Goal: Task Accomplishment & Management: Manage account settings

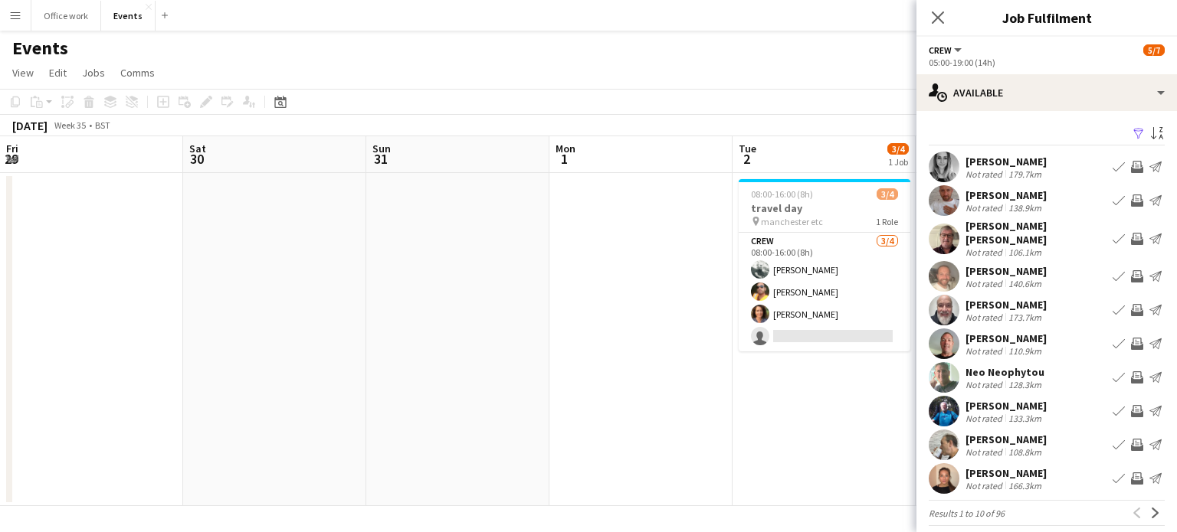
scroll to position [0, 450]
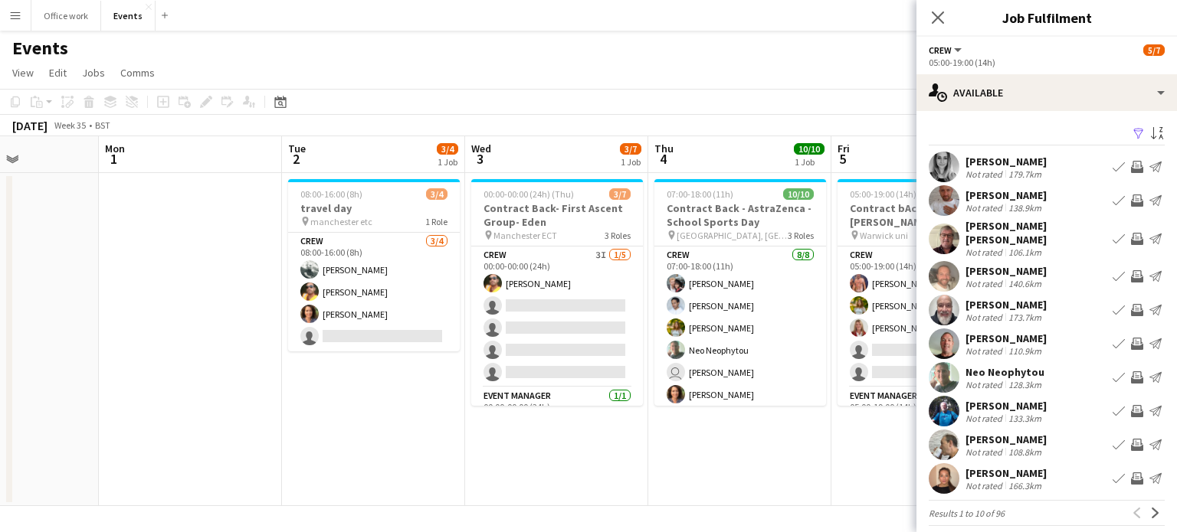
click at [608, 42] on div "Events" at bounding box center [588, 45] width 1177 height 29
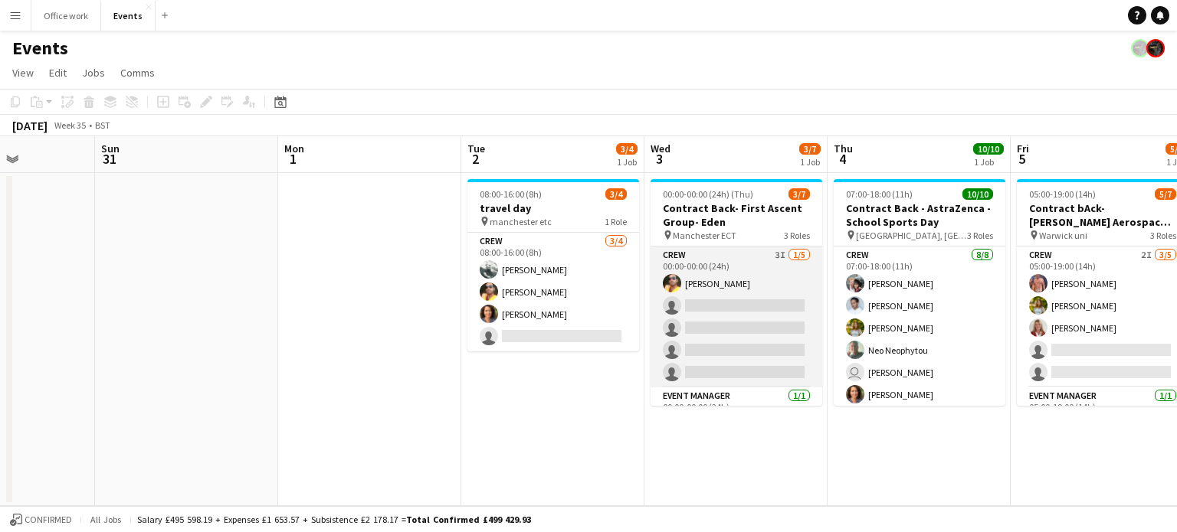
click at [735, 304] on app-card-role "Crew 3I [DATE] 00:00-00:00 (24h) [PERSON_NAME] single-neutral-actions single-ne…" at bounding box center [736, 317] width 172 height 141
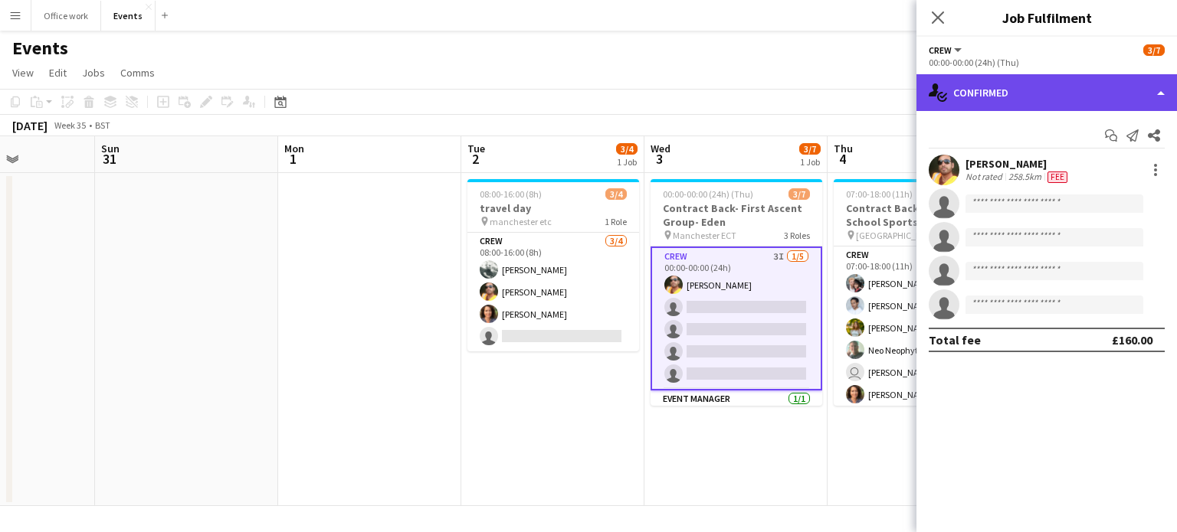
click at [1027, 91] on div "single-neutral-actions-check-2 Confirmed" at bounding box center [1046, 92] width 260 height 37
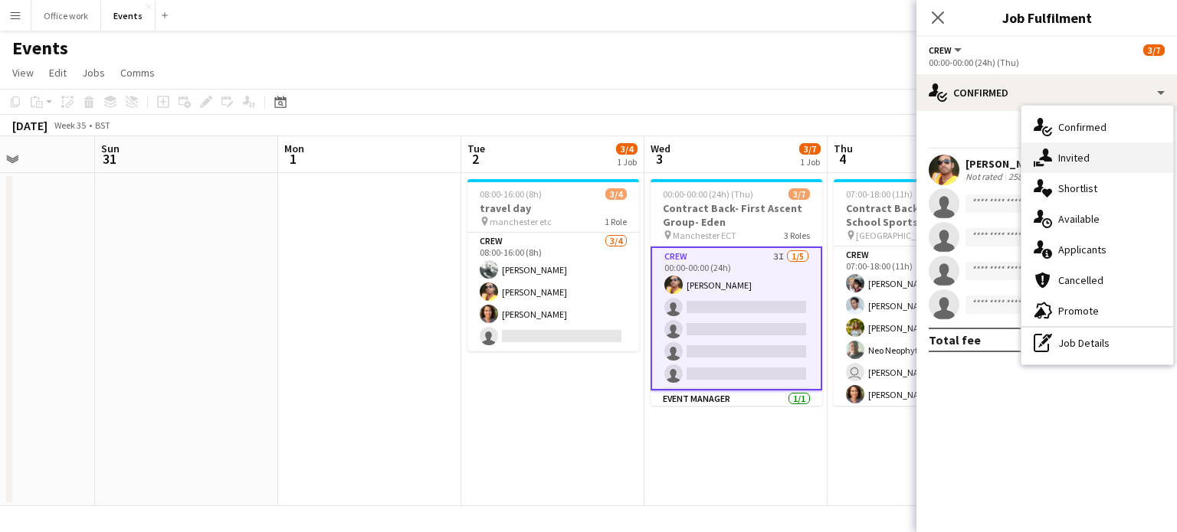
click at [1043, 156] on icon "single-neutral-actions-share-1" at bounding box center [1042, 158] width 18 height 18
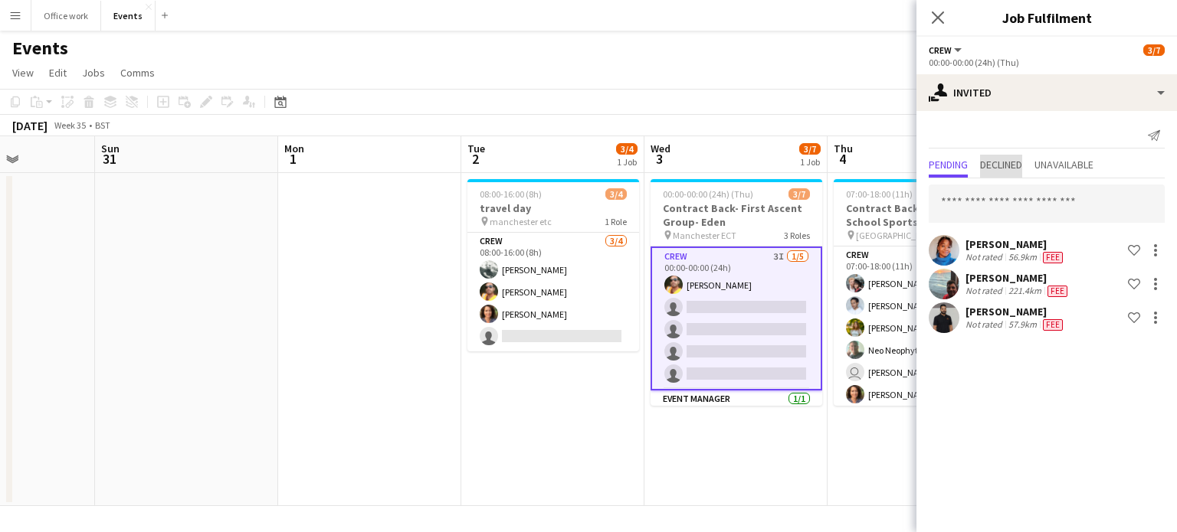
click at [1012, 161] on span "Declined" at bounding box center [1001, 164] width 42 height 11
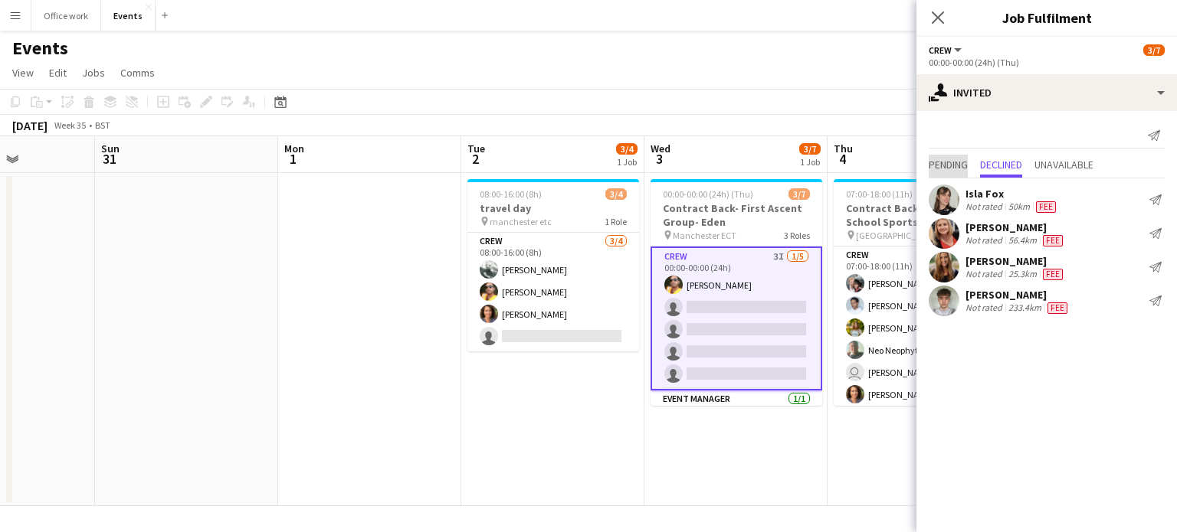
click at [953, 159] on span "Pending" at bounding box center [948, 164] width 39 height 11
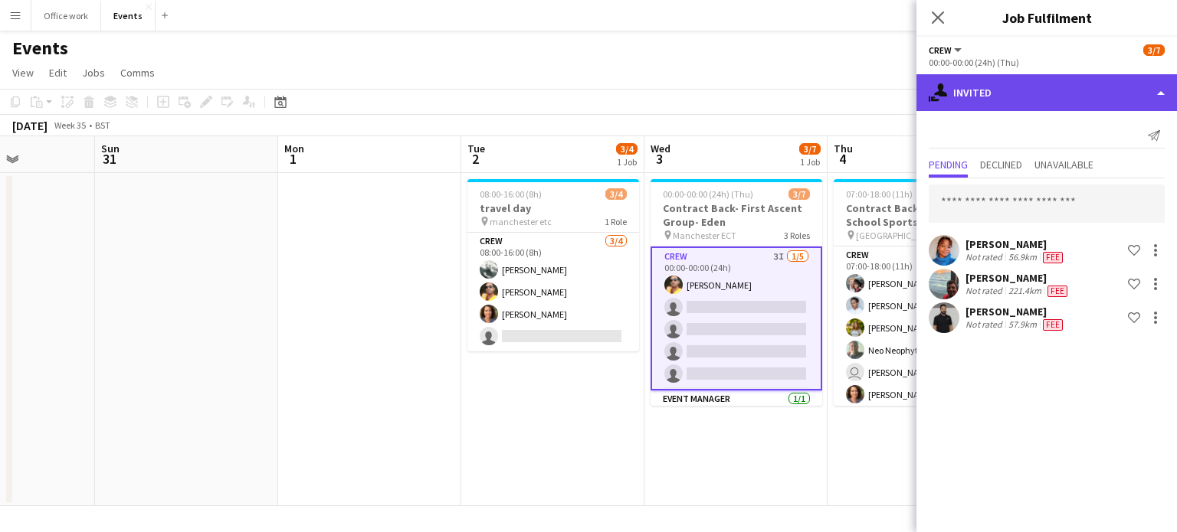
click at [984, 89] on div "single-neutral-actions-share-1 Invited" at bounding box center [1046, 92] width 260 height 37
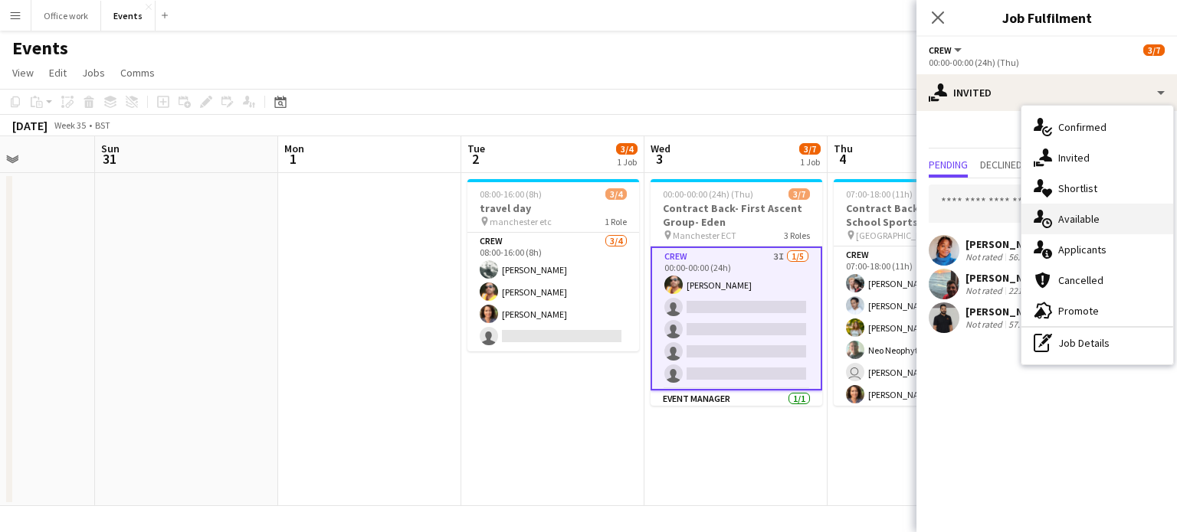
click at [1042, 220] on icon "single-neutral-actions-upload" at bounding box center [1042, 219] width 18 height 18
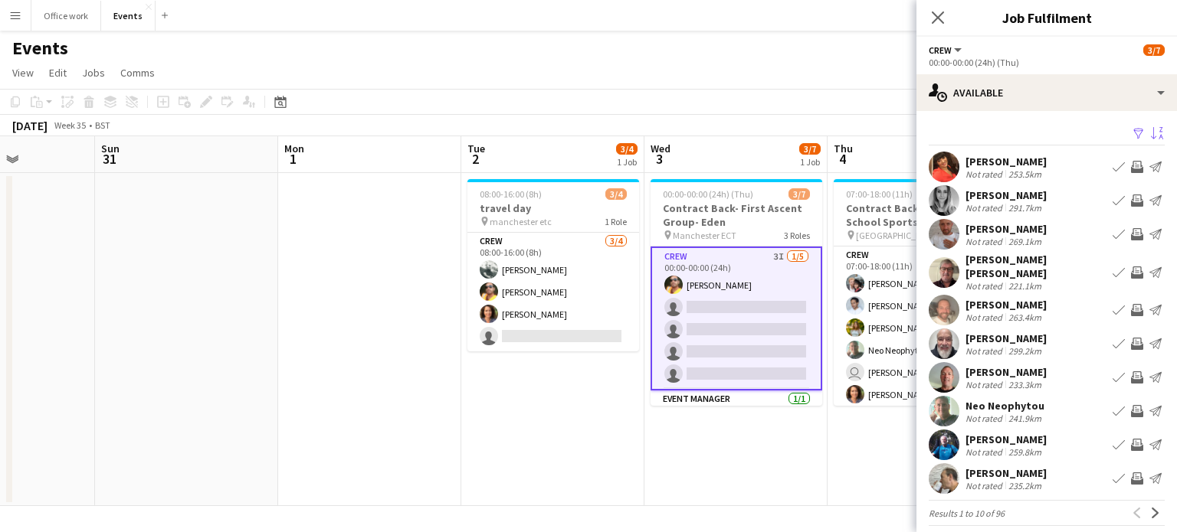
click at [1151, 129] on app-icon "Sort asc" at bounding box center [1157, 134] width 12 height 15
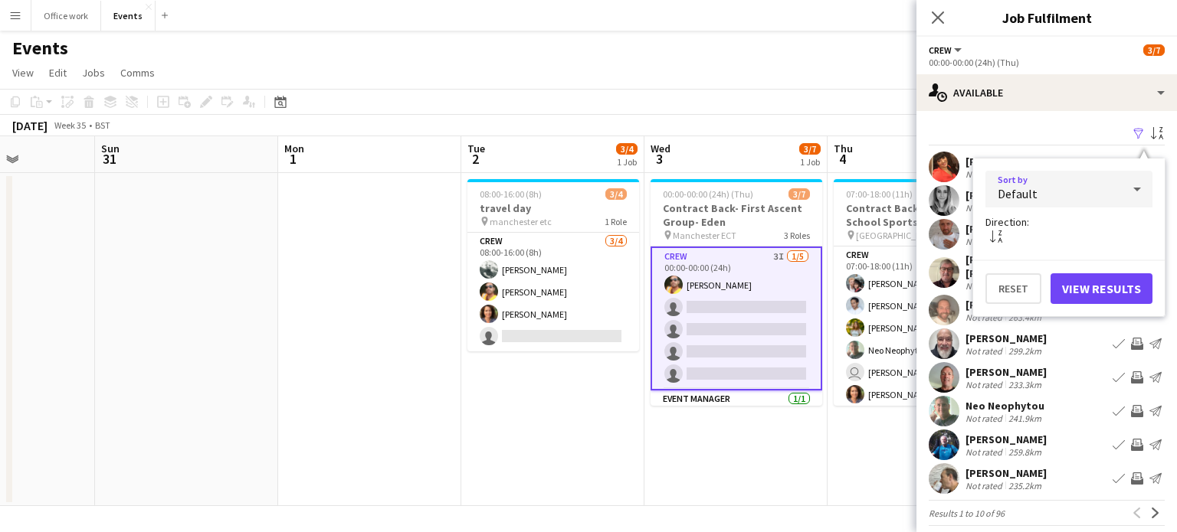
click at [1094, 188] on div "Default" at bounding box center [1053, 189] width 136 height 37
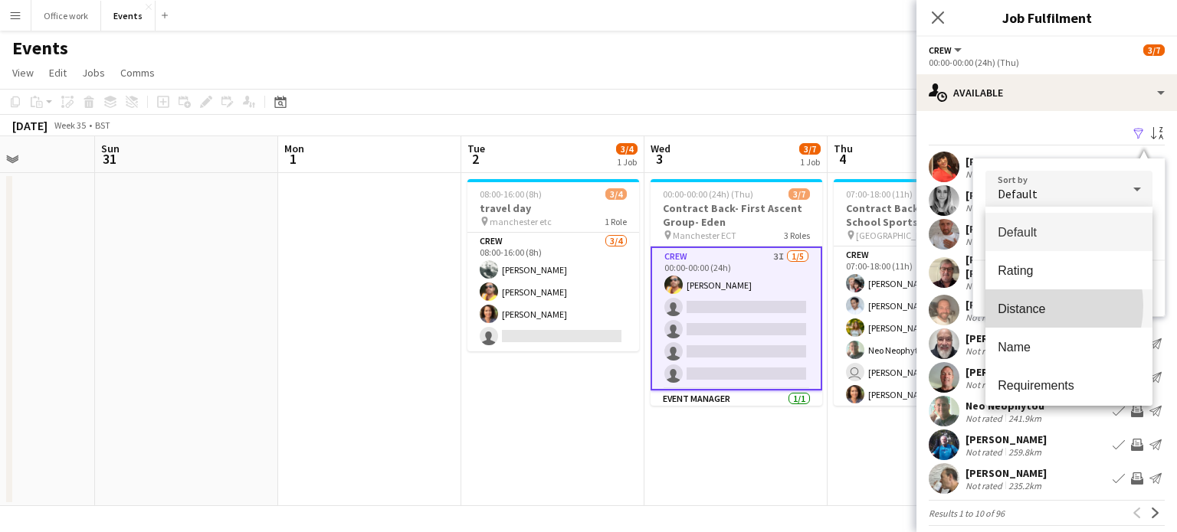
click at [1027, 306] on span "Distance" at bounding box center [1068, 309] width 142 height 15
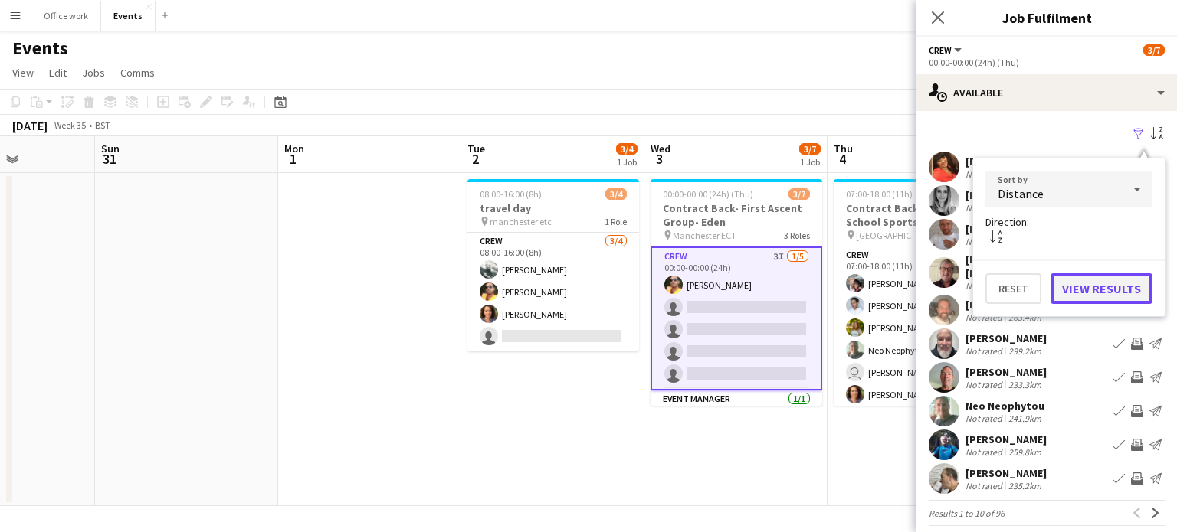
click at [1095, 290] on button "View Results" at bounding box center [1101, 289] width 102 height 31
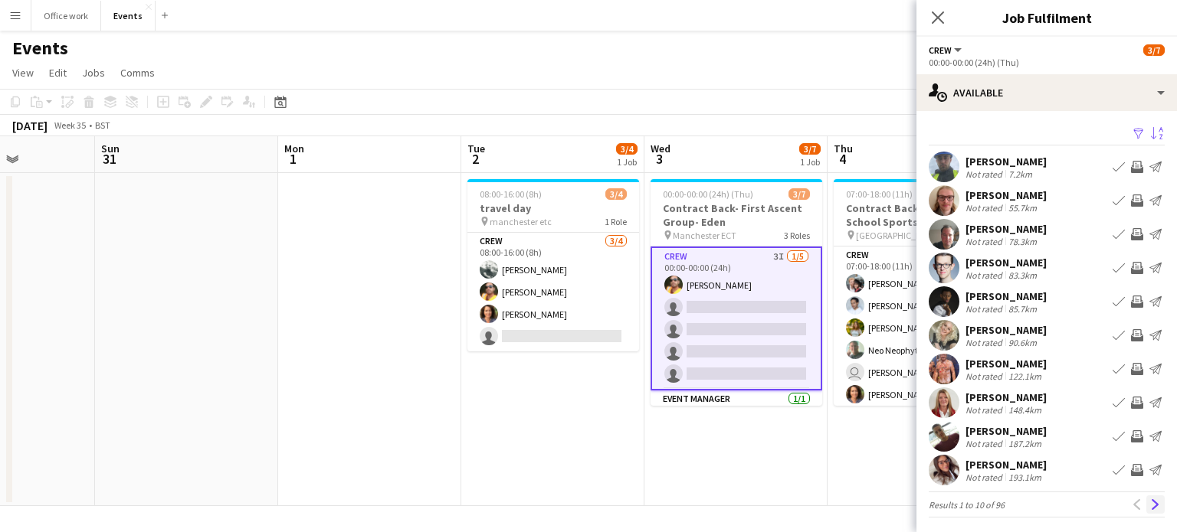
click at [1150, 506] on app-icon "Next" at bounding box center [1155, 505] width 11 height 11
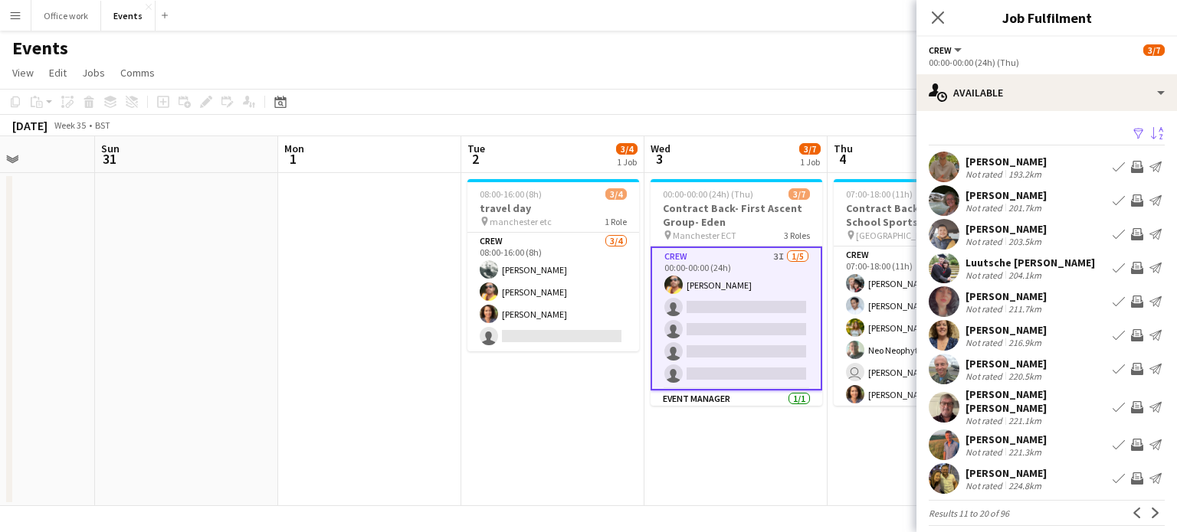
click at [1150, 508] on app-icon "Next" at bounding box center [1155, 513] width 11 height 11
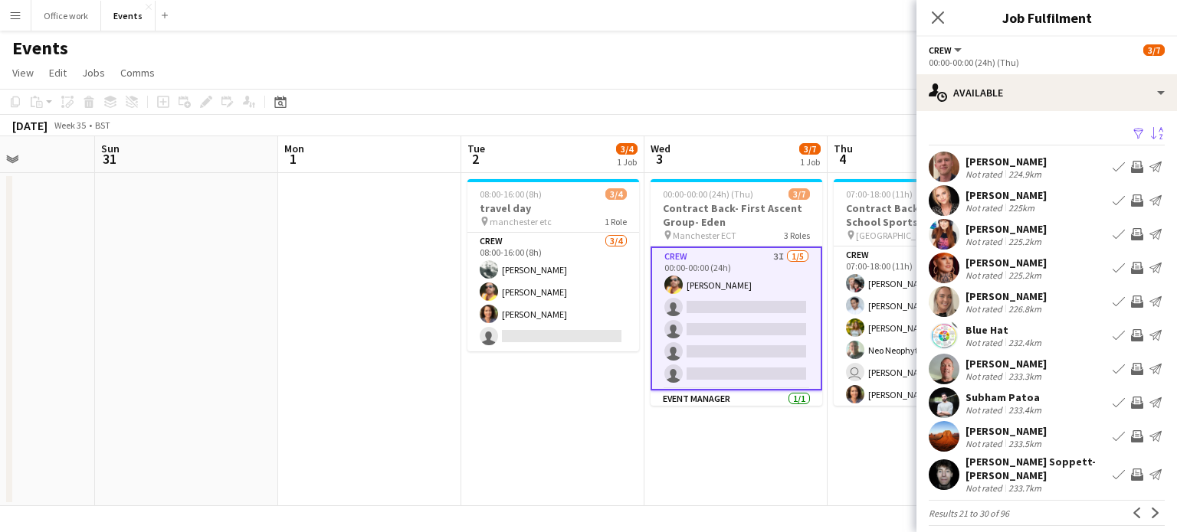
click at [1131, 266] on app-icon "Invite crew" at bounding box center [1137, 268] width 12 height 12
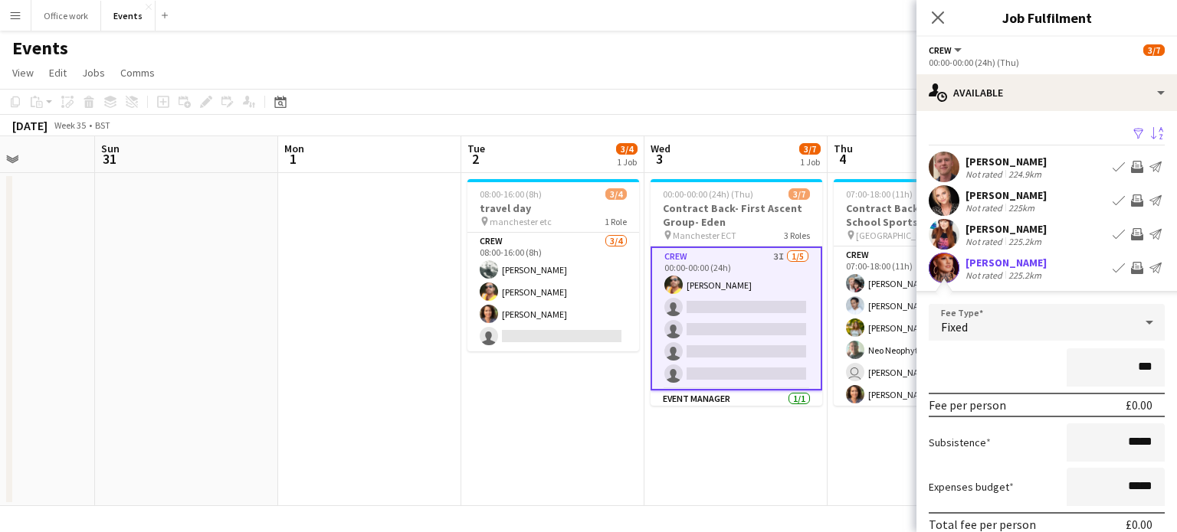
type input "**"
type input "*******"
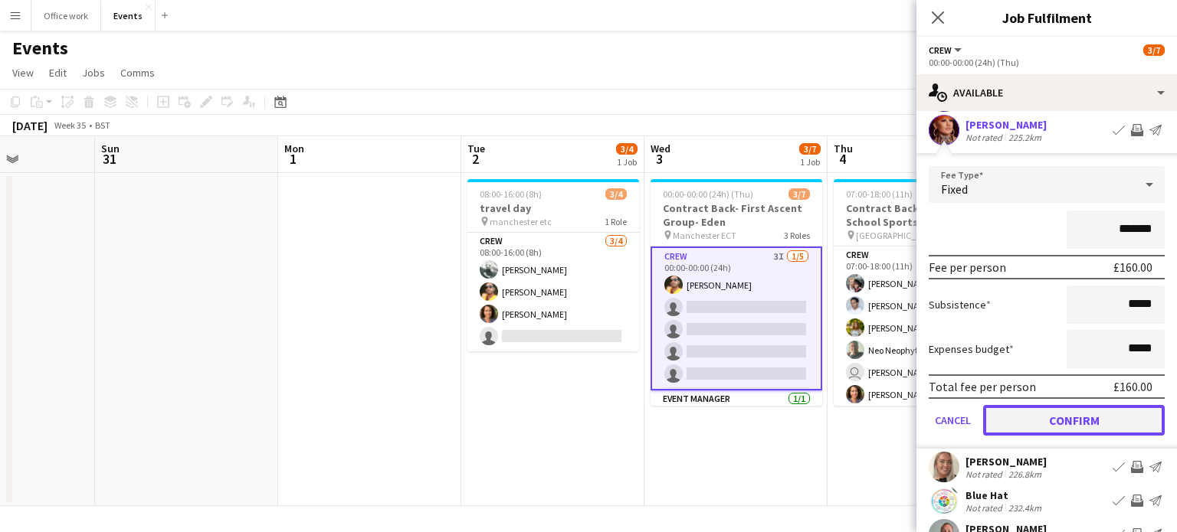
click at [1024, 414] on button "Confirm" at bounding box center [1074, 420] width 182 height 31
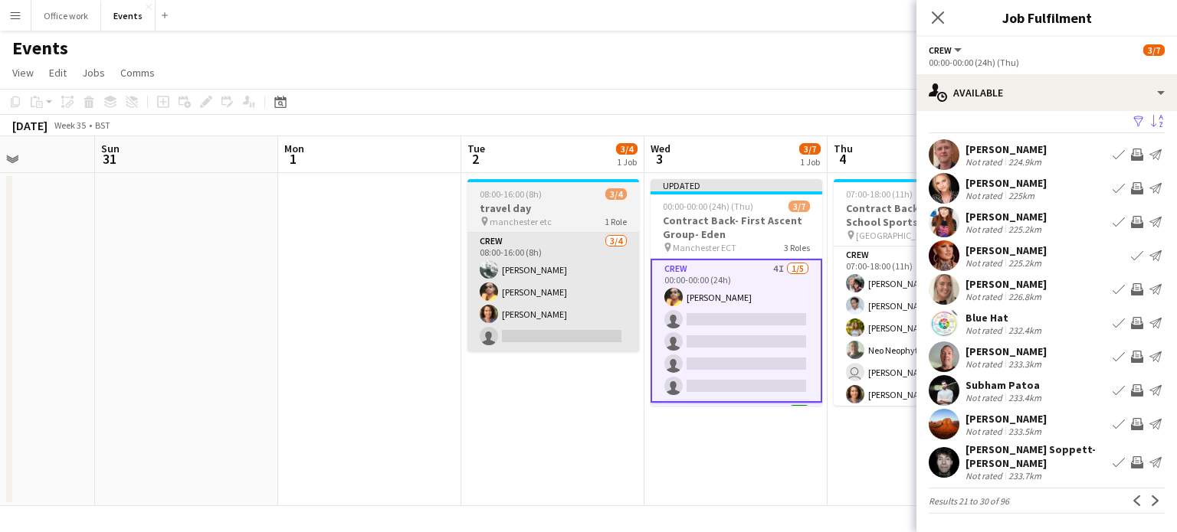
scroll to position [3, 0]
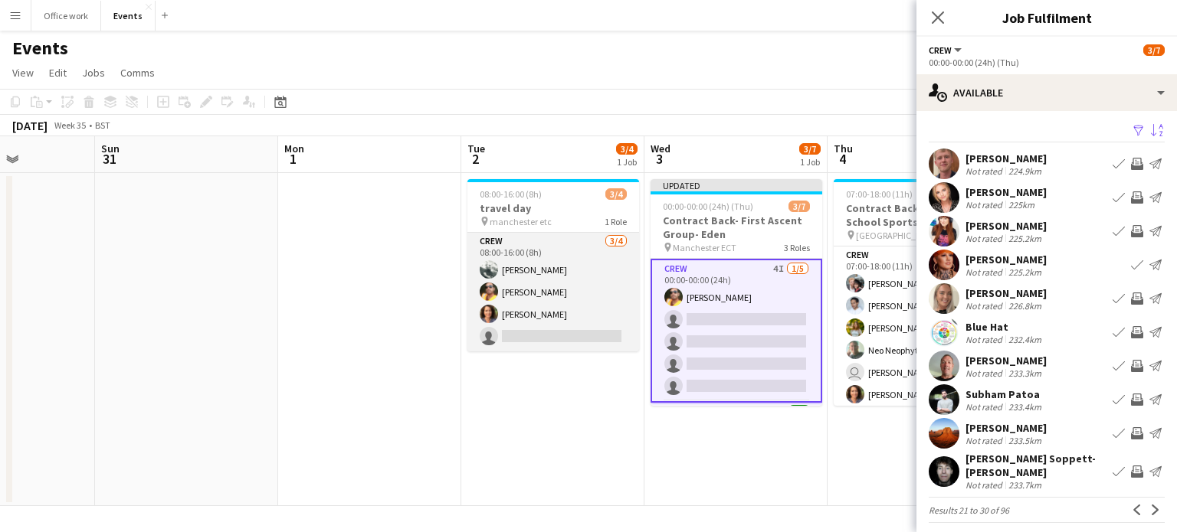
click at [541, 300] on app-card-role "Crew [DATE] 08:00-16:00 (8h) [PERSON_NAME] [PERSON_NAME] single-neutral-actions" at bounding box center [553, 292] width 172 height 119
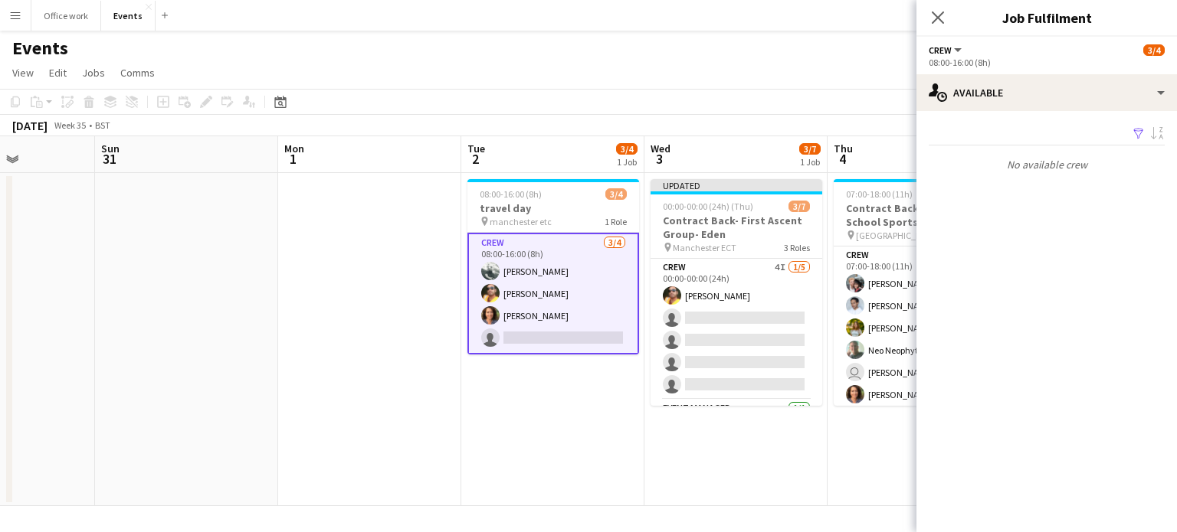
scroll to position [0, 0]
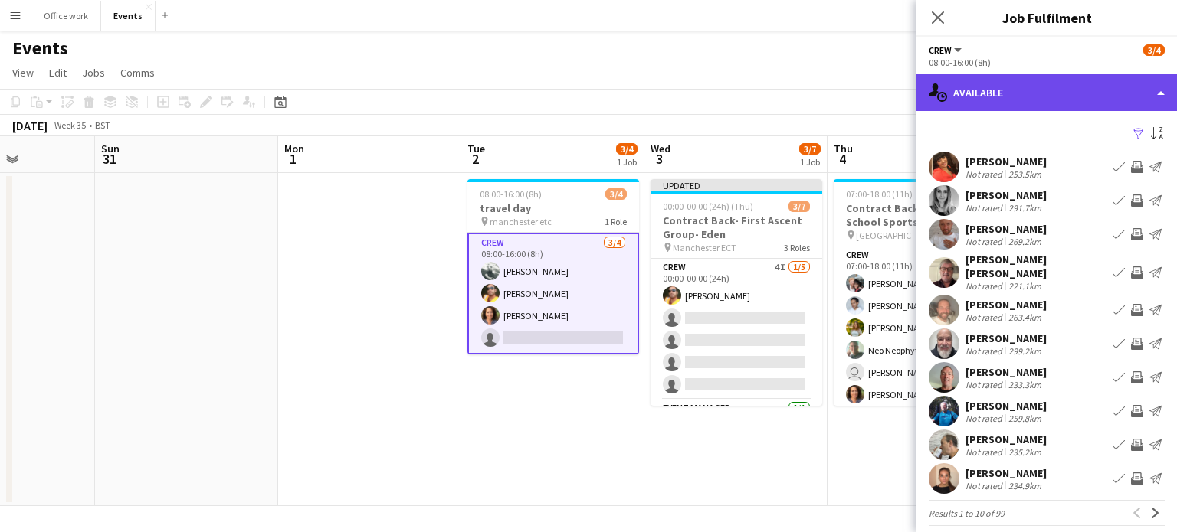
click at [1070, 97] on div "single-neutral-actions-upload Available" at bounding box center [1046, 92] width 260 height 37
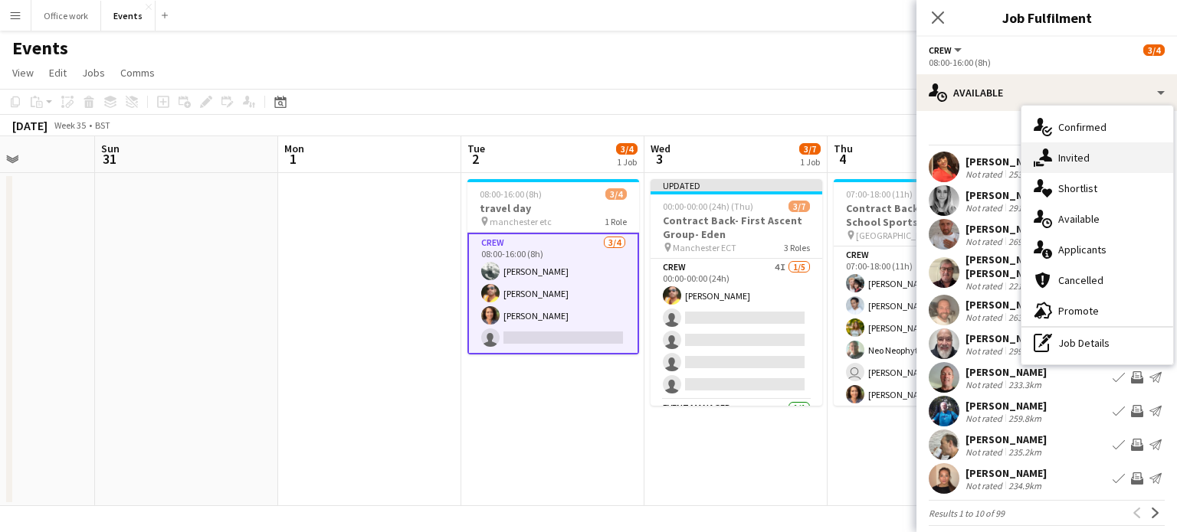
click at [1065, 163] on div "single-neutral-actions-share-1 Invited" at bounding box center [1097, 157] width 152 height 31
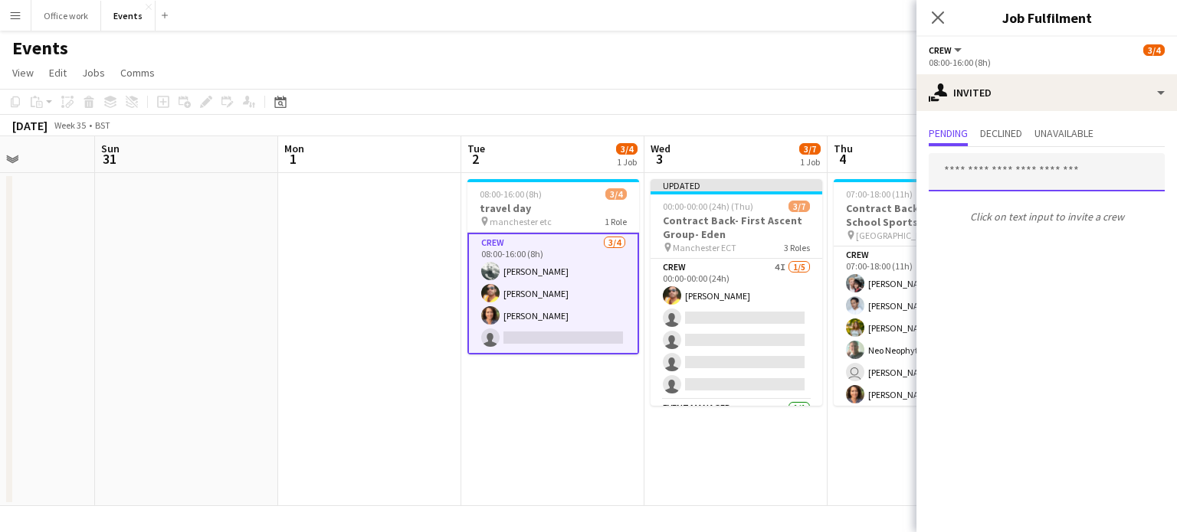
click at [963, 174] on input "text" at bounding box center [1047, 172] width 236 height 38
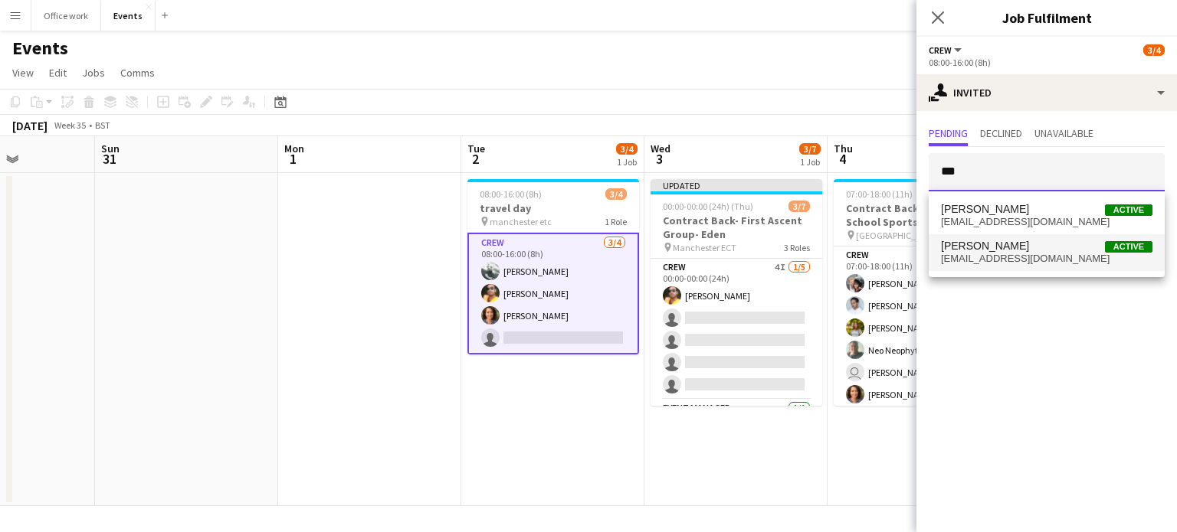
type input "***"
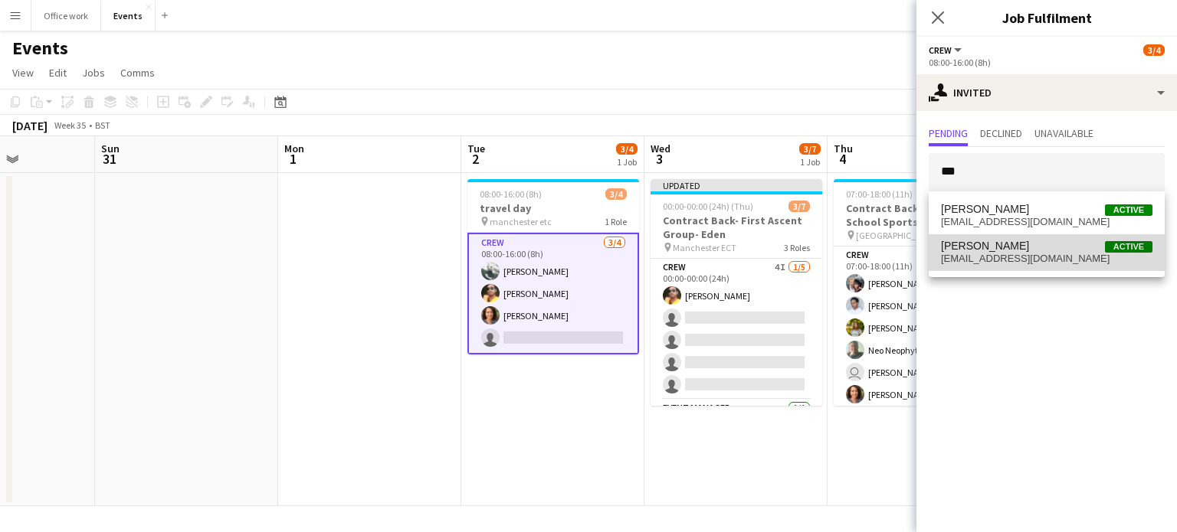
click at [1010, 244] on span "[PERSON_NAME]" at bounding box center [985, 246] width 88 height 13
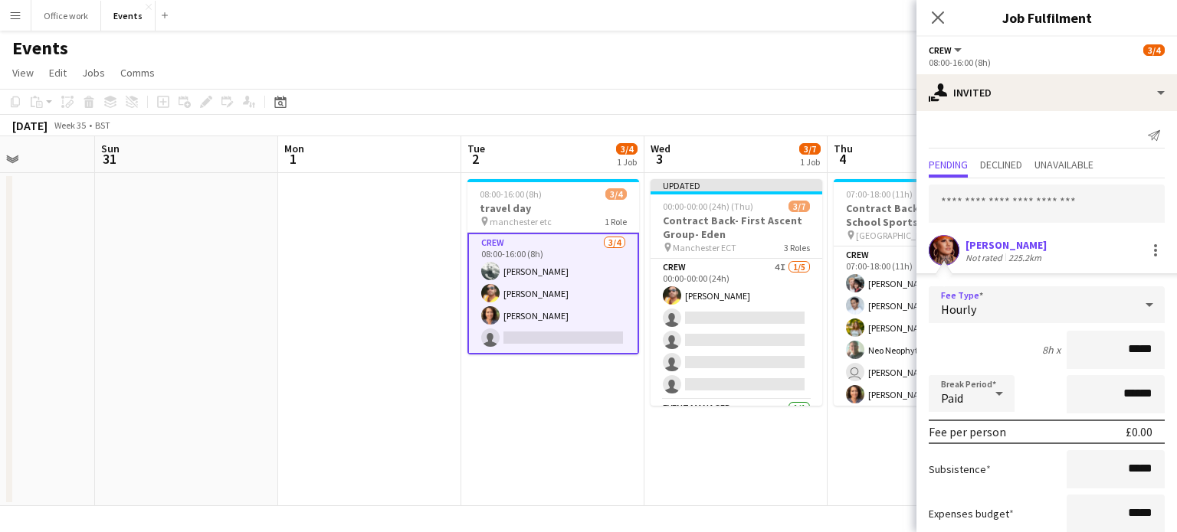
click at [1057, 322] on div "Hourly" at bounding box center [1031, 305] width 205 height 37
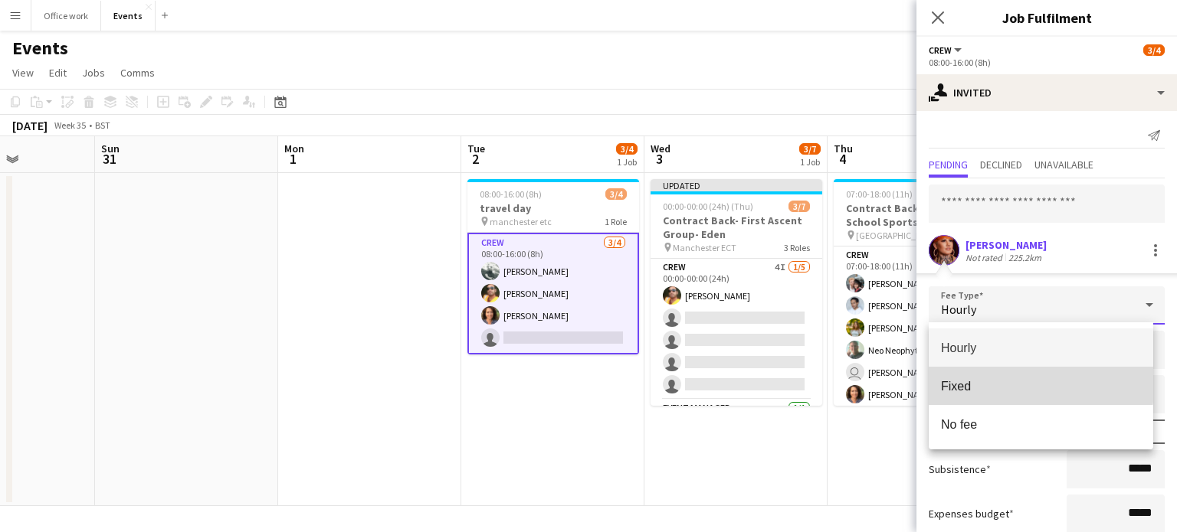
click at [1009, 377] on mat-option "Fixed" at bounding box center [1041, 386] width 224 height 38
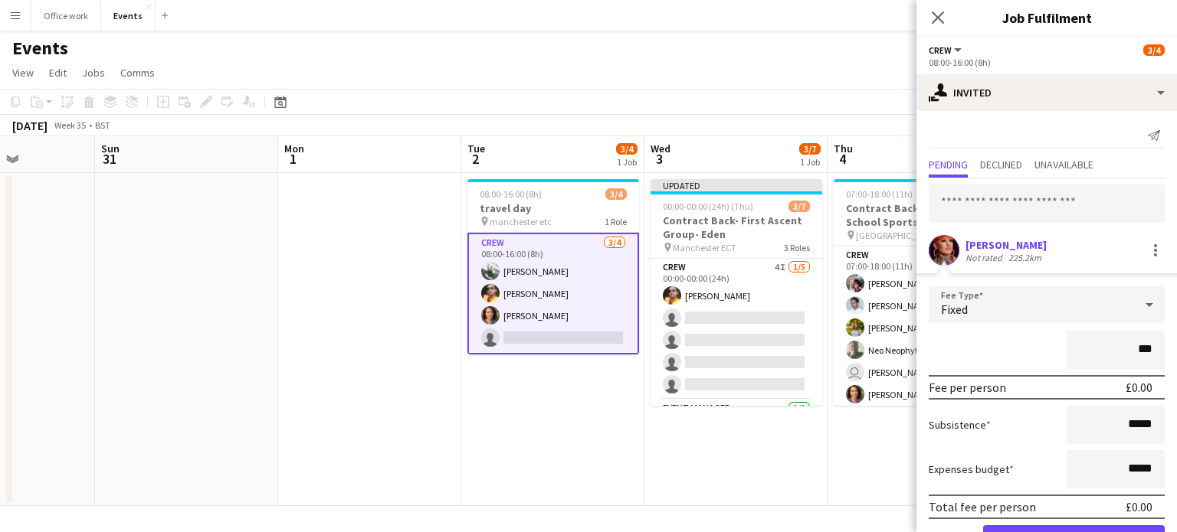
type input "**"
type input "******"
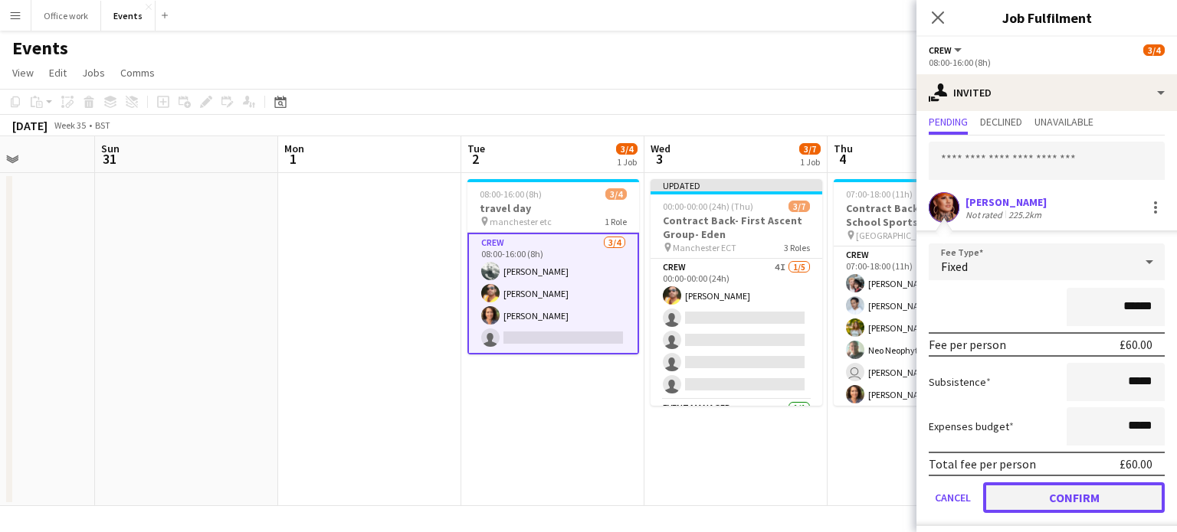
click at [1040, 496] on button "Confirm" at bounding box center [1074, 498] width 182 height 31
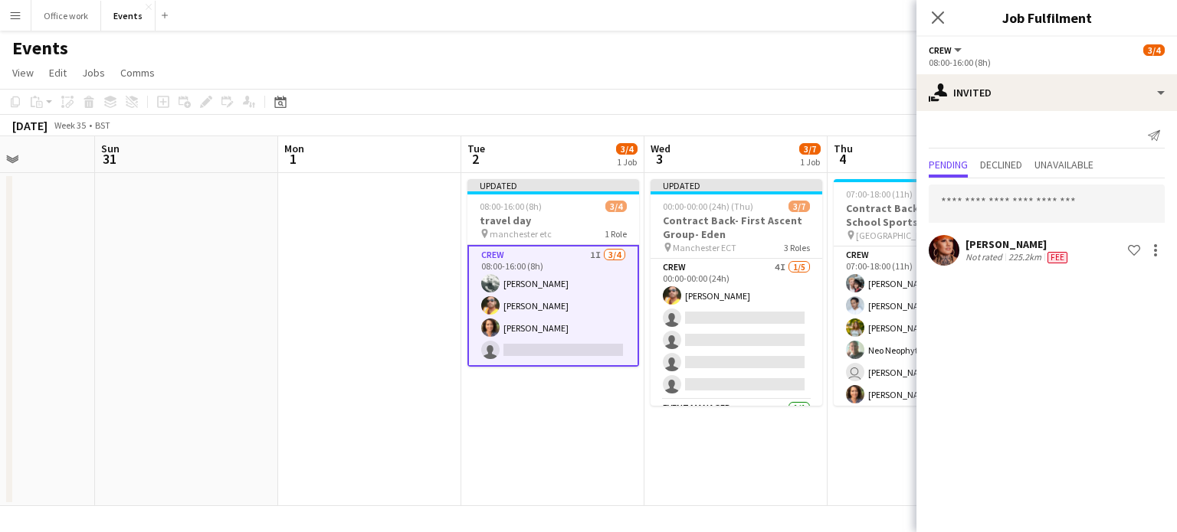
scroll to position [0, 0]
click at [938, 19] on icon at bounding box center [937, 17] width 15 height 15
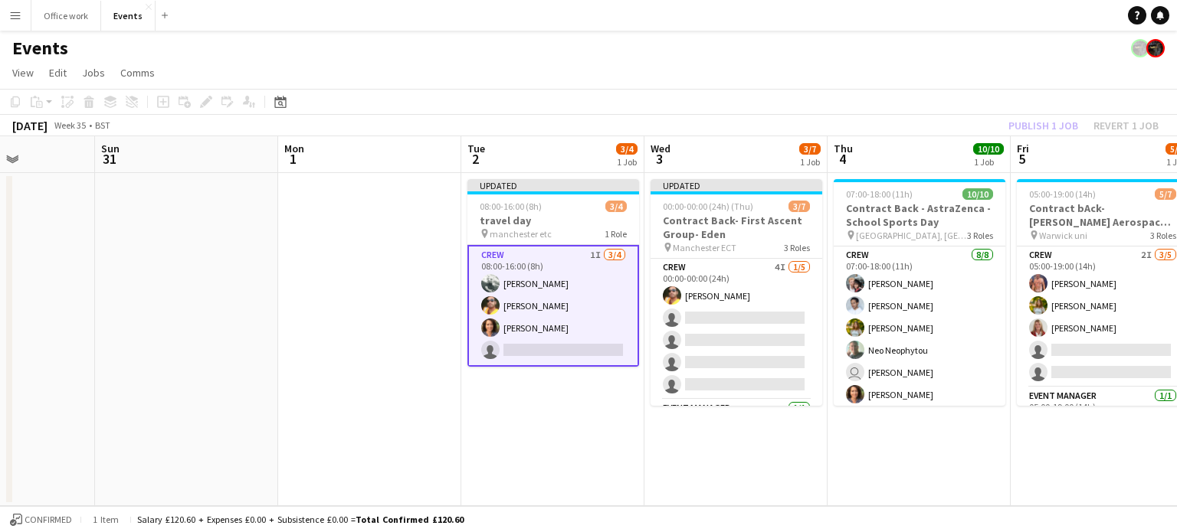
click at [1040, 120] on div "Publish 1 job Revert 1 job" at bounding box center [1083, 126] width 187 height 20
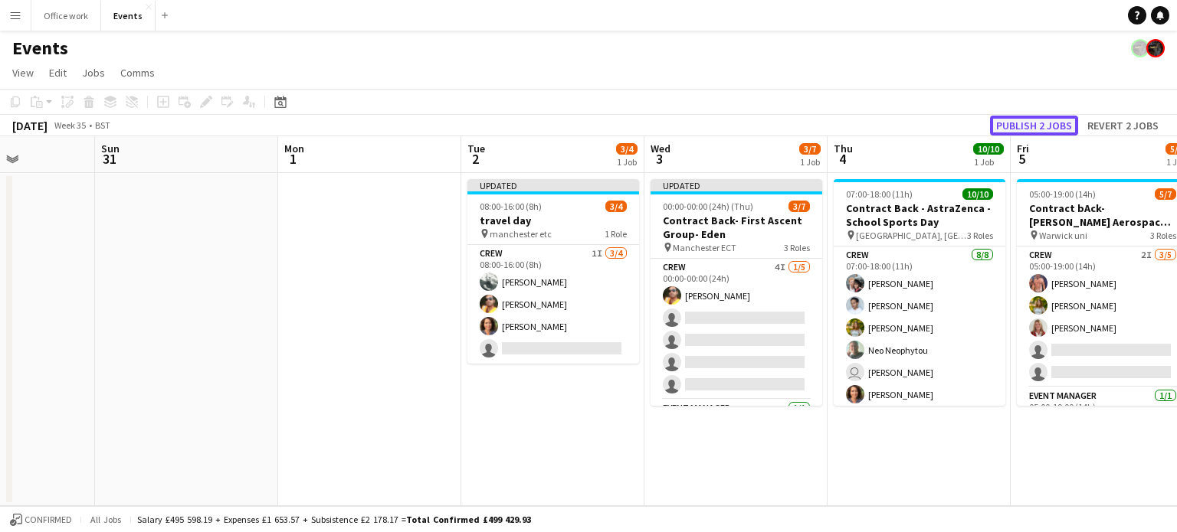
click at [1040, 120] on button "Publish 2 jobs" at bounding box center [1034, 126] width 88 height 20
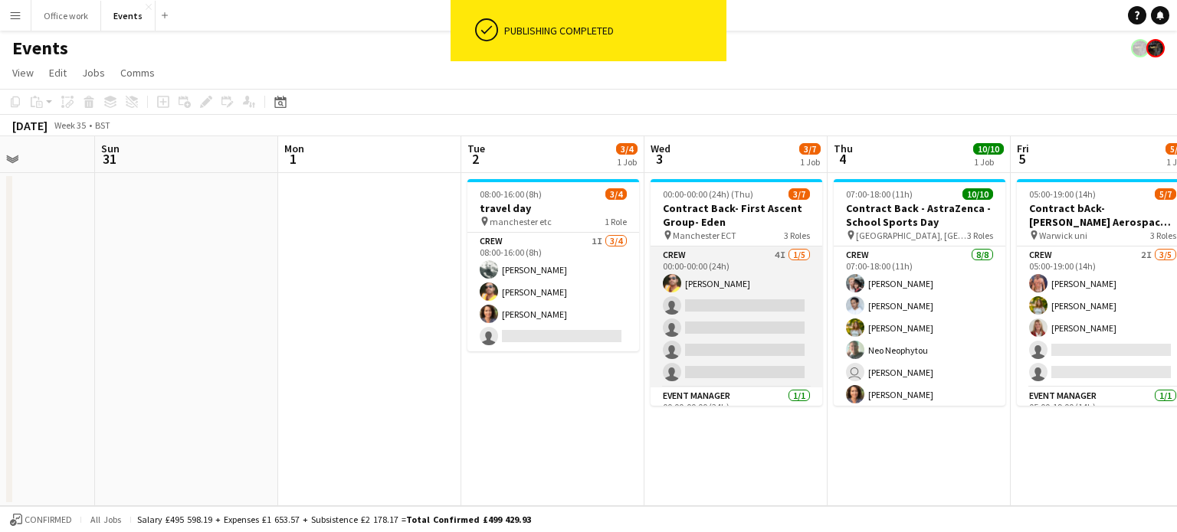
click at [772, 331] on app-card-role "Crew 4I [DATE] 00:00-00:00 (24h) [PERSON_NAME] single-neutral-actions single-ne…" at bounding box center [736, 317] width 172 height 141
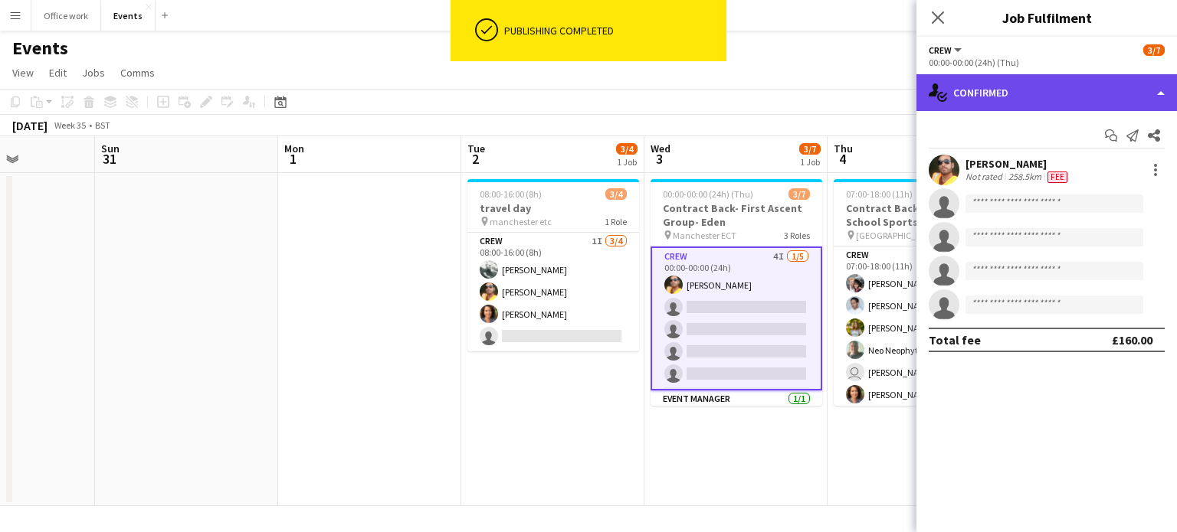
click at [981, 89] on div "single-neutral-actions-check-2 Confirmed" at bounding box center [1046, 92] width 260 height 37
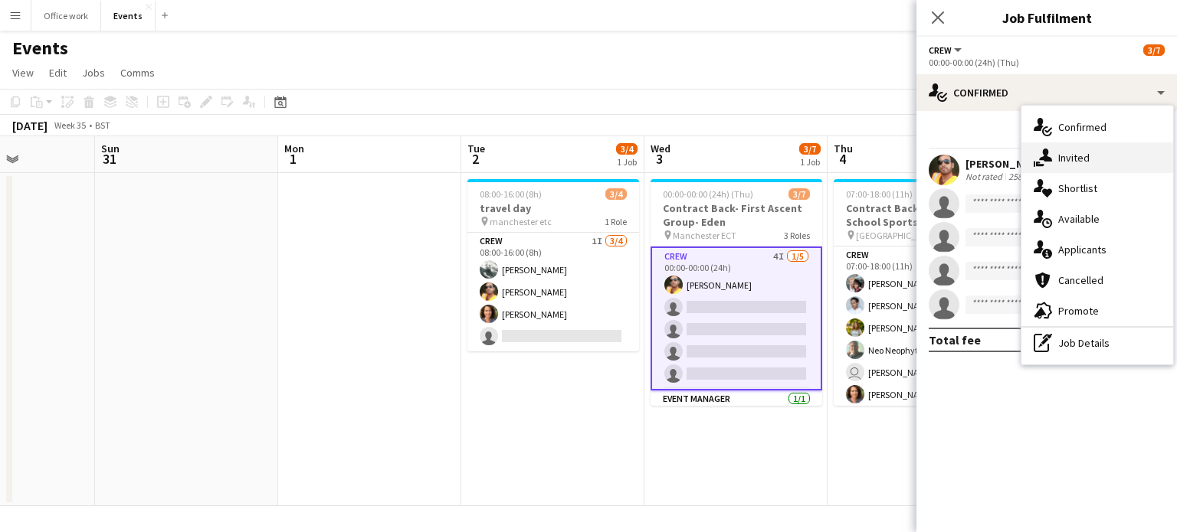
click at [1038, 162] on icon at bounding box center [1040, 164] width 8 height 5
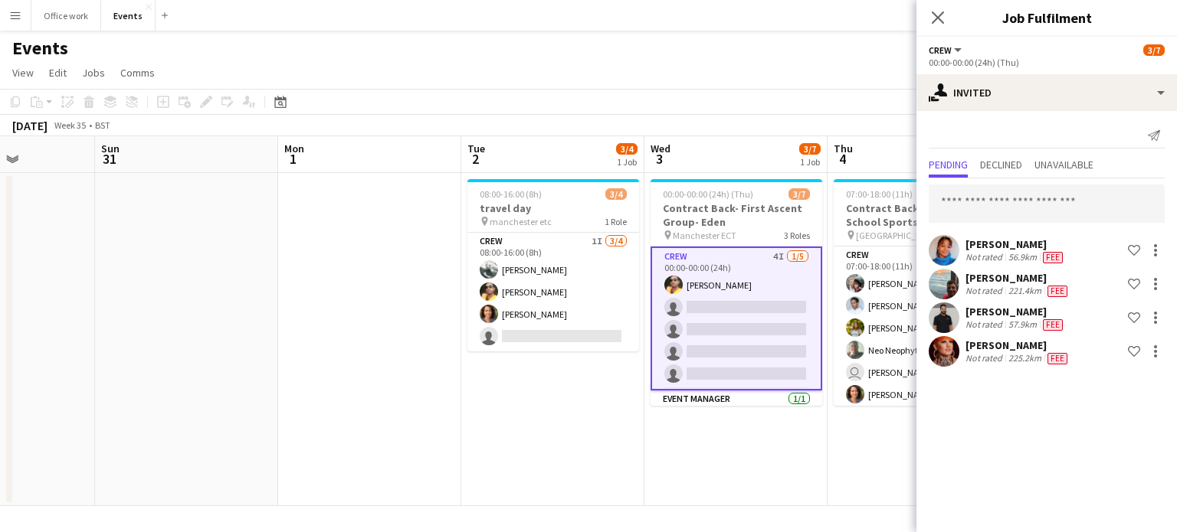
click at [817, 89] on app-toolbar "Copy Paste Paste Ctrl+V Paste with crew Ctrl+Shift+V Paste linked Job [GEOGRAPH…" at bounding box center [588, 102] width 1177 height 26
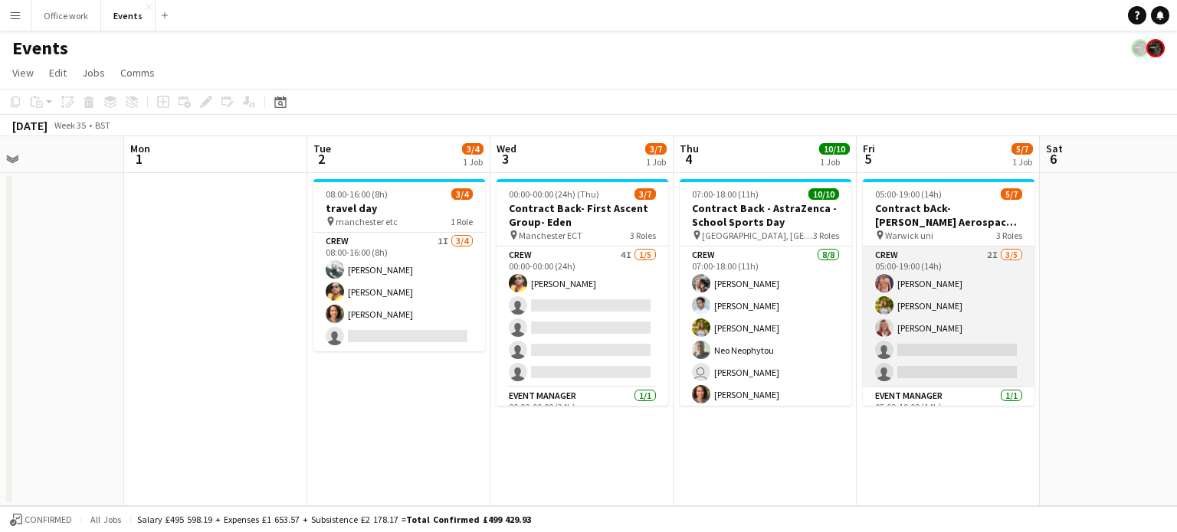
scroll to position [0, 443]
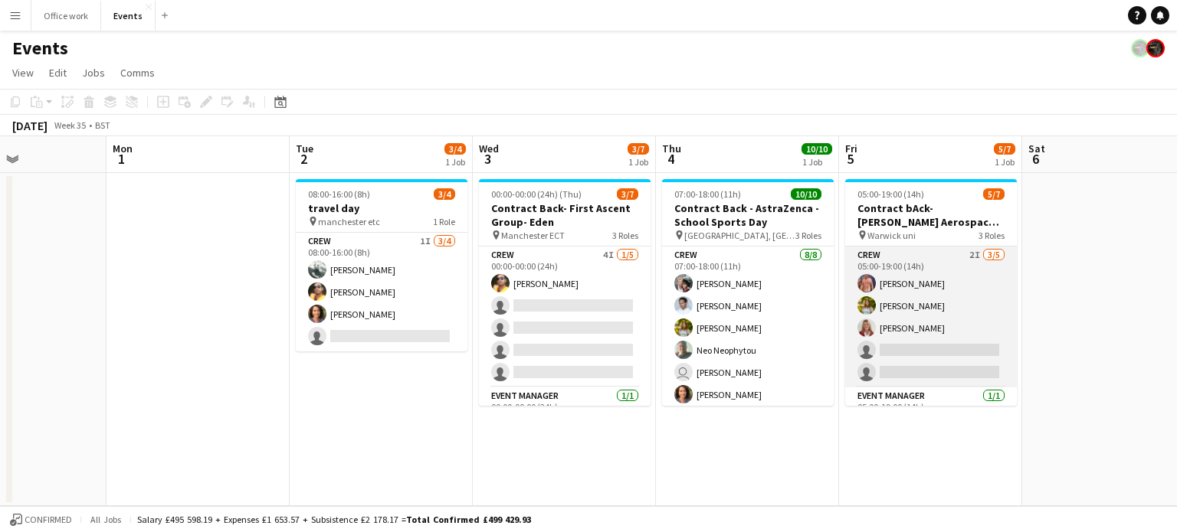
click at [1000, 313] on app-card-role "Crew 2I [DATE] 05:00-19:00 (14h) [PERSON_NAME] [PERSON_NAME] [PERSON_NAME] sing…" at bounding box center [931, 317] width 172 height 141
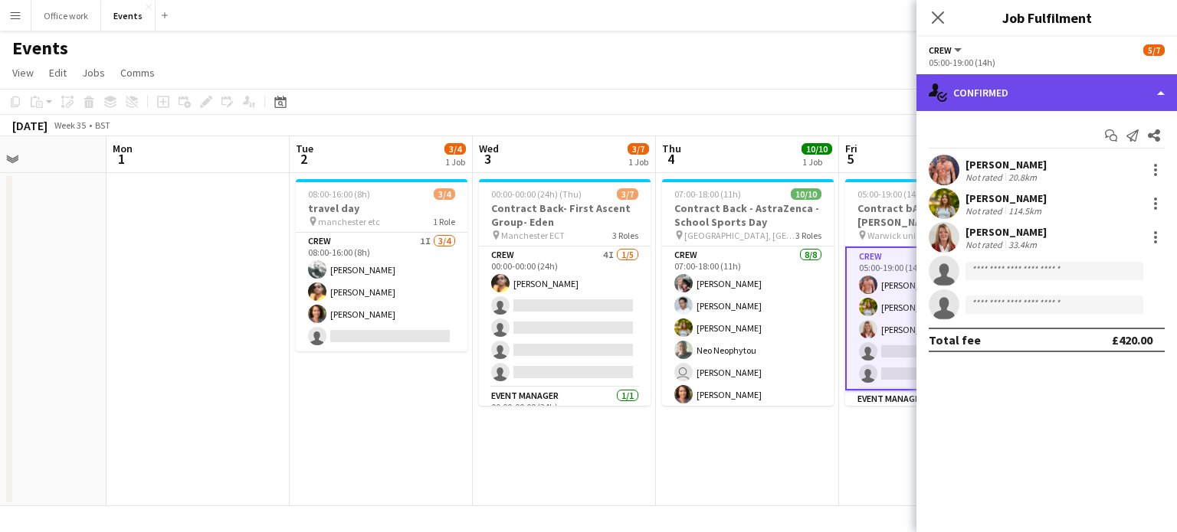
click at [1070, 97] on div "single-neutral-actions-check-2 Confirmed" at bounding box center [1046, 92] width 260 height 37
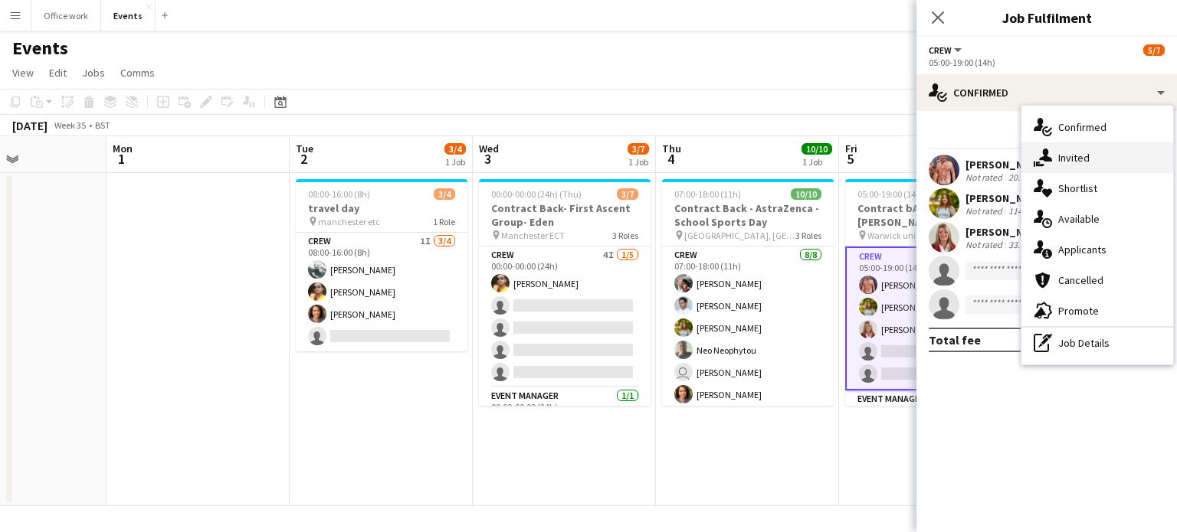
click at [1046, 171] on div "single-neutral-actions-share-1 Invited" at bounding box center [1097, 157] width 152 height 31
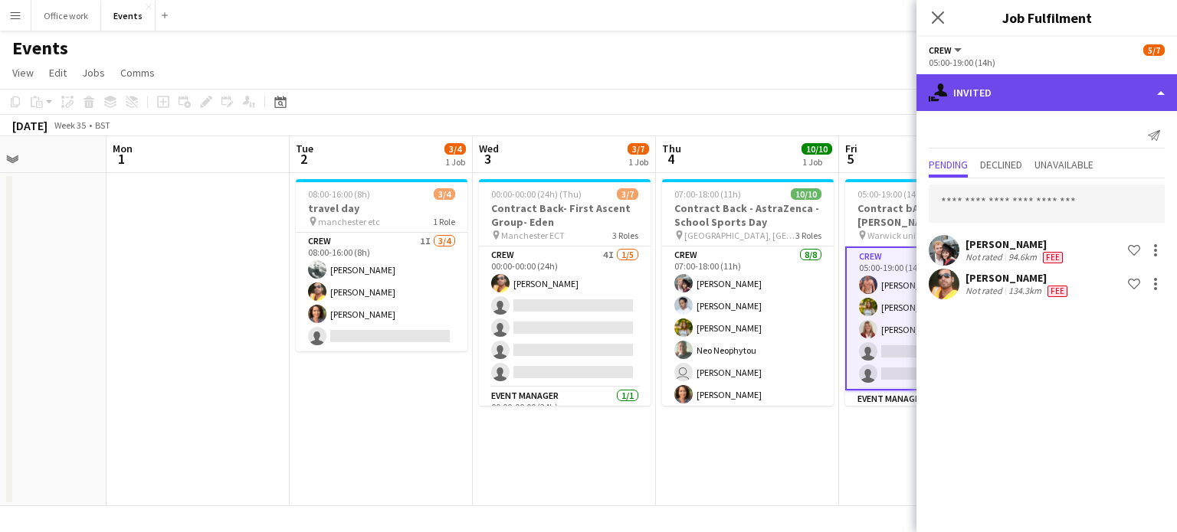
click at [991, 103] on div "single-neutral-actions-share-1 Invited" at bounding box center [1046, 92] width 260 height 37
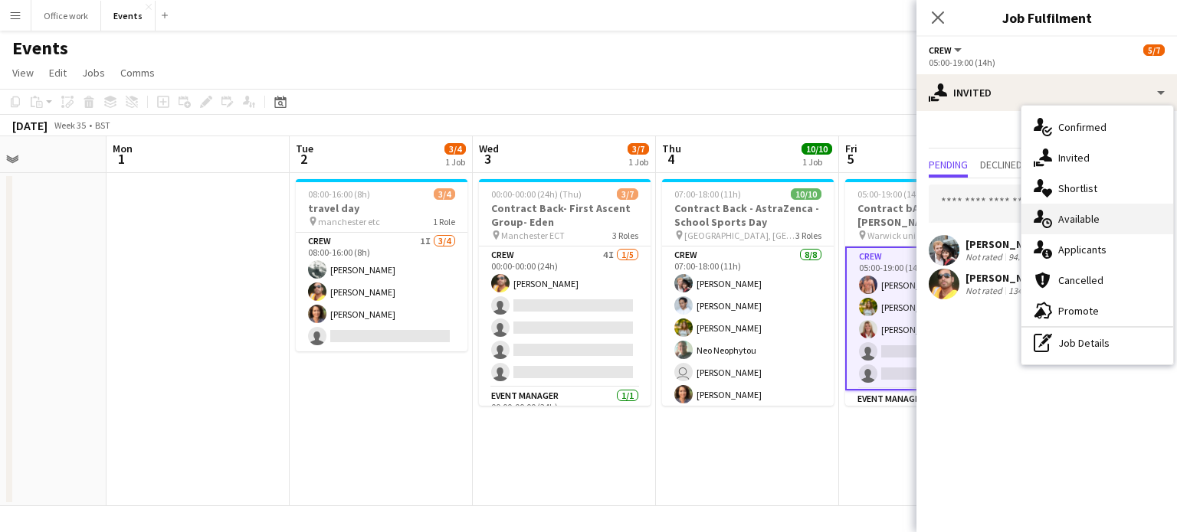
click at [1048, 221] on icon "single-neutral-actions-upload" at bounding box center [1042, 219] width 18 height 18
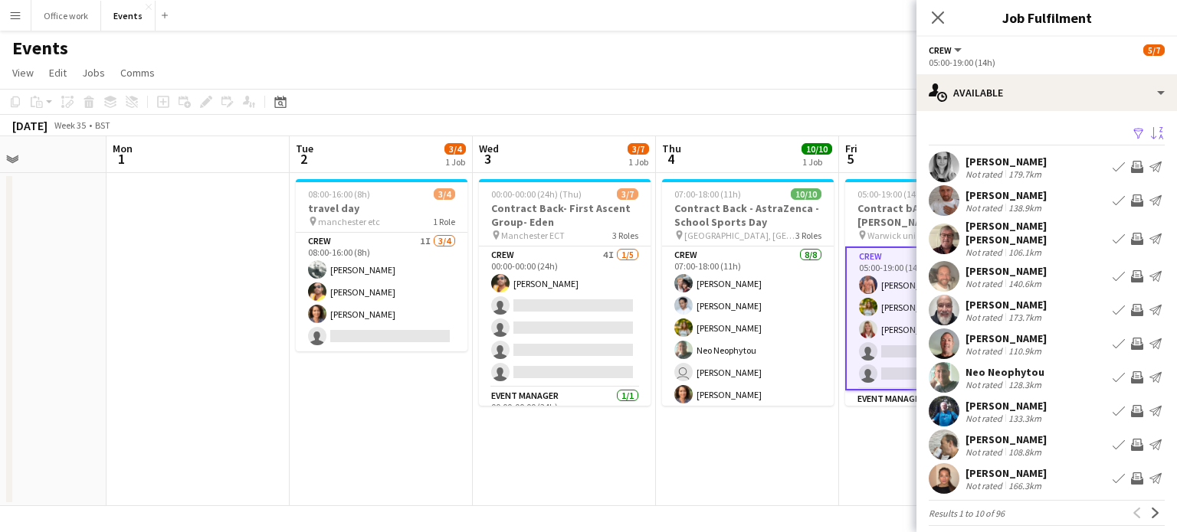
click at [1151, 132] on app-icon "Sort asc" at bounding box center [1157, 134] width 12 height 15
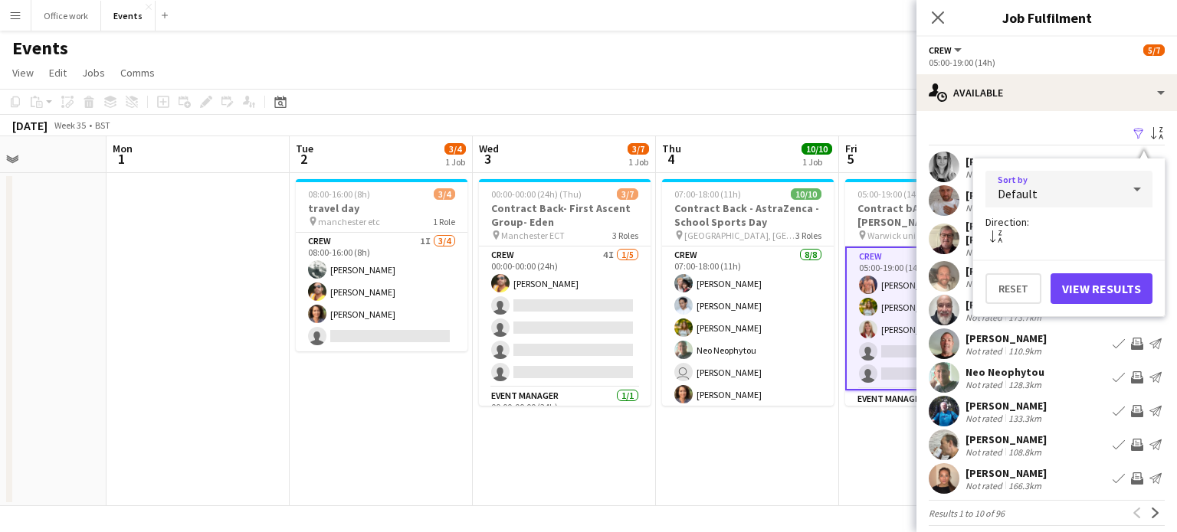
click at [1079, 195] on div "Default" at bounding box center [1053, 189] width 136 height 37
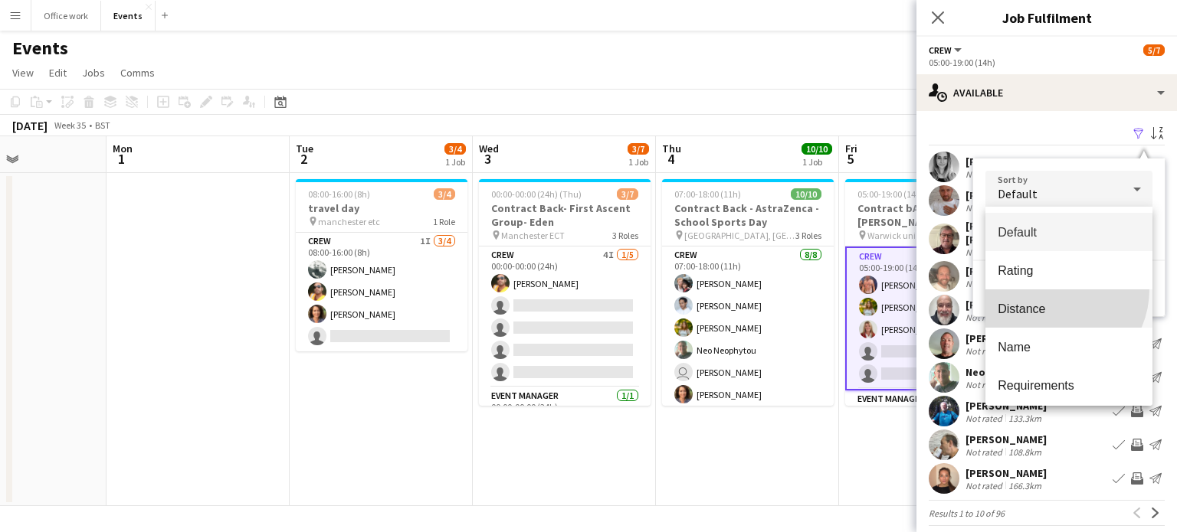
click at [1053, 290] on mat-option "Distance" at bounding box center [1068, 309] width 167 height 38
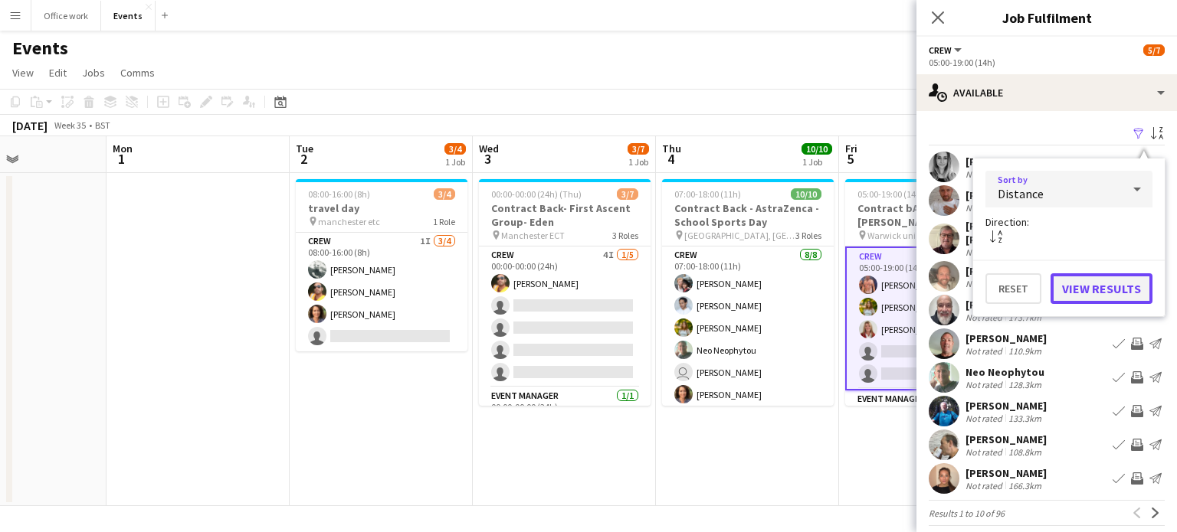
click at [1109, 280] on button "View Results" at bounding box center [1101, 289] width 102 height 31
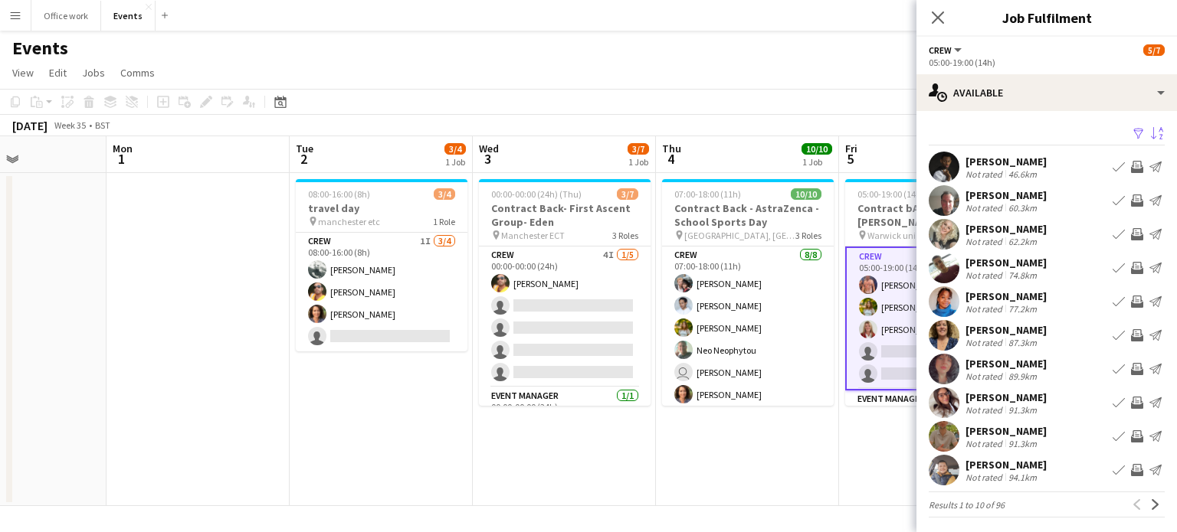
click at [994, 156] on div "[PERSON_NAME]" at bounding box center [1005, 162] width 81 height 14
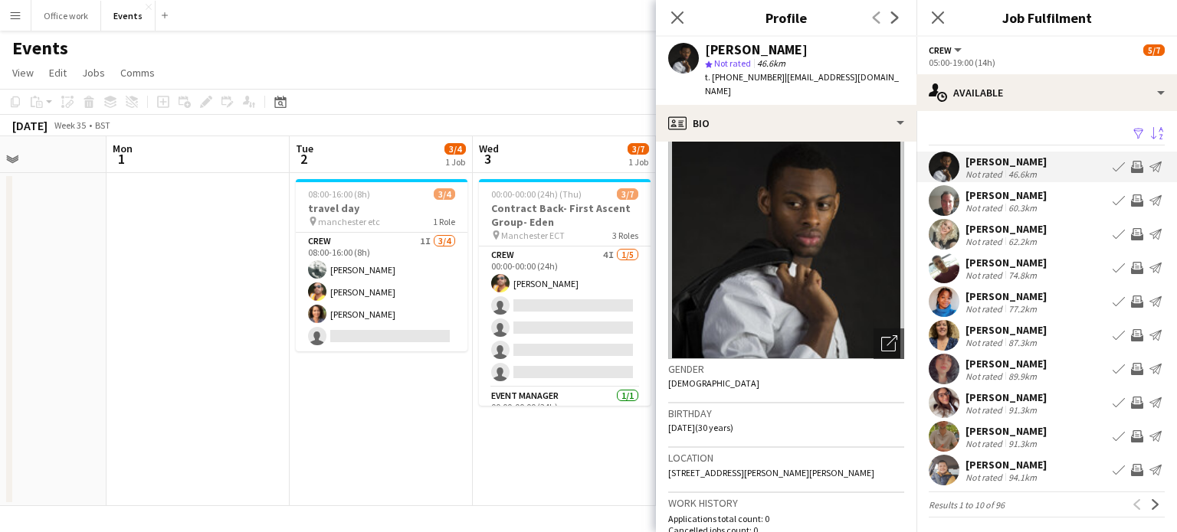
scroll to position [18, 0]
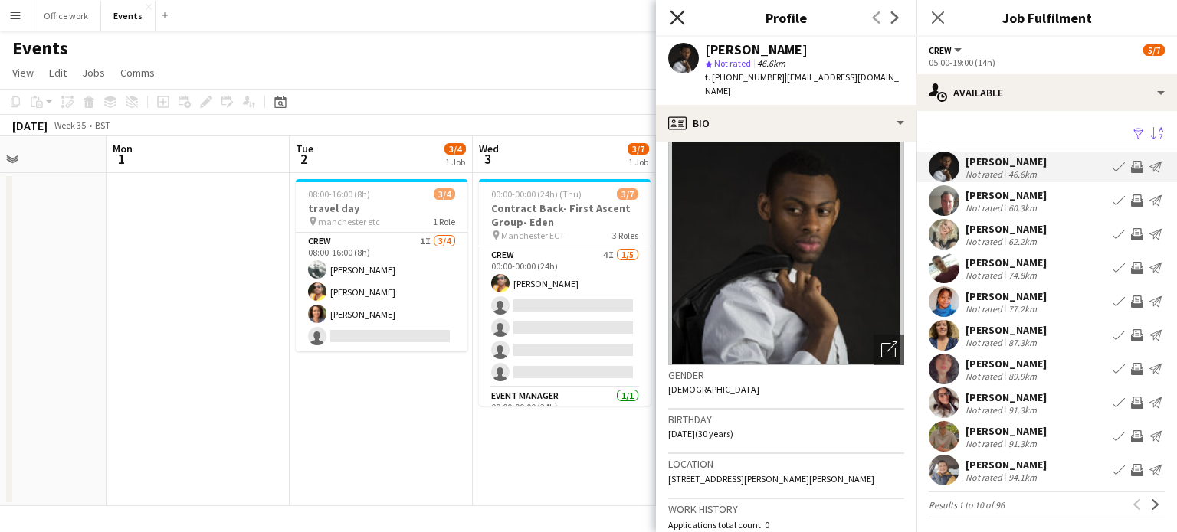
click at [677, 11] on icon "Close pop-in" at bounding box center [677, 17] width 15 height 15
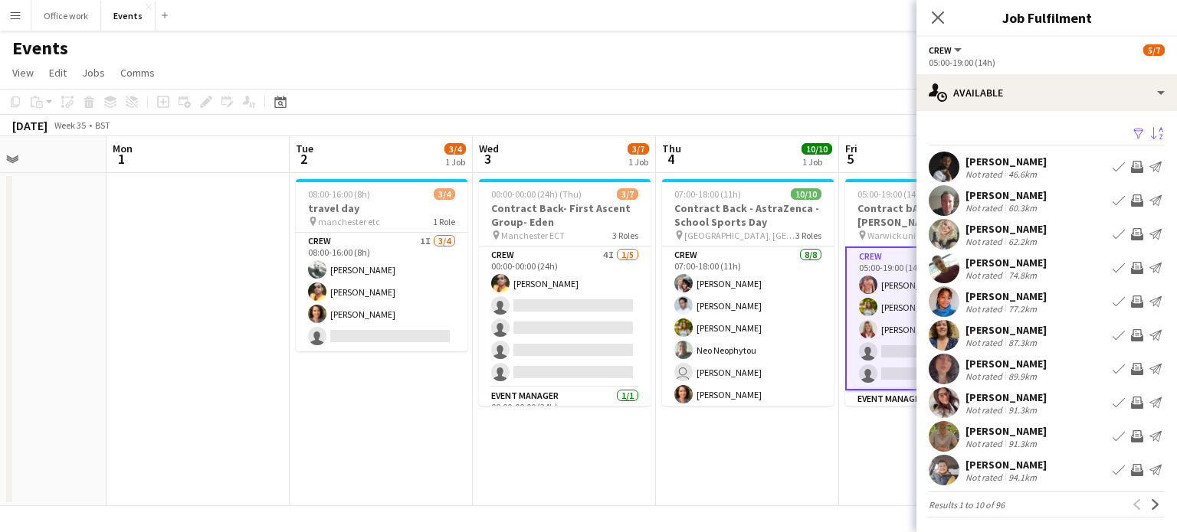
click at [1131, 164] on app-icon "Invite crew" at bounding box center [1137, 167] width 12 height 12
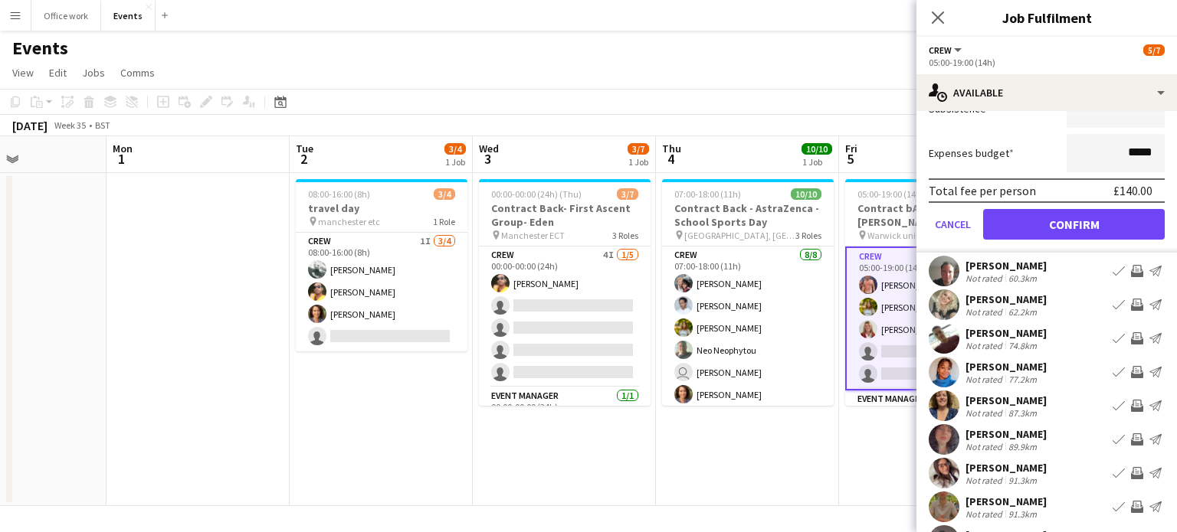
scroll to position [239, 0]
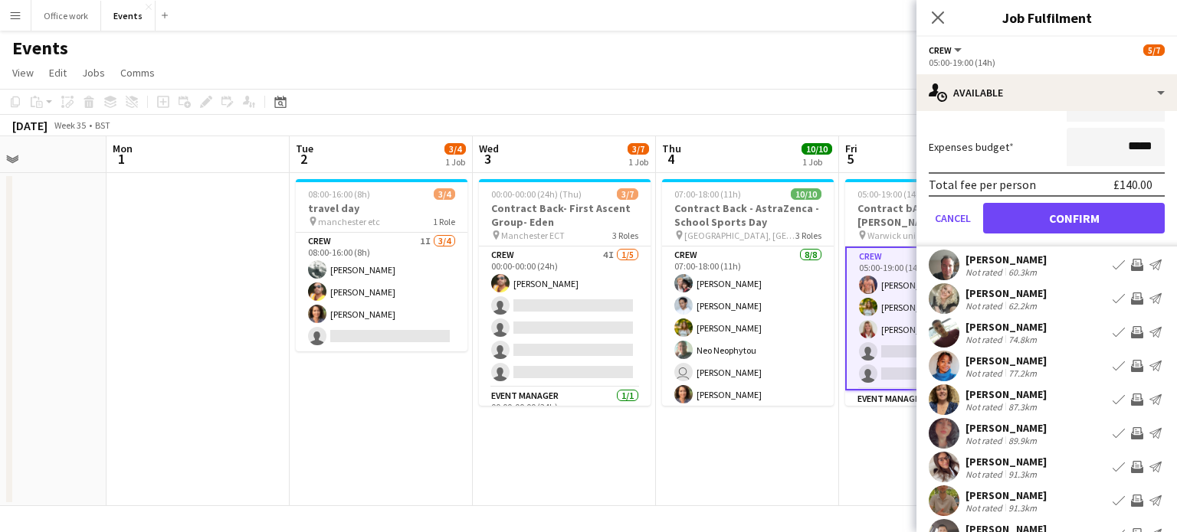
click at [1017, 320] on div "[PERSON_NAME]" at bounding box center [1005, 327] width 81 height 14
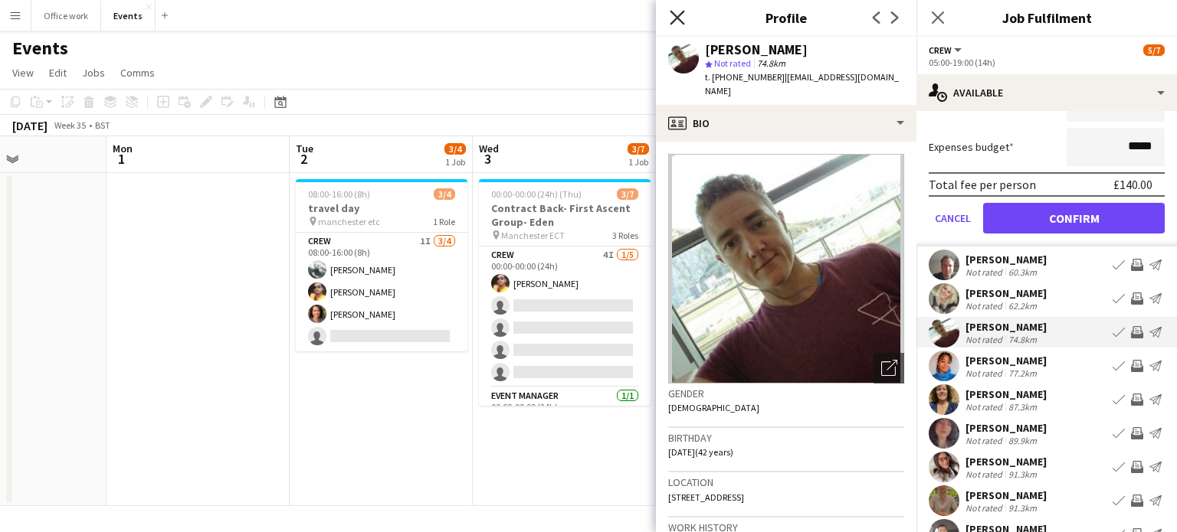
click at [671, 14] on icon "Close pop-in" at bounding box center [677, 17] width 15 height 15
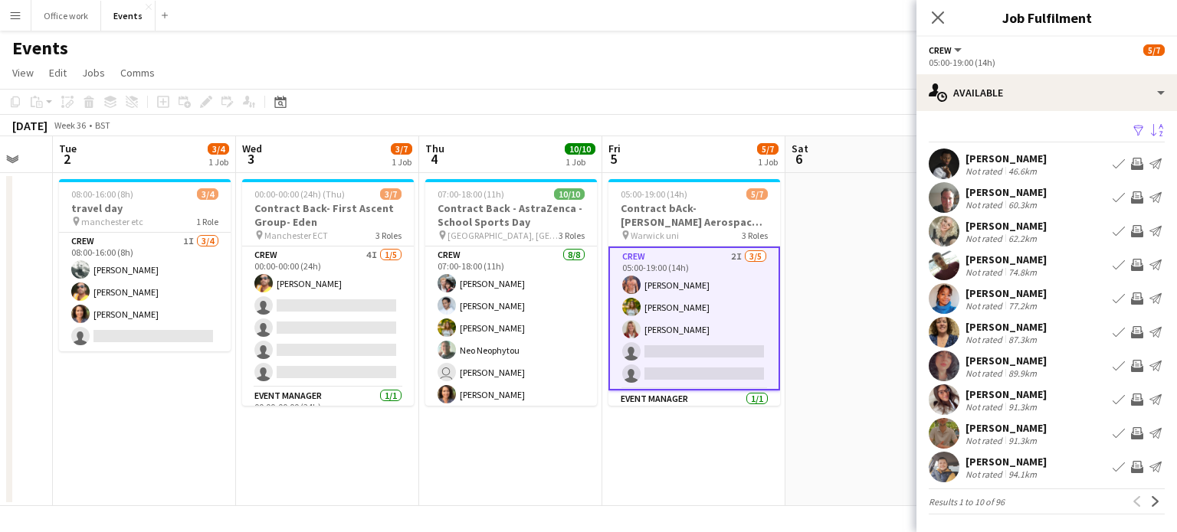
scroll to position [0, 682]
click at [693, 324] on app-card-role "Crew 2I [DATE] 05:00-19:00 (14h) [PERSON_NAME] [PERSON_NAME] [PERSON_NAME] sing…" at bounding box center [692, 319] width 172 height 144
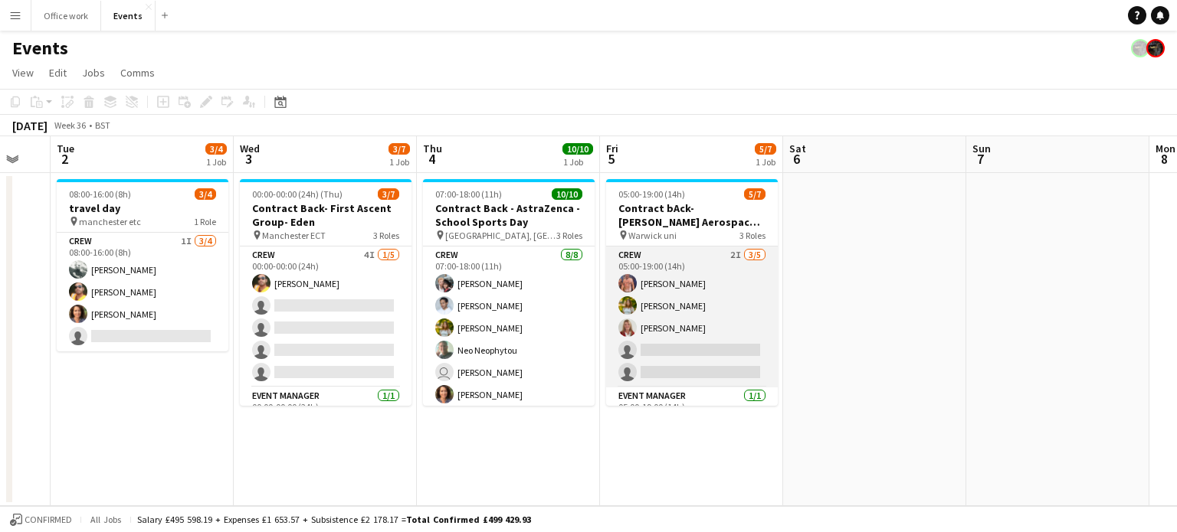
click at [734, 293] on app-card-role "Crew 2I [DATE] 05:00-19:00 (14h) [PERSON_NAME] [PERSON_NAME] [PERSON_NAME] sing…" at bounding box center [692, 317] width 172 height 141
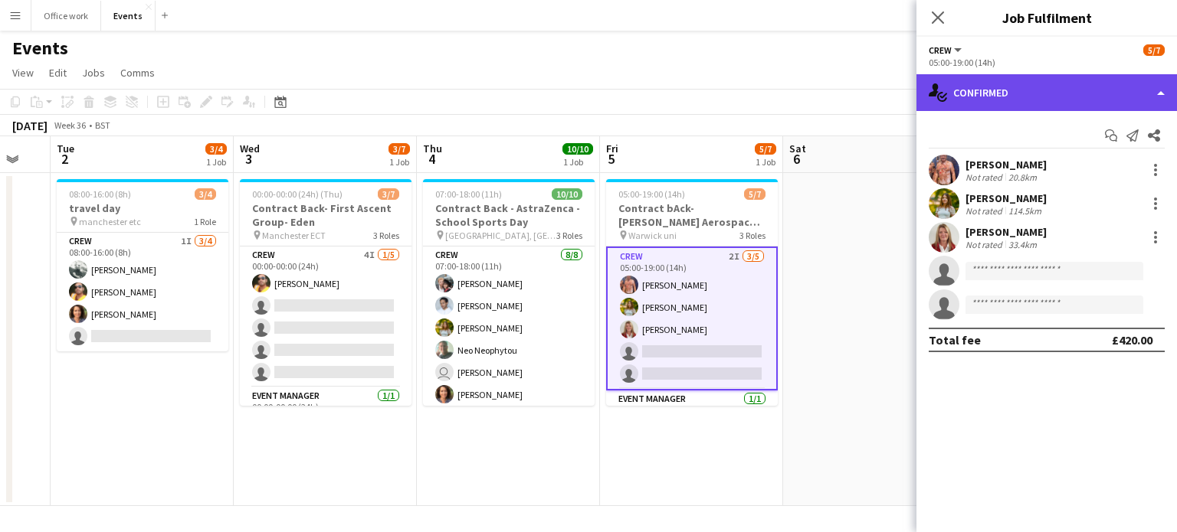
click at [1020, 88] on div "single-neutral-actions-check-2 Confirmed" at bounding box center [1046, 92] width 260 height 37
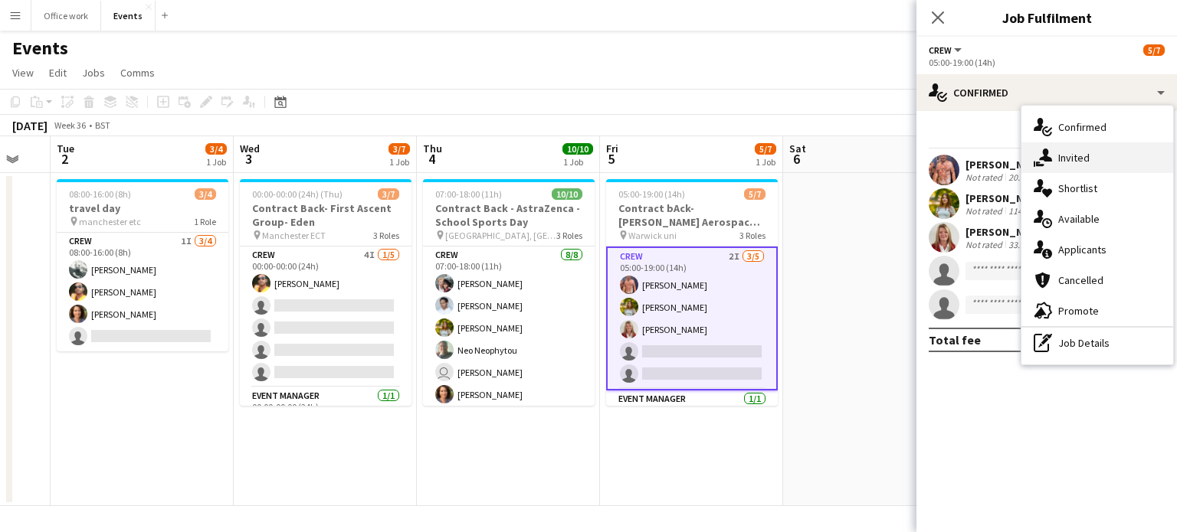
click at [1054, 149] on div "single-neutral-actions-share-1 Invited" at bounding box center [1097, 157] width 152 height 31
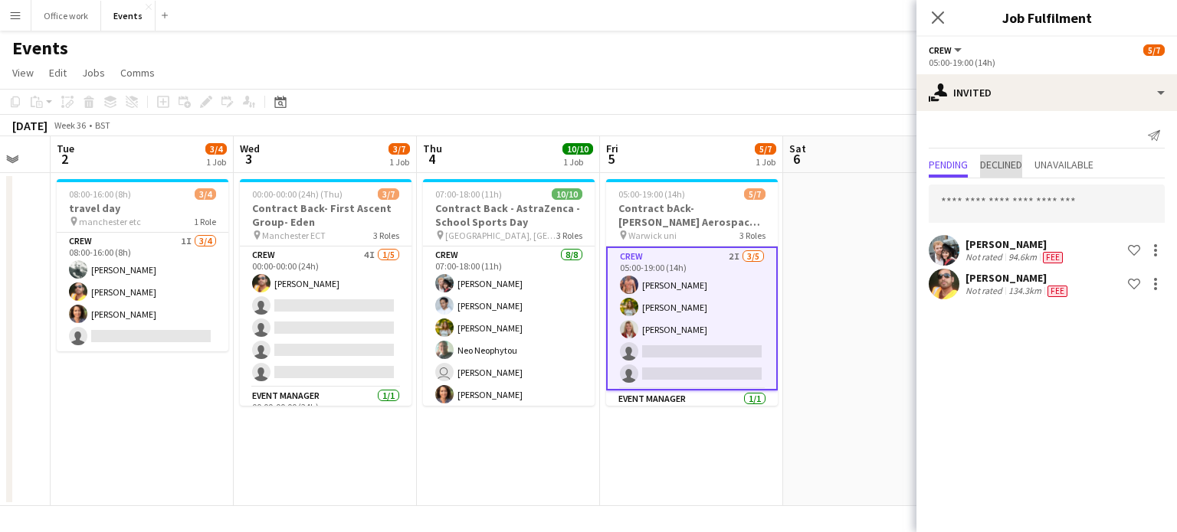
click at [1002, 166] on span "Declined" at bounding box center [1001, 164] width 42 height 11
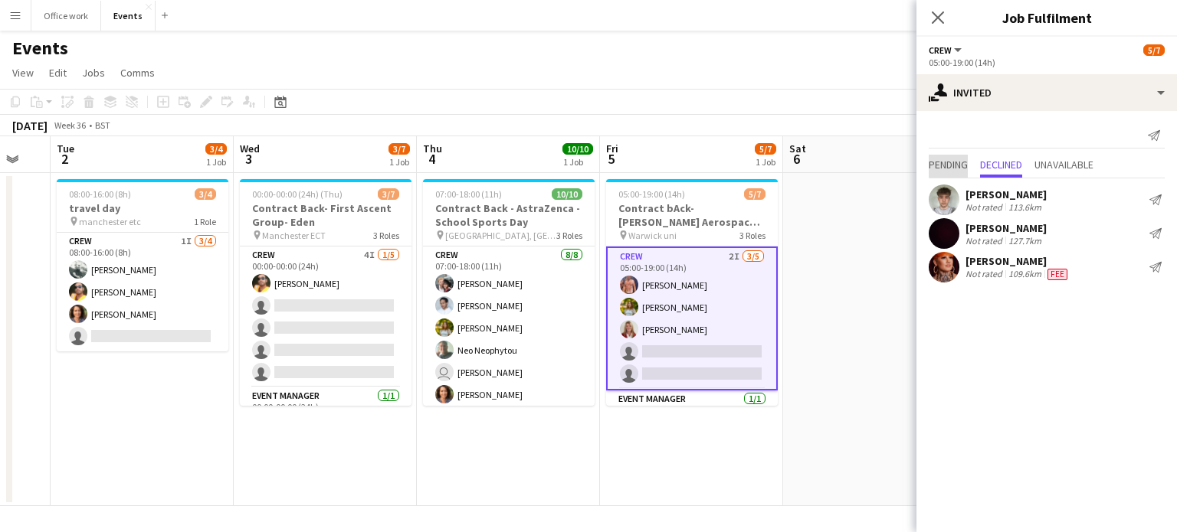
click at [953, 165] on span "Pending" at bounding box center [948, 164] width 39 height 11
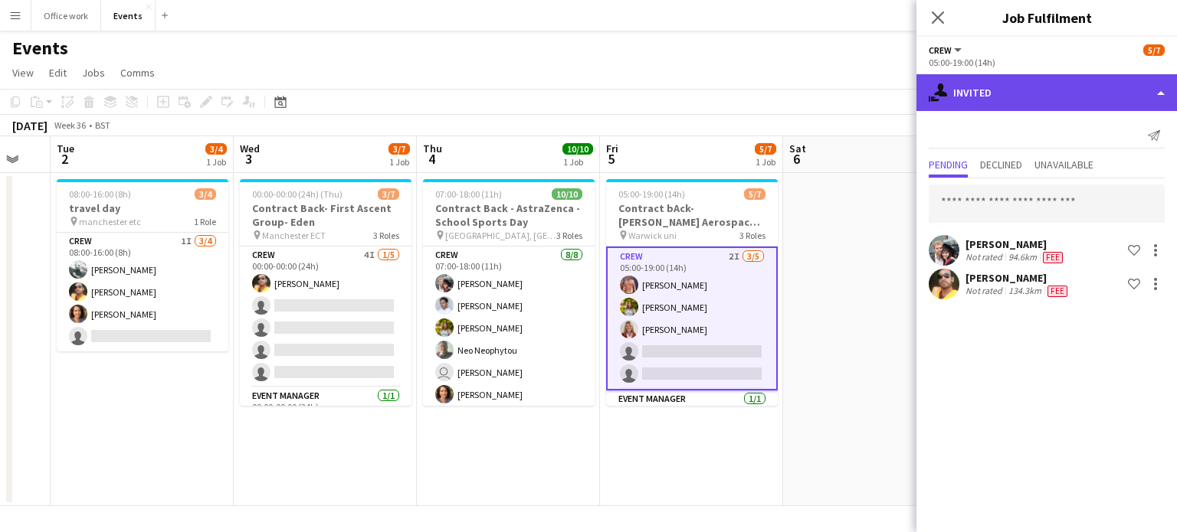
click at [1011, 88] on div "single-neutral-actions-share-1 Invited" at bounding box center [1046, 92] width 260 height 37
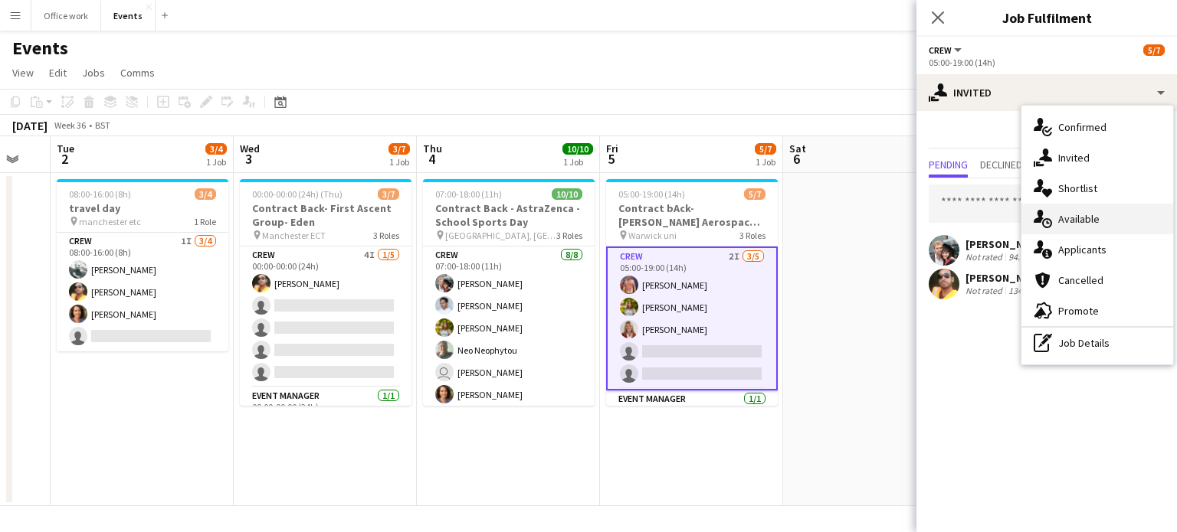
click at [1039, 221] on icon at bounding box center [1038, 216] width 10 height 13
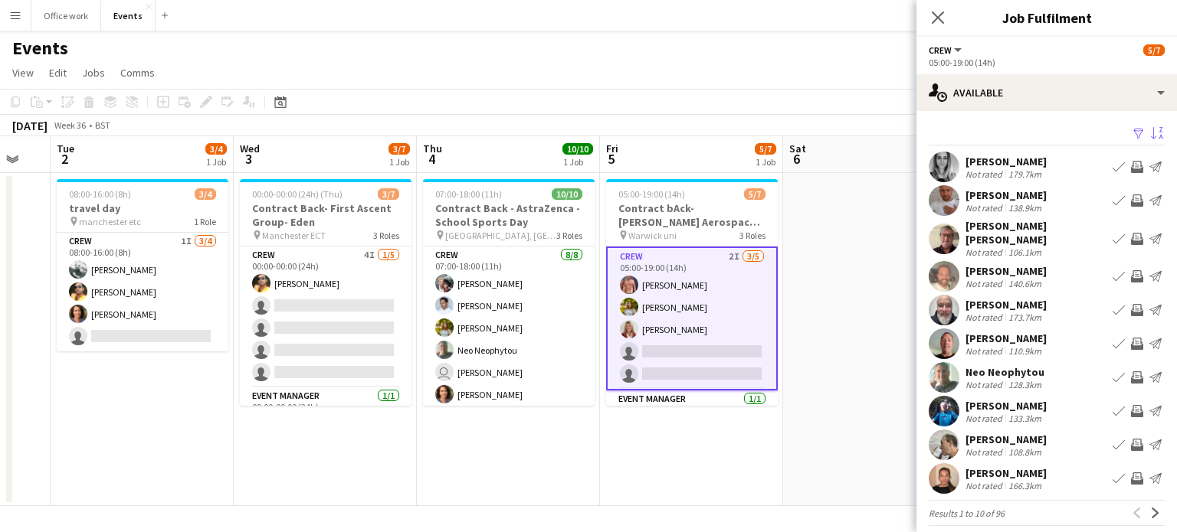
click at [1151, 134] on app-icon "Sort asc" at bounding box center [1157, 134] width 12 height 15
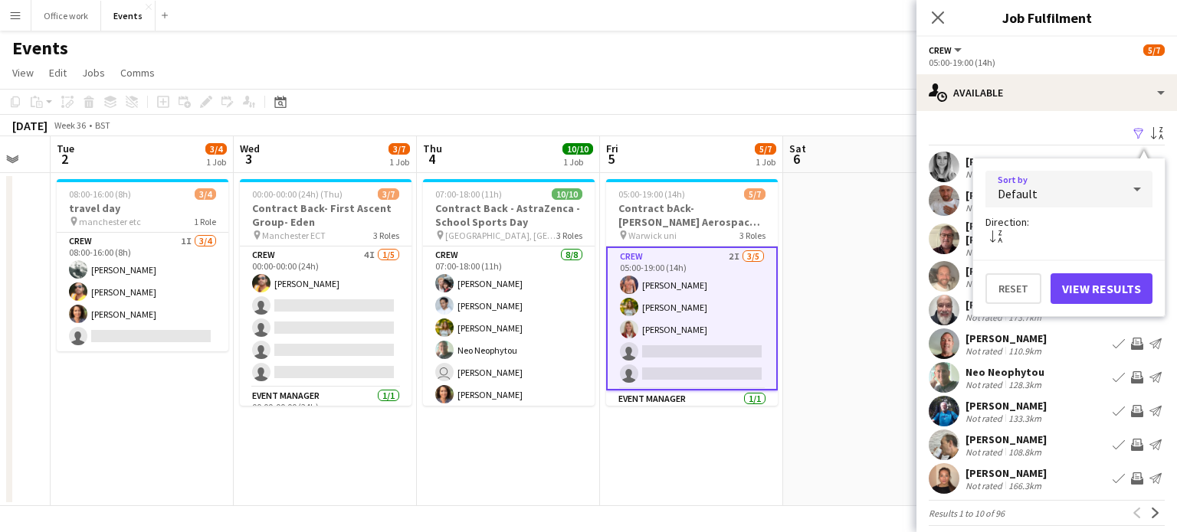
click at [1107, 198] on div "Default" at bounding box center [1053, 189] width 136 height 37
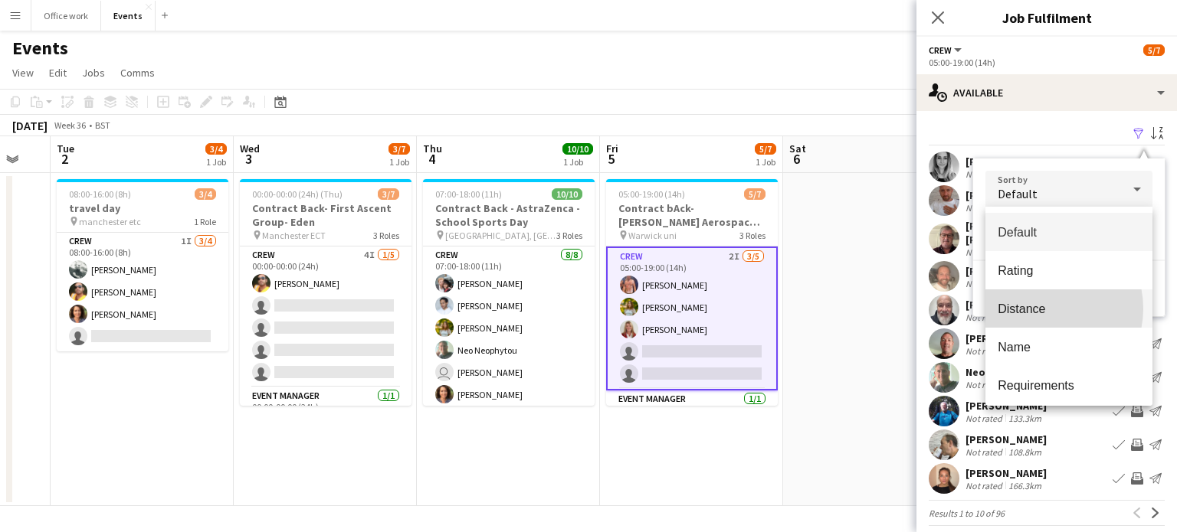
click at [1045, 309] on span "Distance" at bounding box center [1068, 309] width 142 height 15
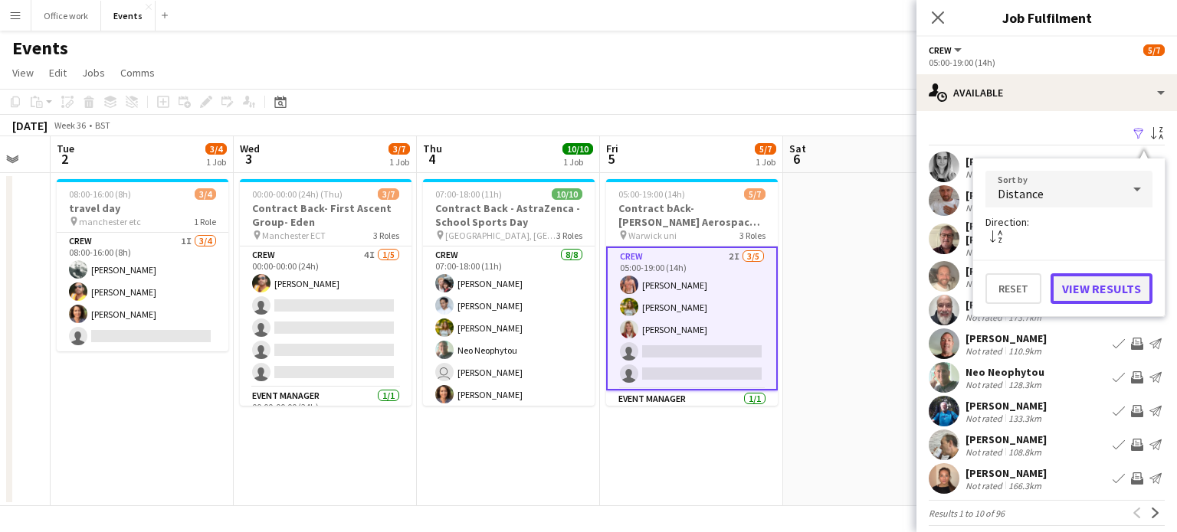
click at [1085, 286] on button "View Results" at bounding box center [1101, 289] width 102 height 31
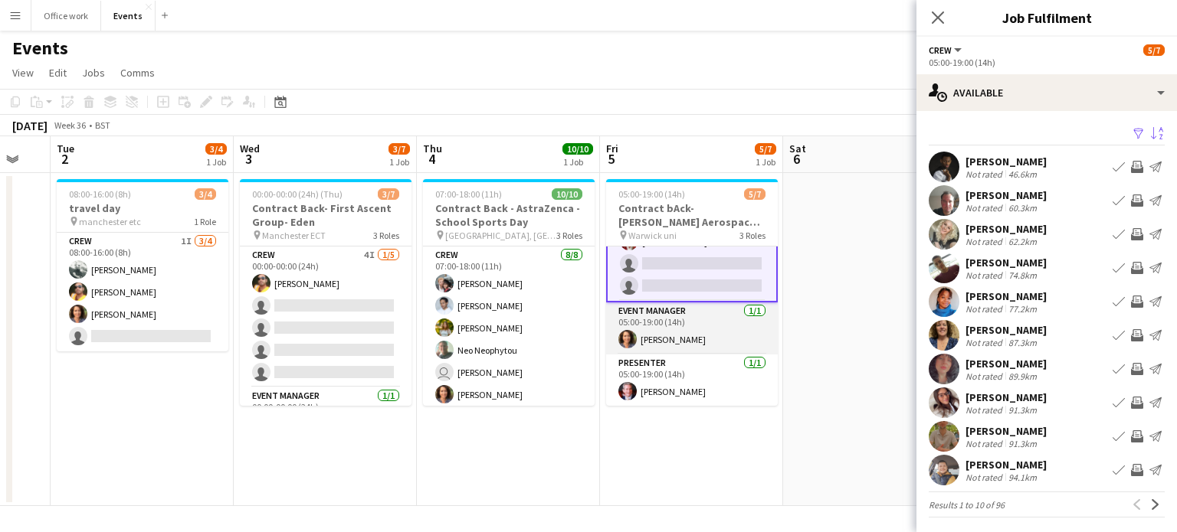
scroll to position [0, 0]
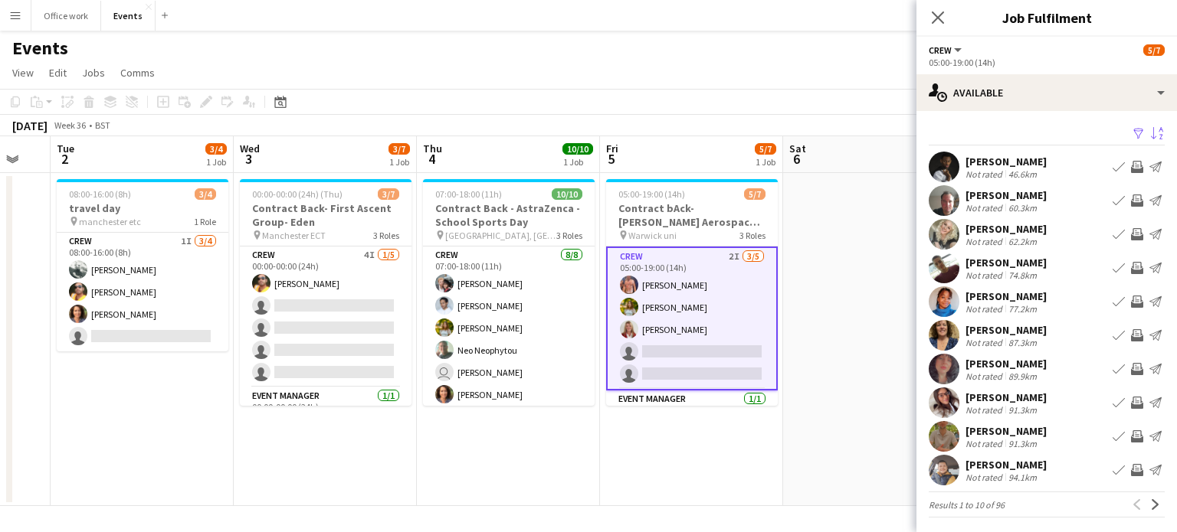
click at [1131, 300] on app-icon "Invite crew" at bounding box center [1137, 302] width 12 height 12
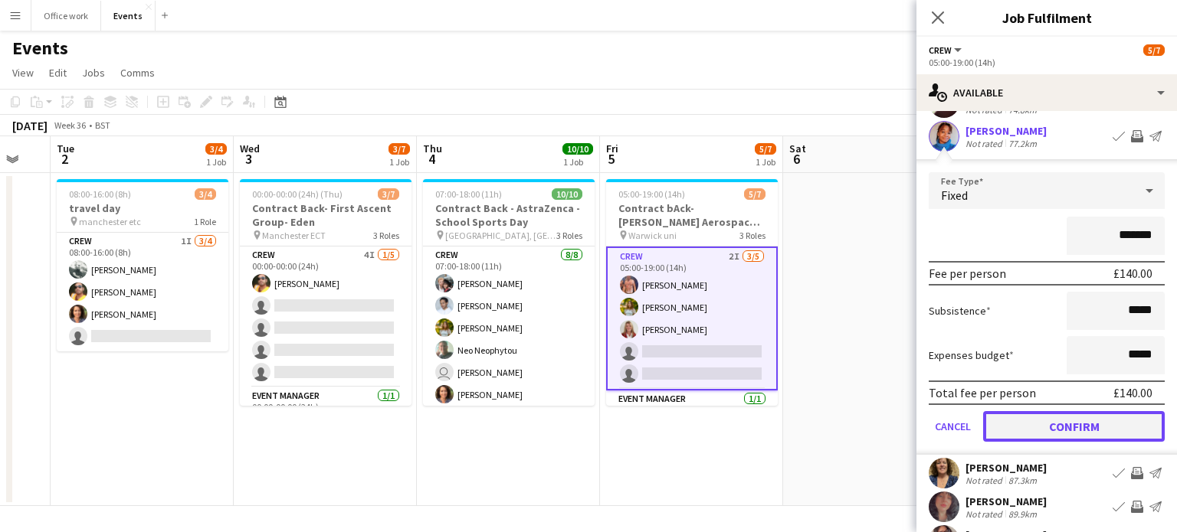
click at [1064, 429] on button "Confirm" at bounding box center [1074, 426] width 182 height 31
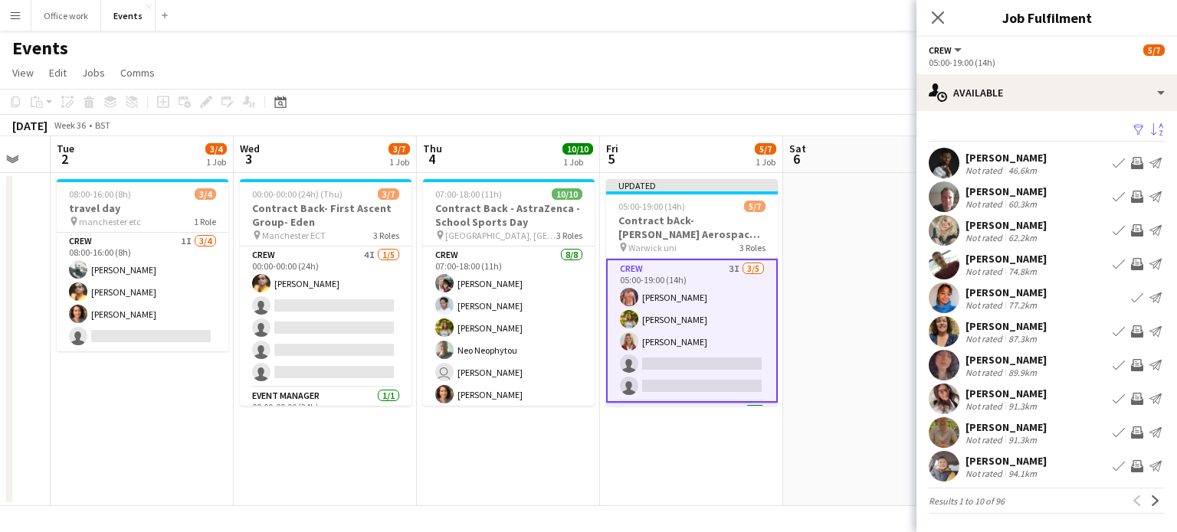
scroll to position [3, 0]
click at [1002, 220] on div "[PERSON_NAME]" at bounding box center [1005, 226] width 81 height 14
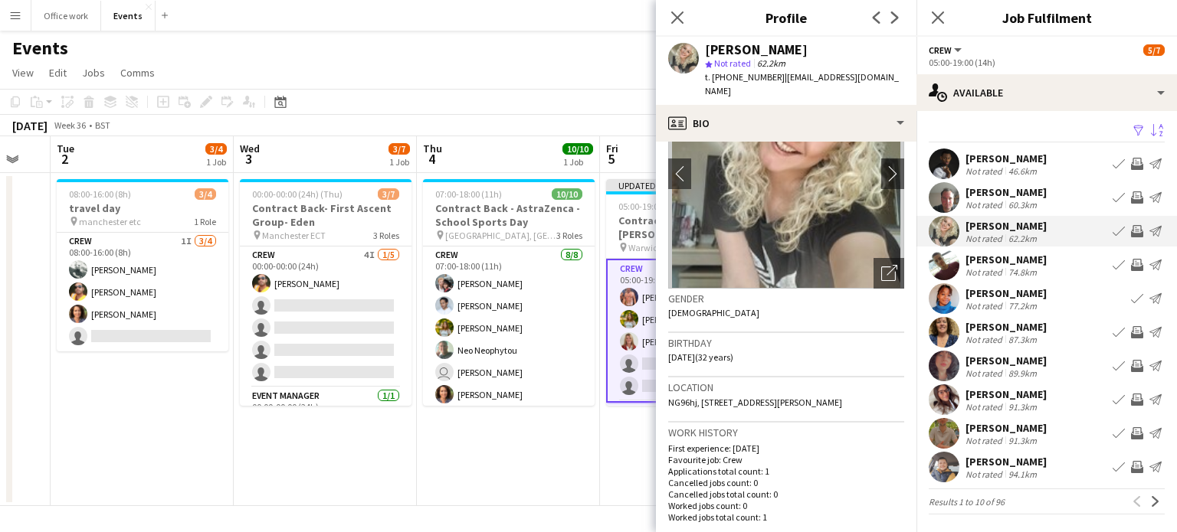
scroll to position [0, 0]
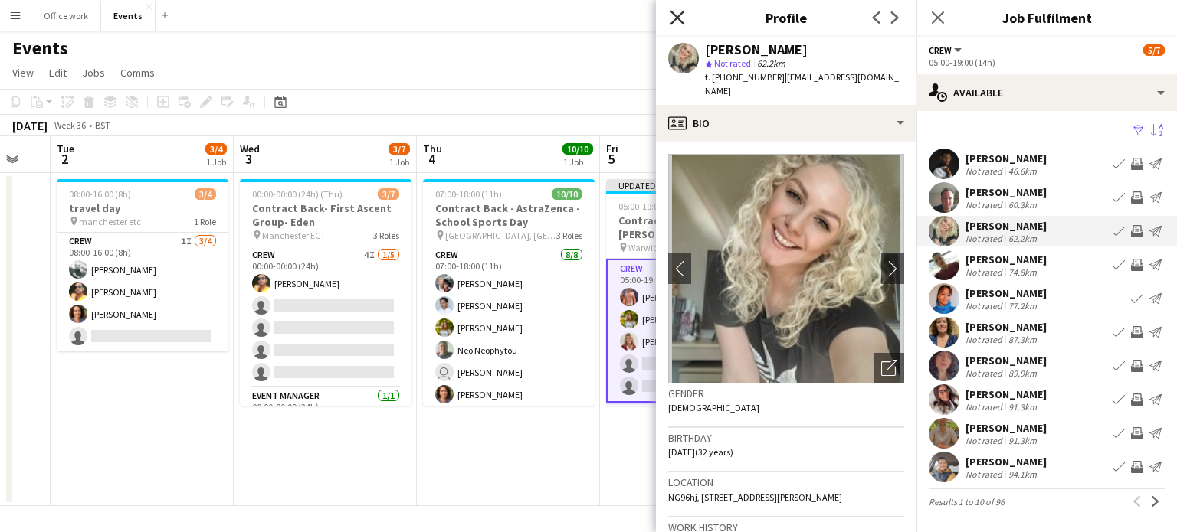
click at [676, 12] on icon "Close pop-in" at bounding box center [677, 17] width 15 height 15
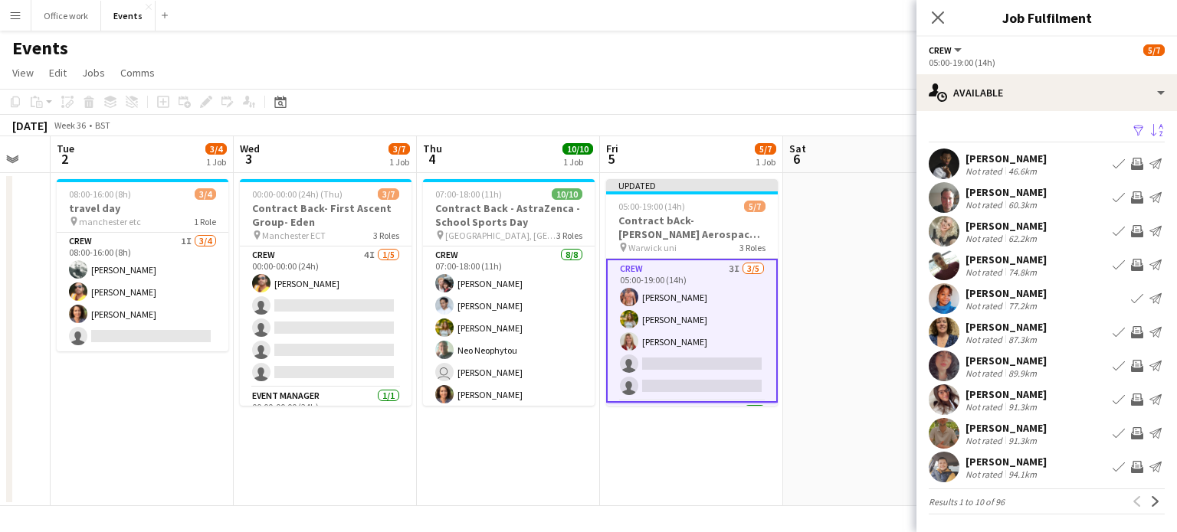
click at [1008, 425] on div "[PERSON_NAME]" at bounding box center [1005, 428] width 81 height 14
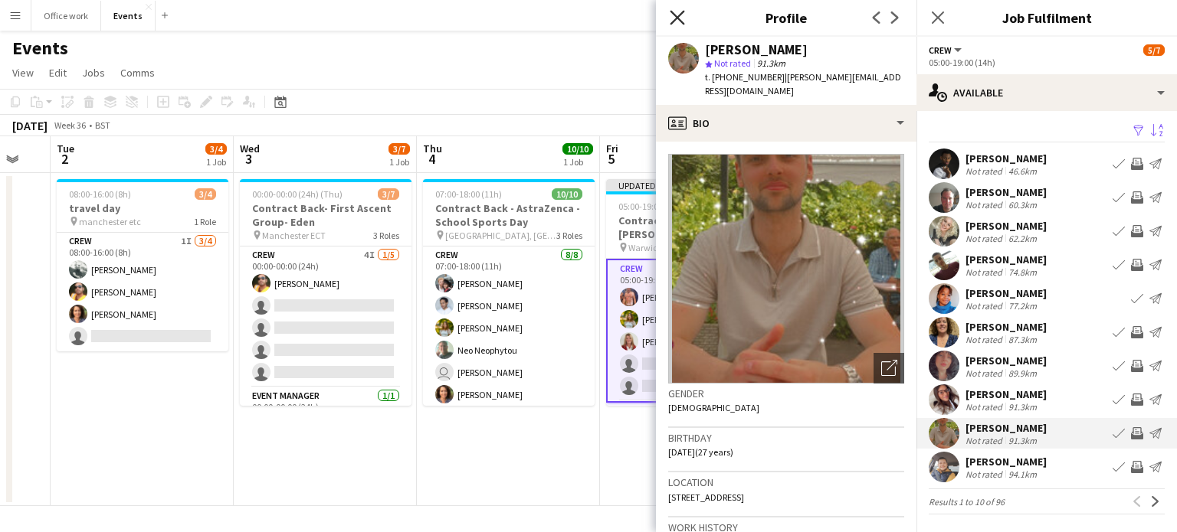
click at [676, 10] on icon "Close pop-in" at bounding box center [677, 17] width 15 height 15
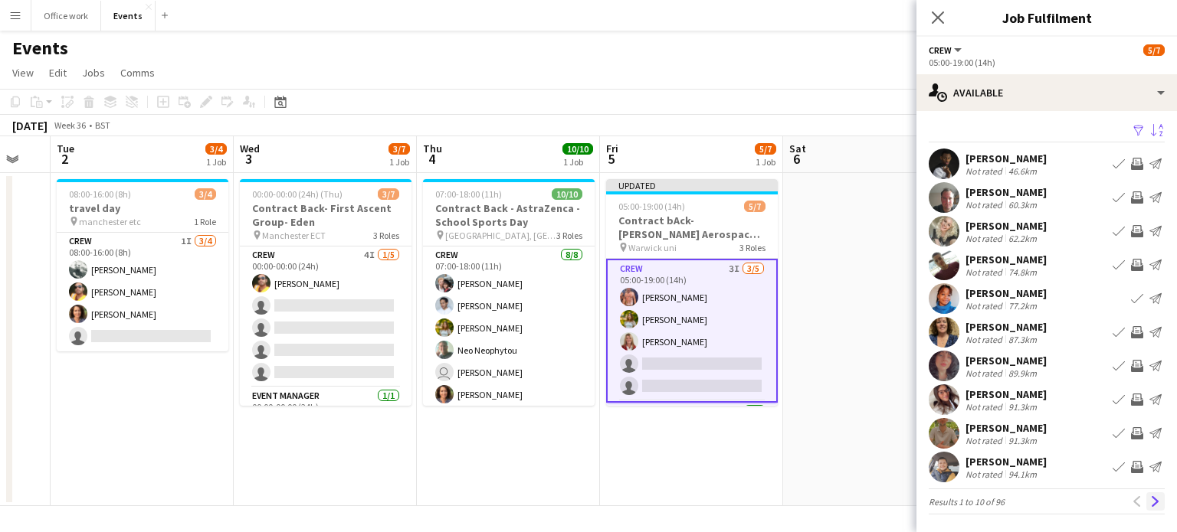
click at [1150, 497] on app-icon "Next" at bounding box center [1155, 501] width 11 height 11
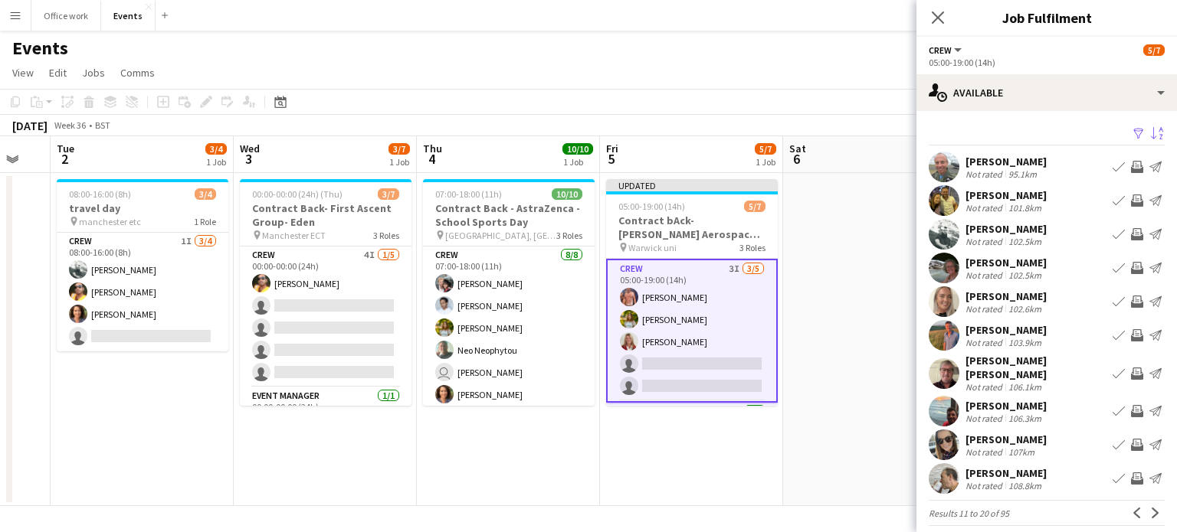
click at [988, 229] on div "[PERSON_NAME]" at bounding box center [1005, 229] width 81 height 14
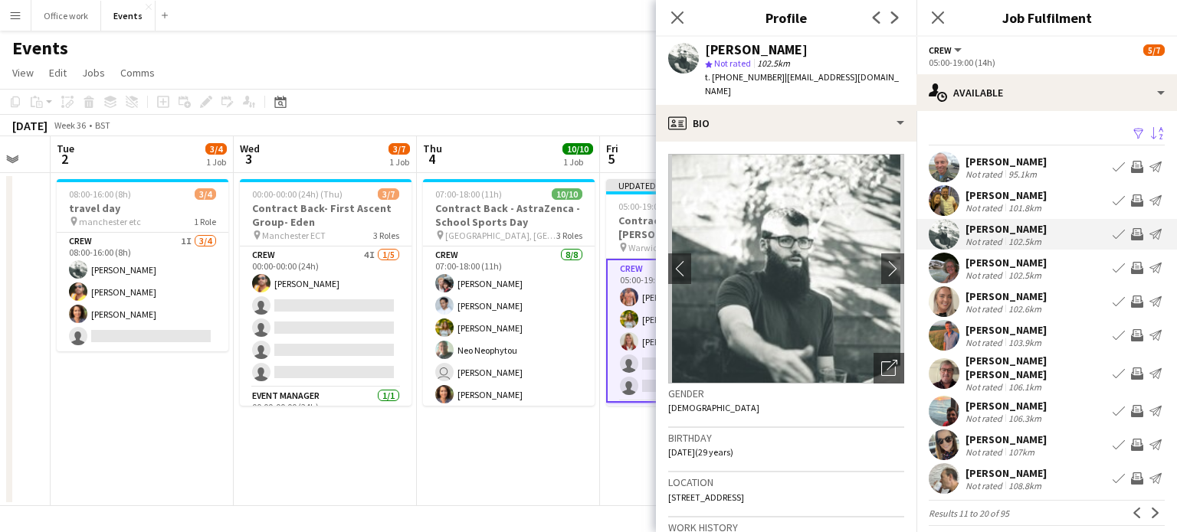
scroll to position [40, 0]
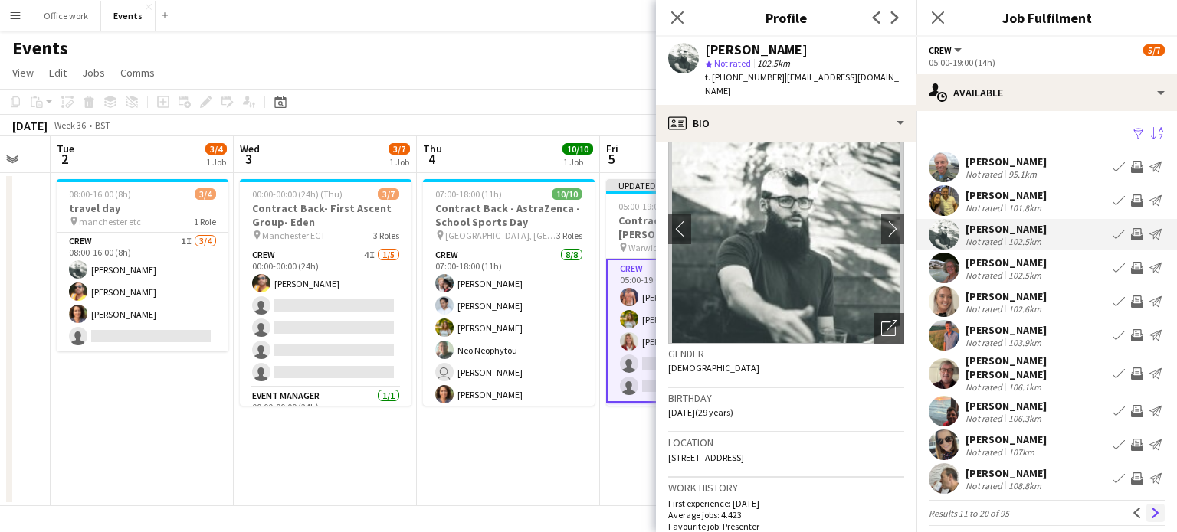
click at [1150, 508] on app-icon "Next" at bounding box center [1155, 513] width 11 height 11
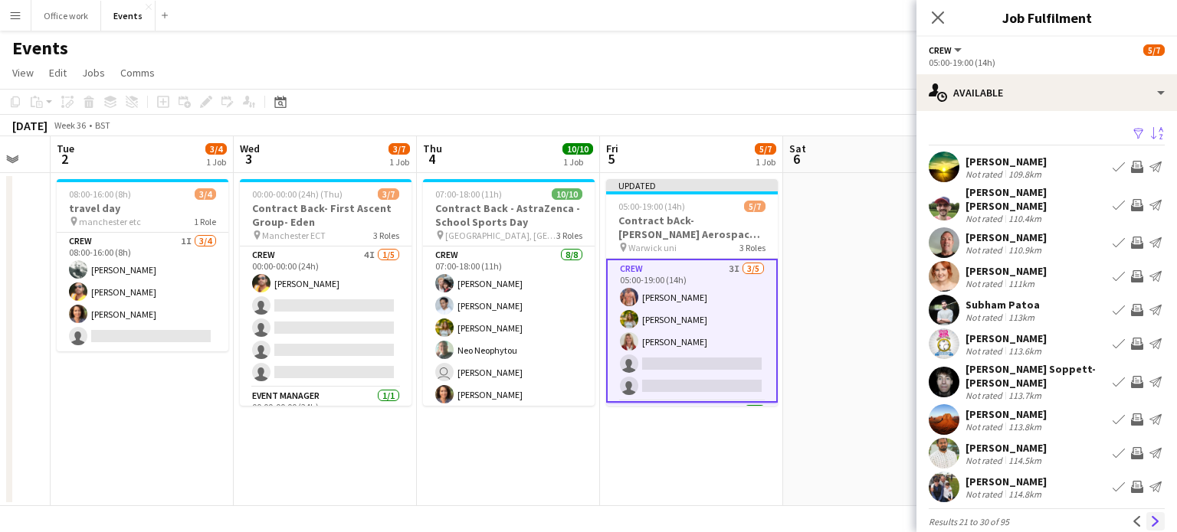
click at [1150, 516] on app-icon "Next" at bounding box center [1155, 521] width 11 height 11
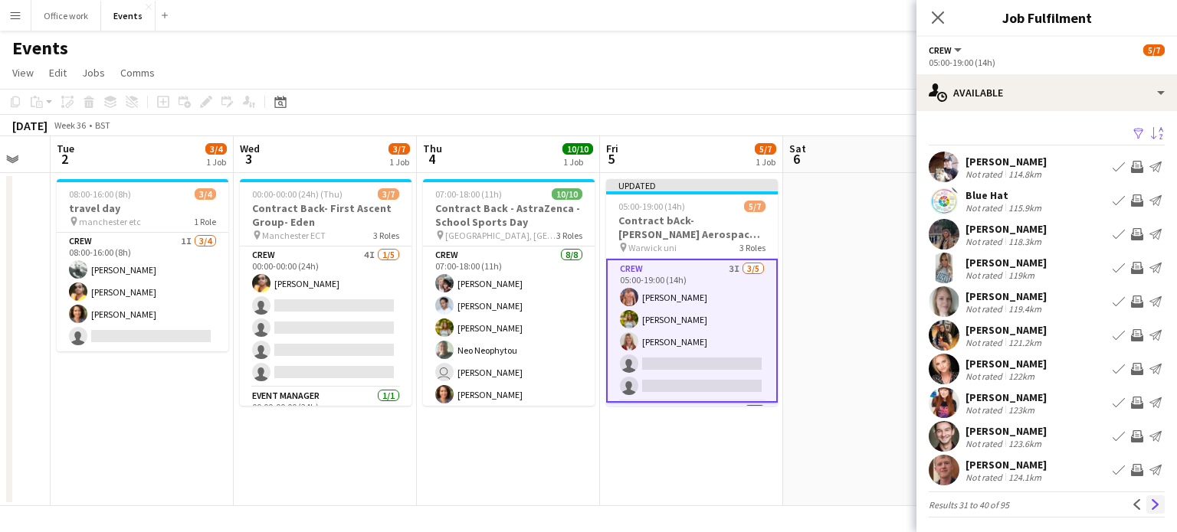
click at [1150, 507] on app-icon "Next" at bounding box center [1155, 505] width 11 height 11
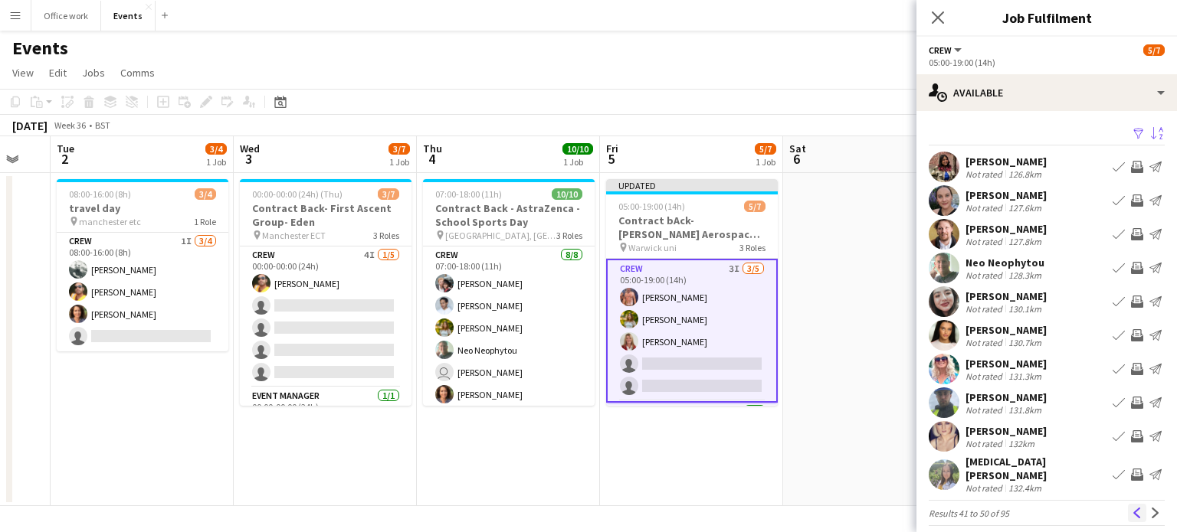
click at [1132, 509] on app-icon "Previous" at bounding box center [1137, 513] width 11 height 11
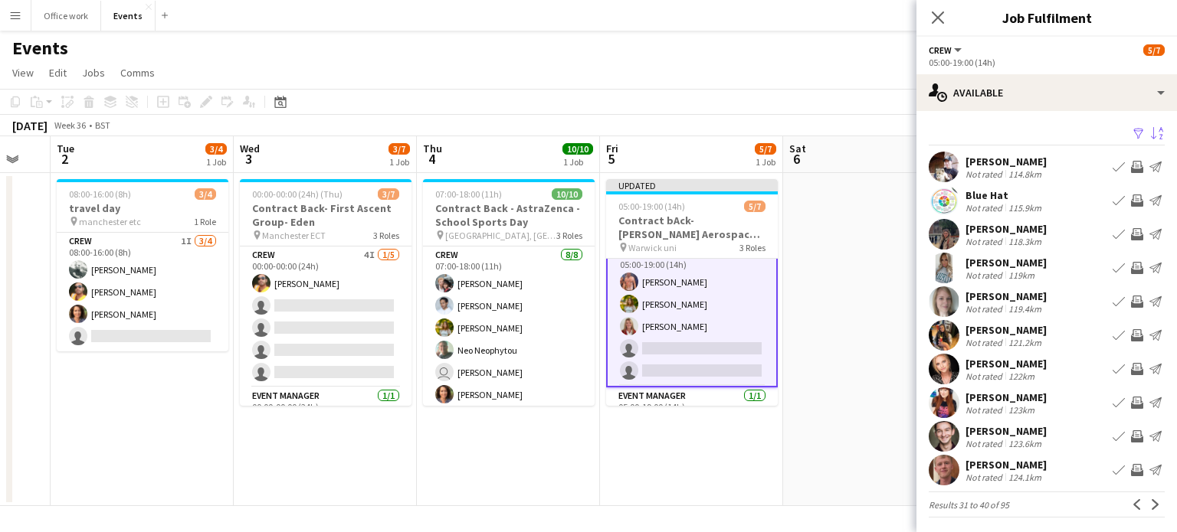
scroll to position [0, 0]
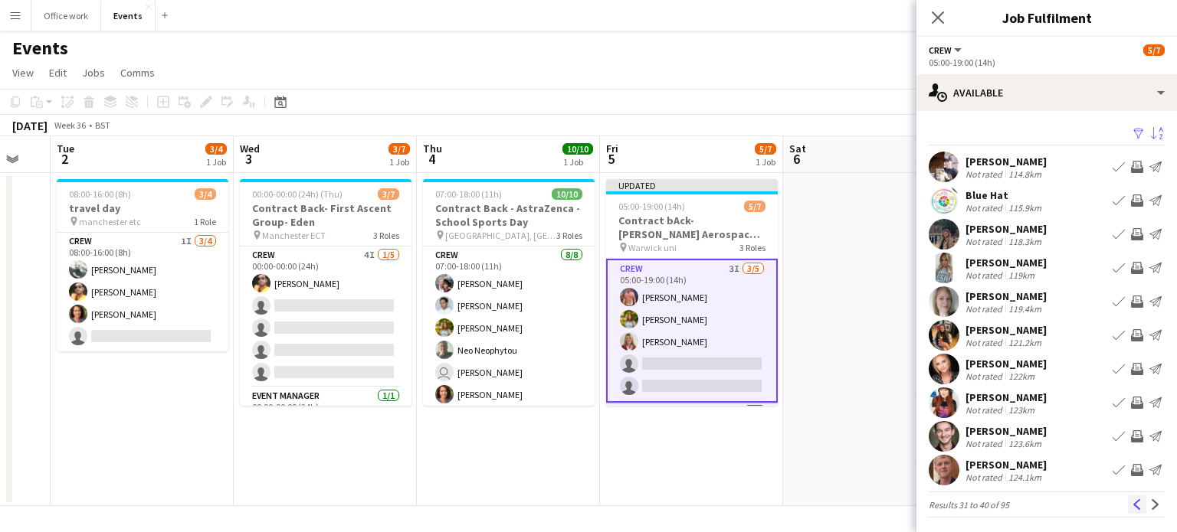
click at [1132, 500] on app-icon "Previous" at bounding box center [1137, 505] width 11 height 11
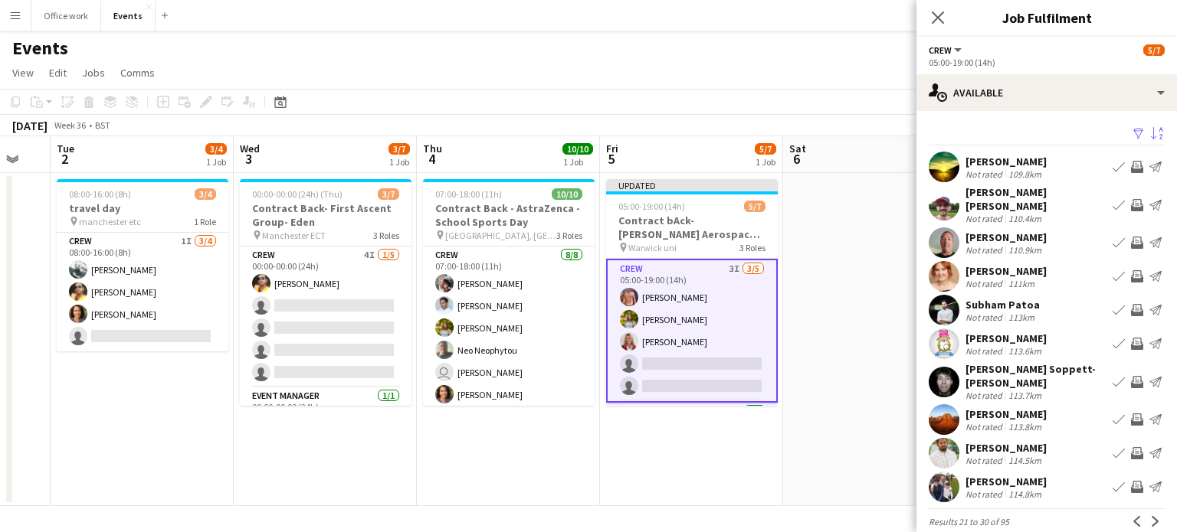
click at [985, 367] on div "[PERSON_NAME] Soppett-[PERSON_NAME]" at bounding box center [1035, 376] width 141 height 28
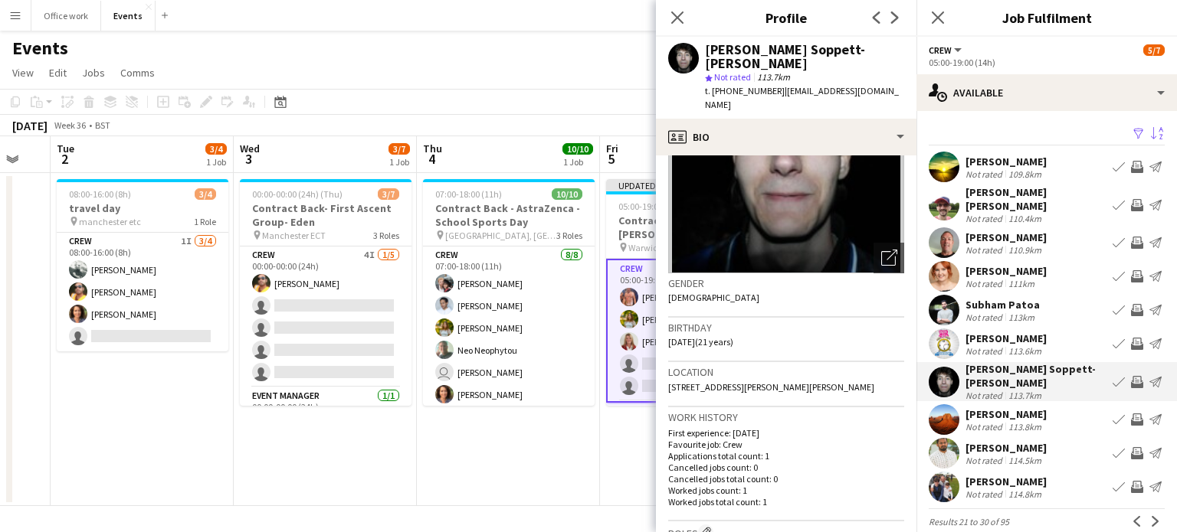
scroll to position [135, 0]
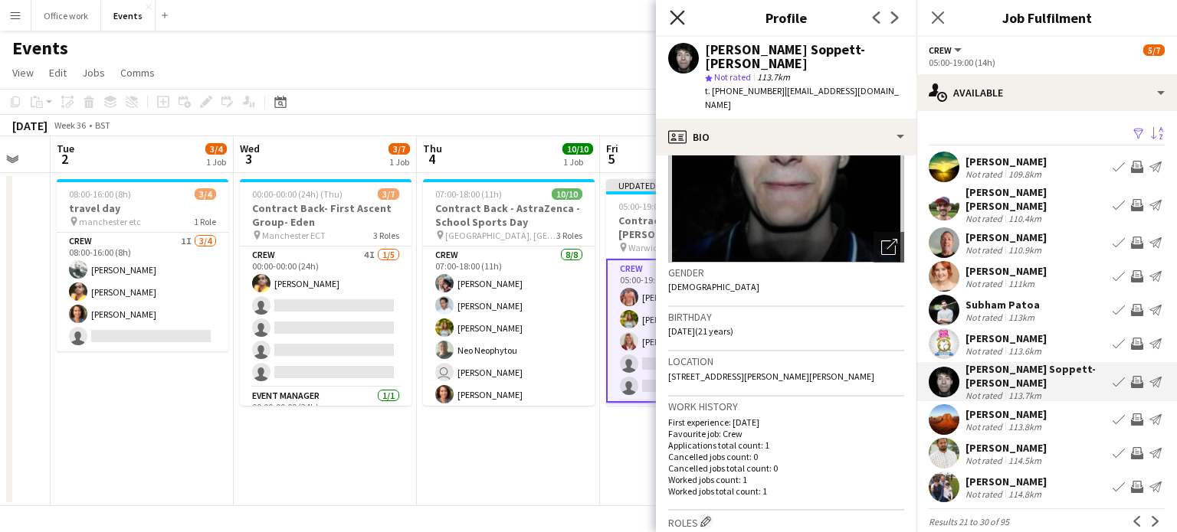
click at [674, 11] on icon "Close pop-in" at bounding box center [677, 17] width 15 height 15
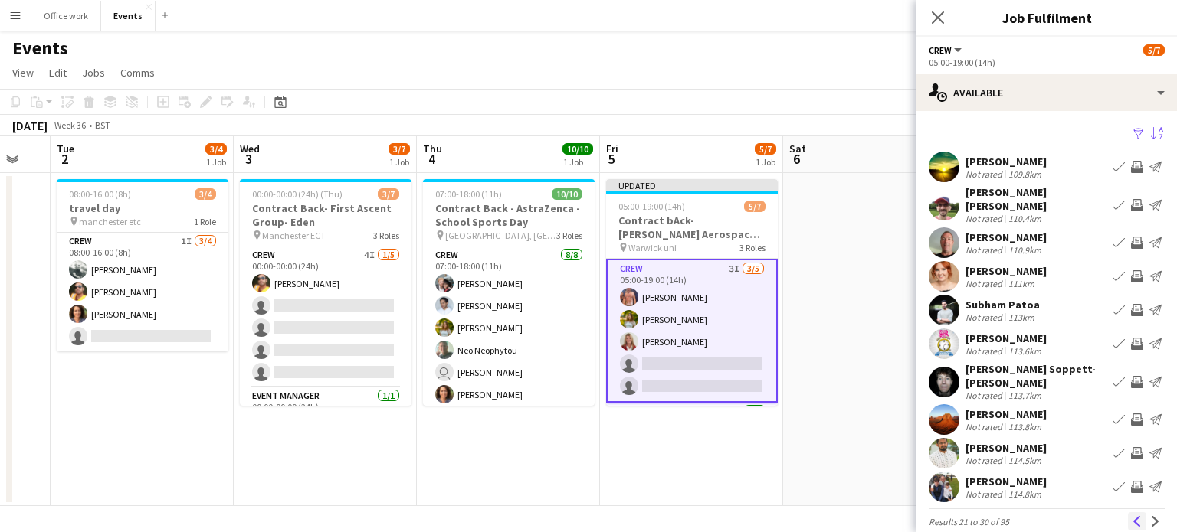
click at [1132, 516] on app-icon "Previous" at bounding box center [1137, 521] width 11 height 11
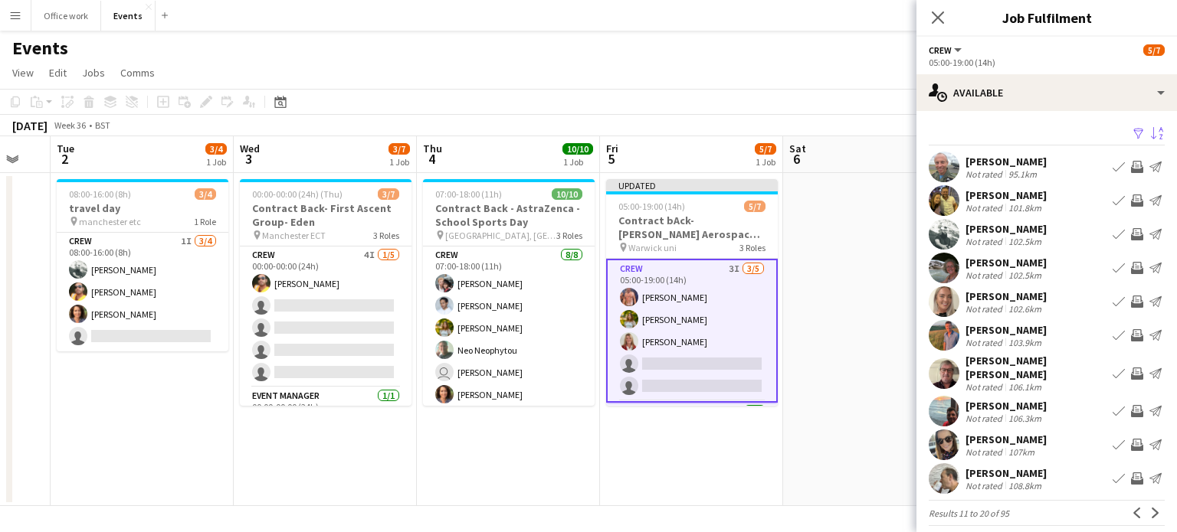
click at [1004, 156] on div "[PERSON_NAME]" at bounding box center [1005, 162] width 81 height 14
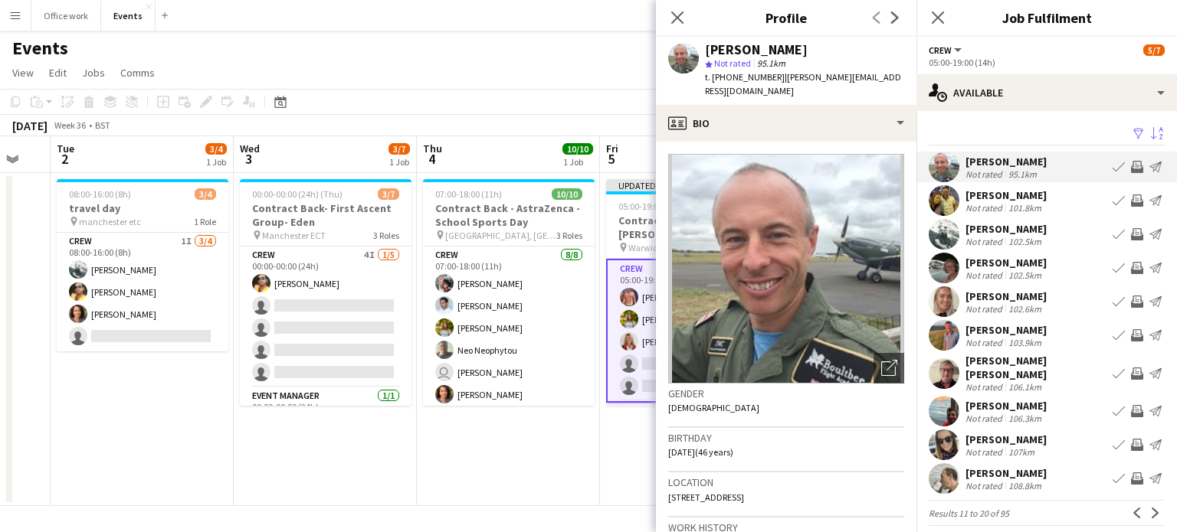
click at [1131, 167] on app-icon "Invite crew" at bounding box center [1137, 167] width 12 height 12
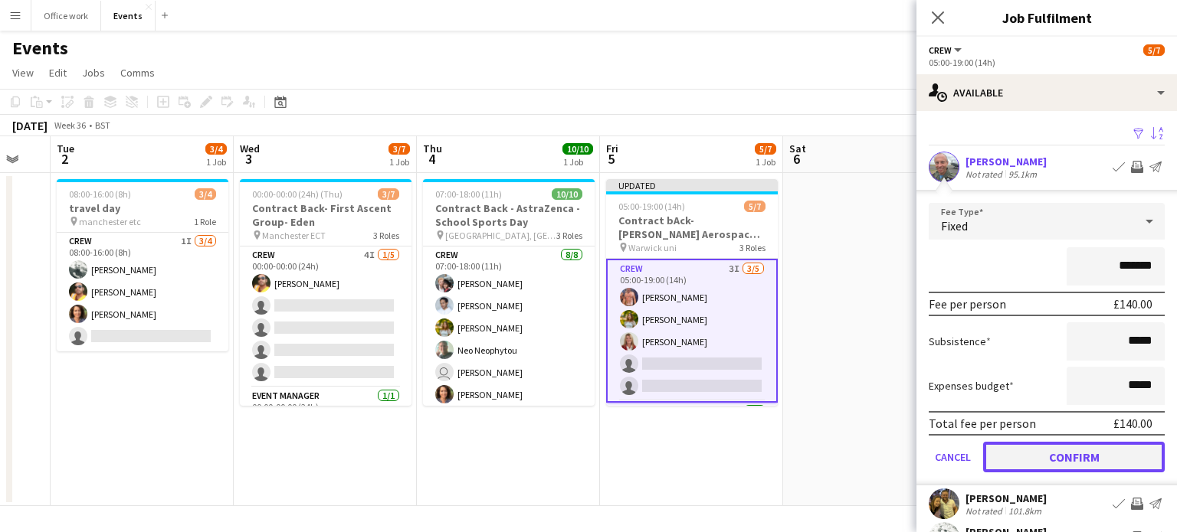
click at [999, 457] on button "Confirm" at bounding box center [1074, 457] width 182 height 31
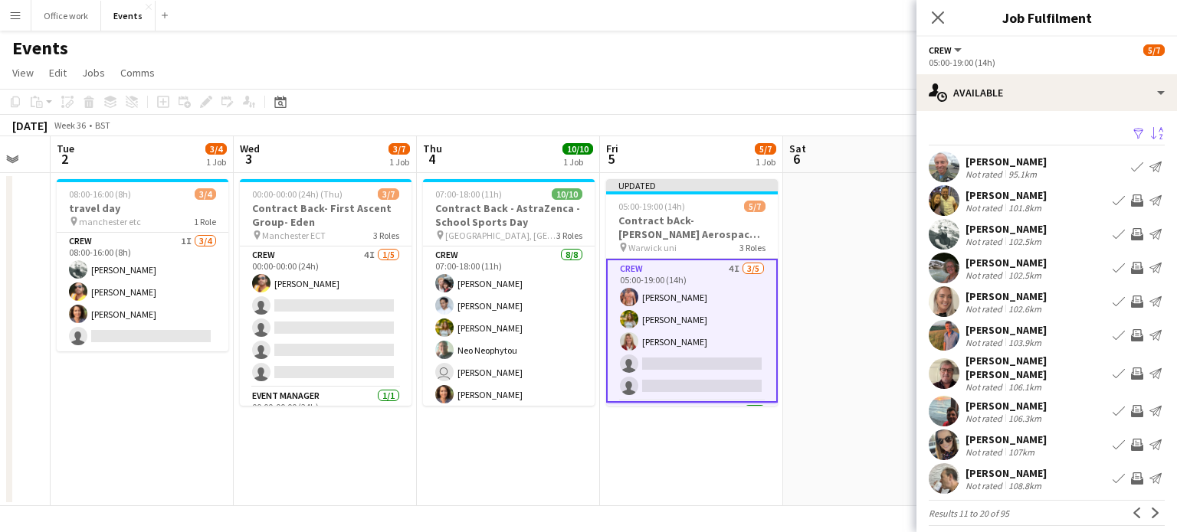
click at [925, 22] on div "Close pop-in" at bounding box center [937, 17] width 43 height 35
click at [941, 11] on icon "Close pop-in" at bounding box center [937, 17] width 15 height 15
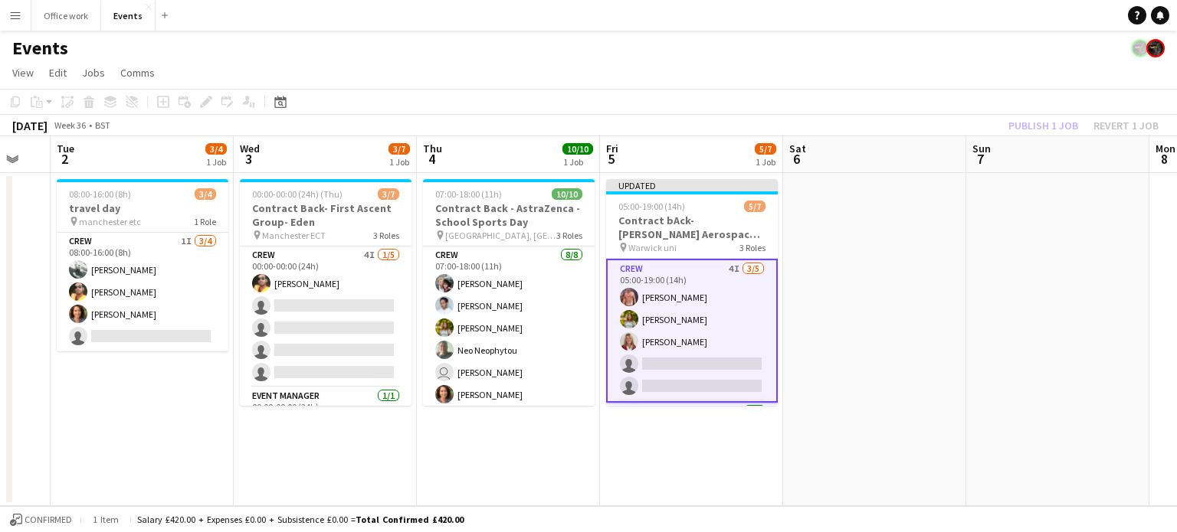
click at [1040, 125] on div "Publish 1 job Revert 1 job" at bounding box center [1083, 126] width 187 height 20
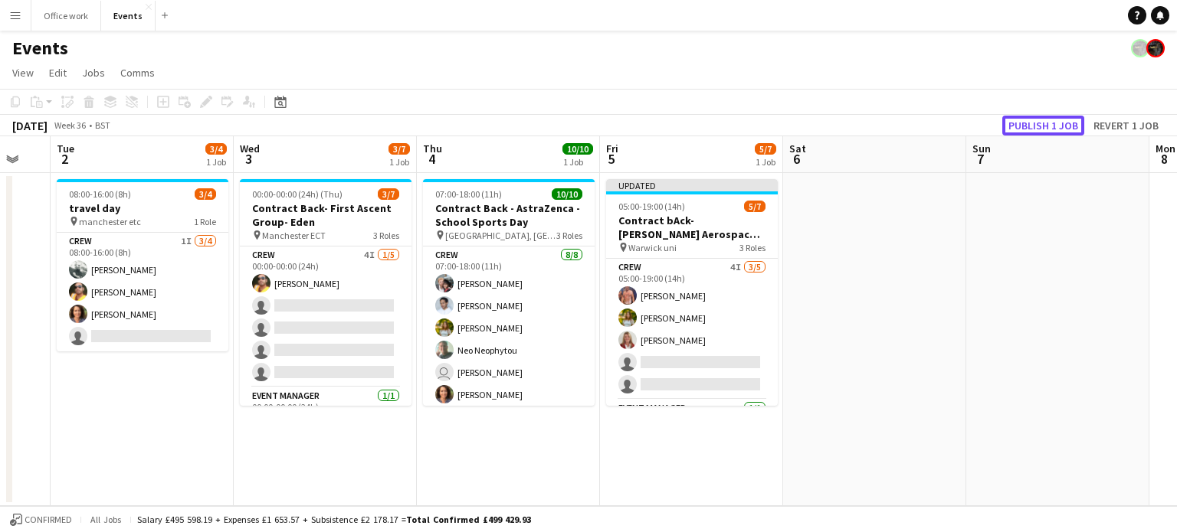
click at [1040, 125] on button "Publish 1 job" at bounding box center [1043, 126] width 82 height 20
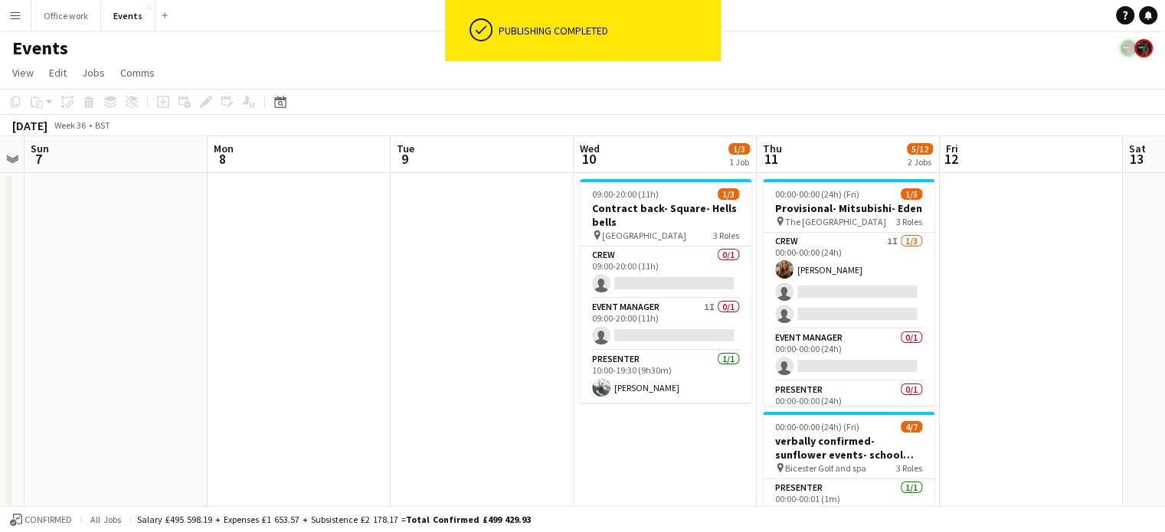
scroll to position [0, 709]
click at [699, 339] on app-card-role "Event Manager 1I 0/1 09:00-20:00 (11h) single-neutral-actions" at bounding box center [665, 325] width 172 height 52
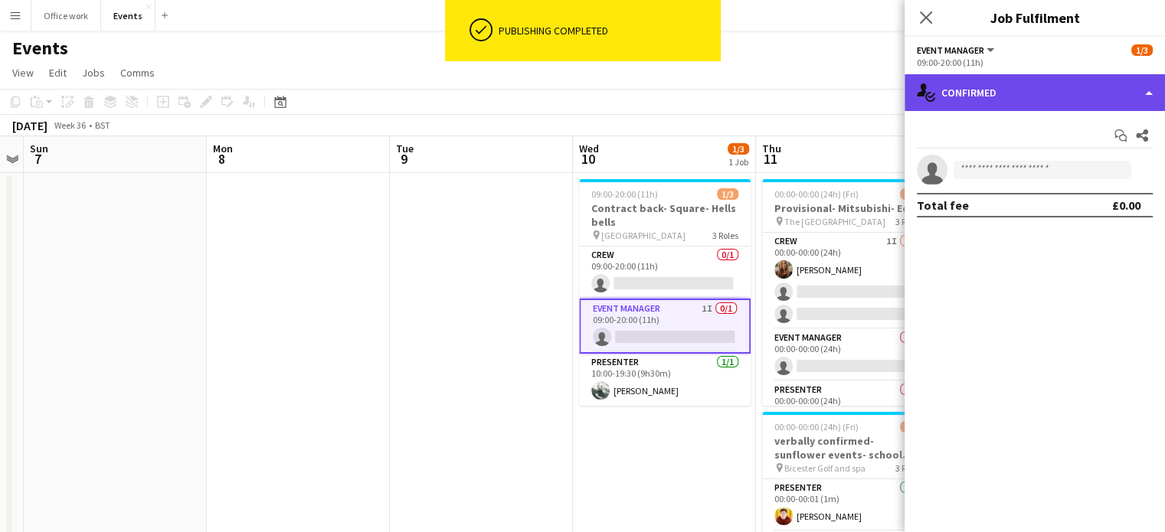
click at [1045, 85] on div "single-neutral-actions-check-2 Confirmed" at bounding box center [1035, 92] width 260 height 37
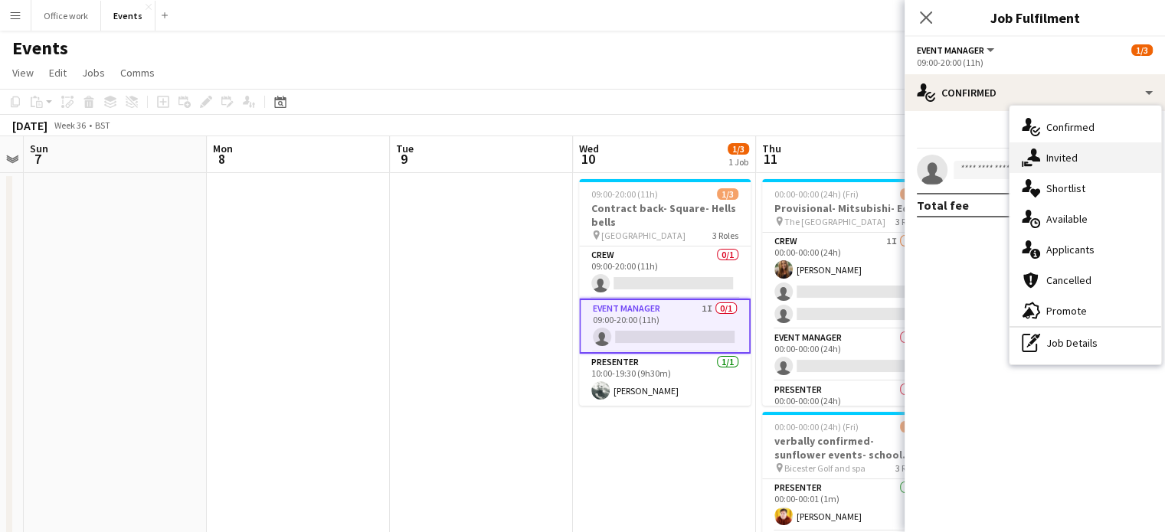
click at [1062, 165] on div "single-neutral-actions-share-1 Invited" at bounding box center [1086, 157] width 152 height 31
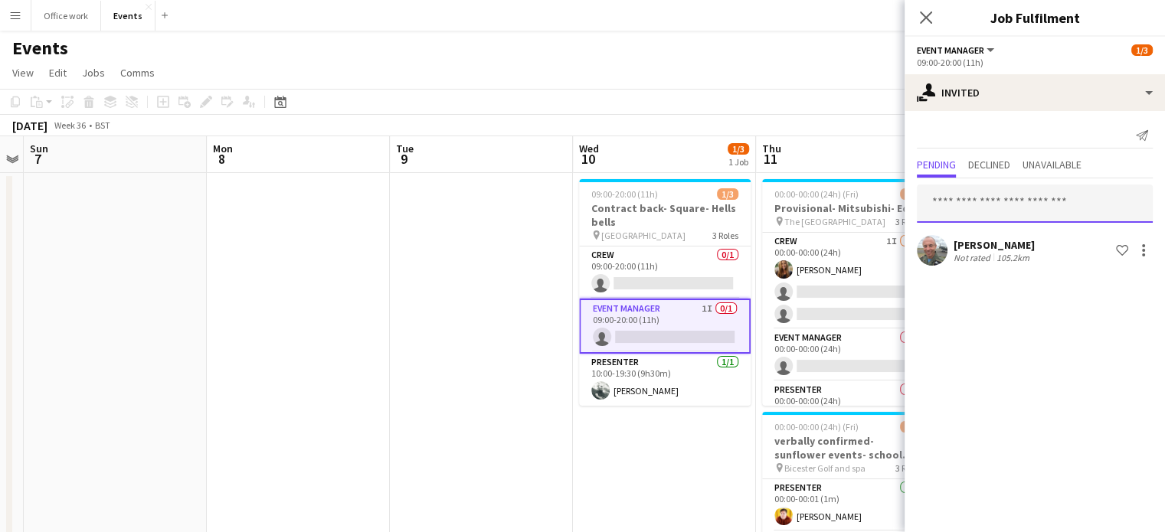
click at [975, 203] on input "text" at bounding box center [1035, 204] width 236 height 38
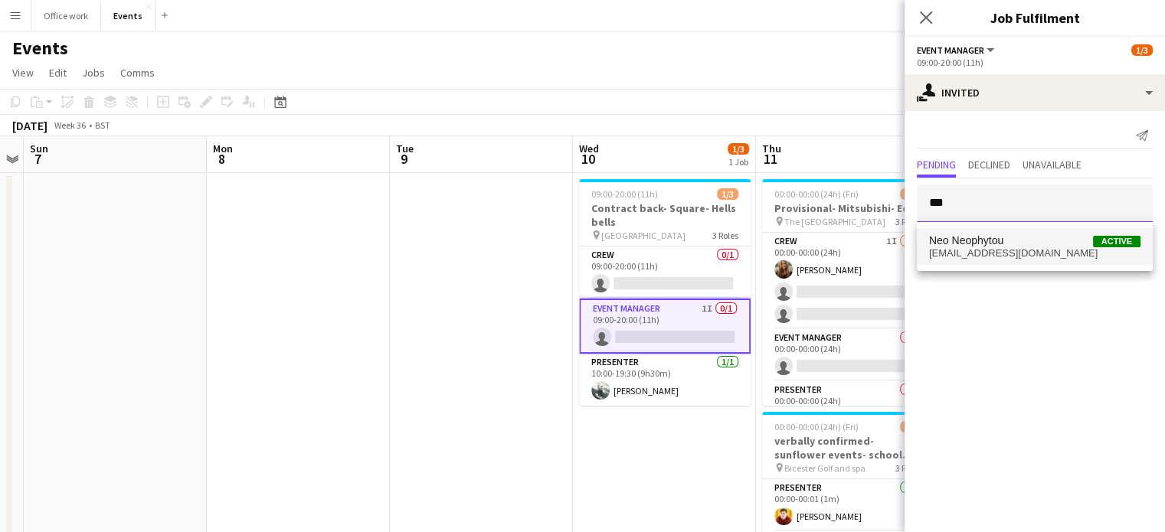
type input "***"
click at [988, 252] on span "[EMAIL_ADDRESS][DOMAIN_NAME]" at bounding box center [1034, 253] width 211 height 12
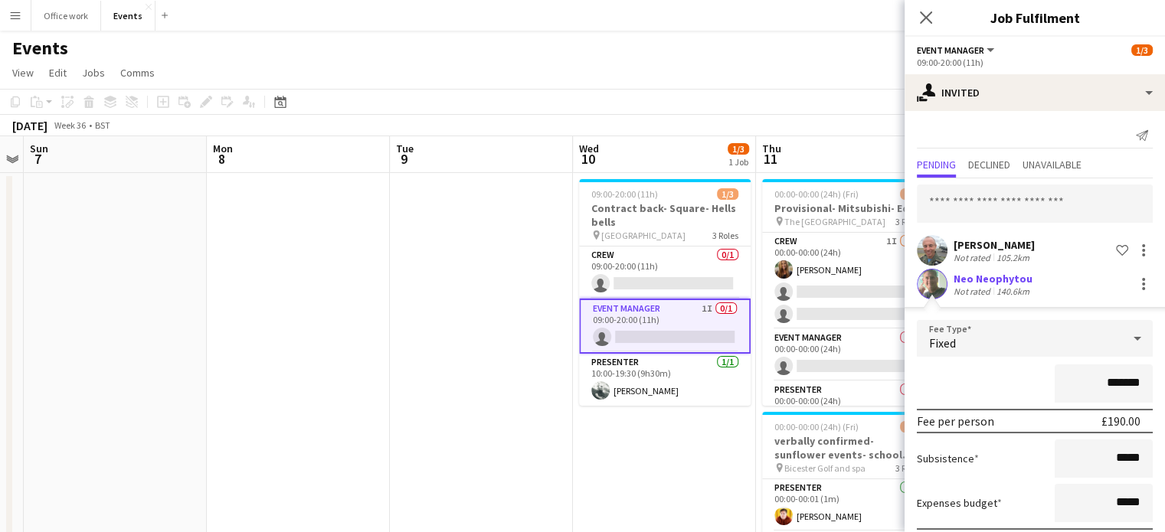
scroll to position [83, 0]
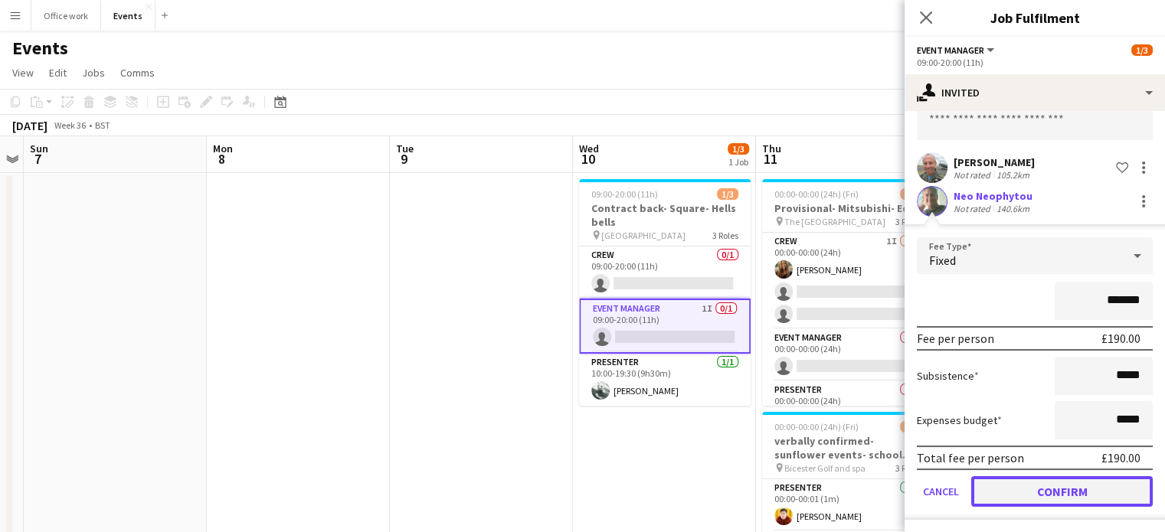
click at [1047, 480] on button "Confirm" at bounding box center [1062, 492] width 182 height 31
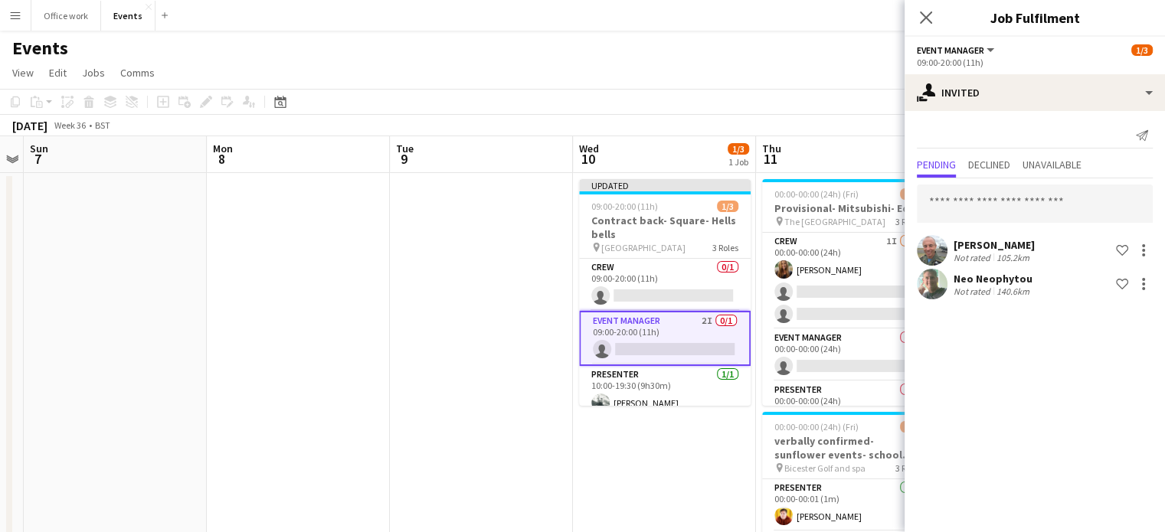
scroll to position [0, 0]
click at [927, 8] on app-icon "Close pop-in" at bounding box center [927, 18] width 22 height 22
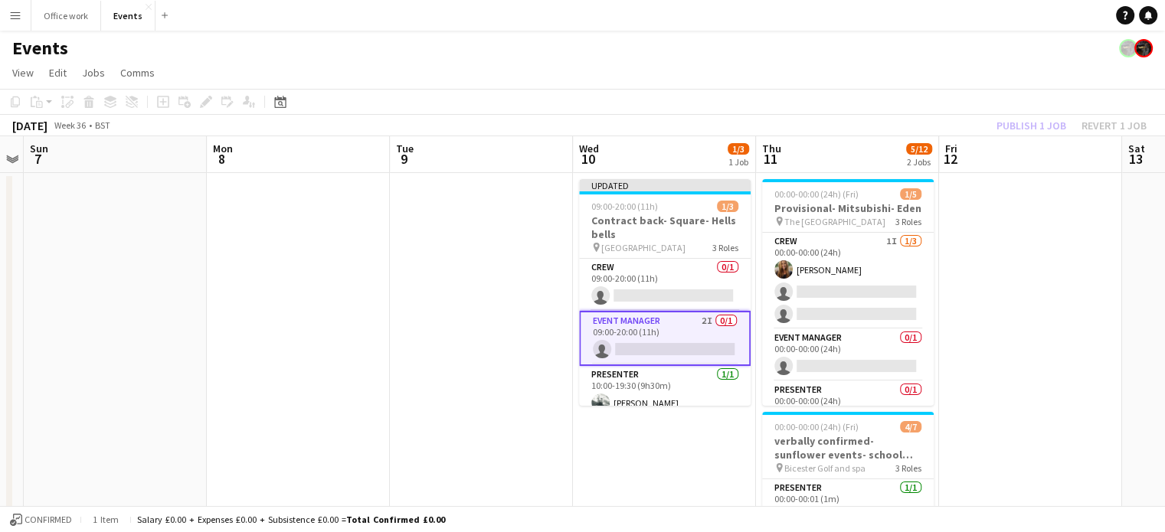
click at [1006, 124] on div "Publish 1 job Revert 1 job" at bounding box center [1071, 126] width 187 height 20
click at [1006, 124] on button "Publish 1 job" at bounding box center [1032, 126] width 82 height 20
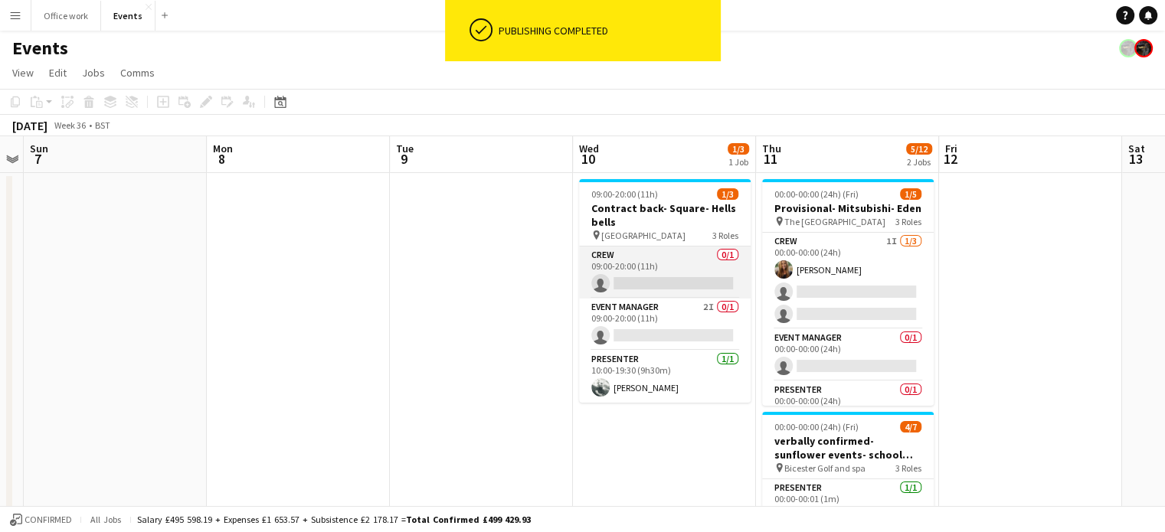
click at [683, 275] on app-card-role "Crew 0/1 09:00-20:00 (11h) single-neutral-actions" at bounding box center [665, 273] width 172 height 52
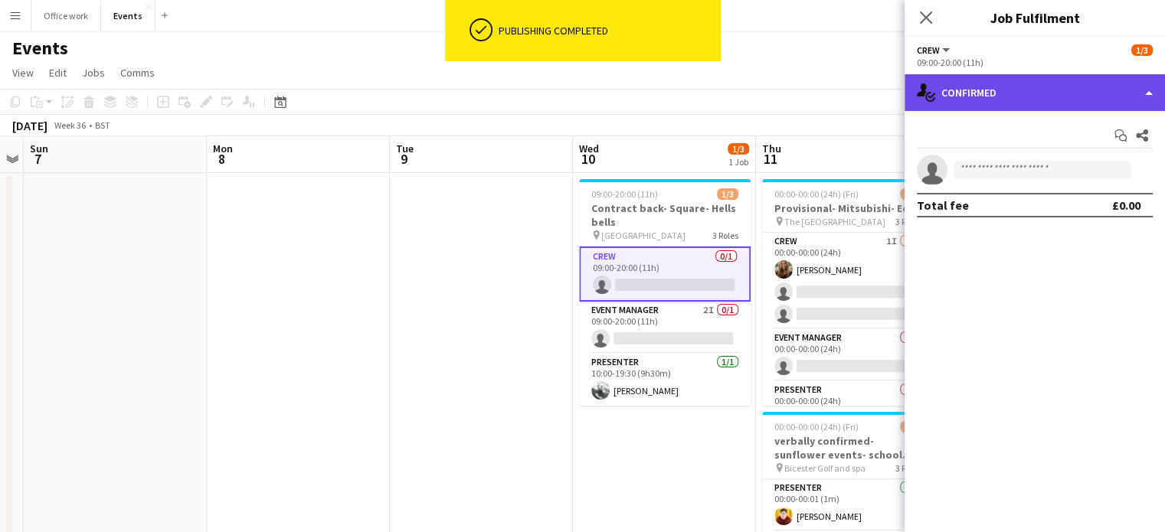
click at [978, 85] on div "single-neutral-actions-check-2 Confirmed" at bounding box center [1035, 92] width 260 height 37
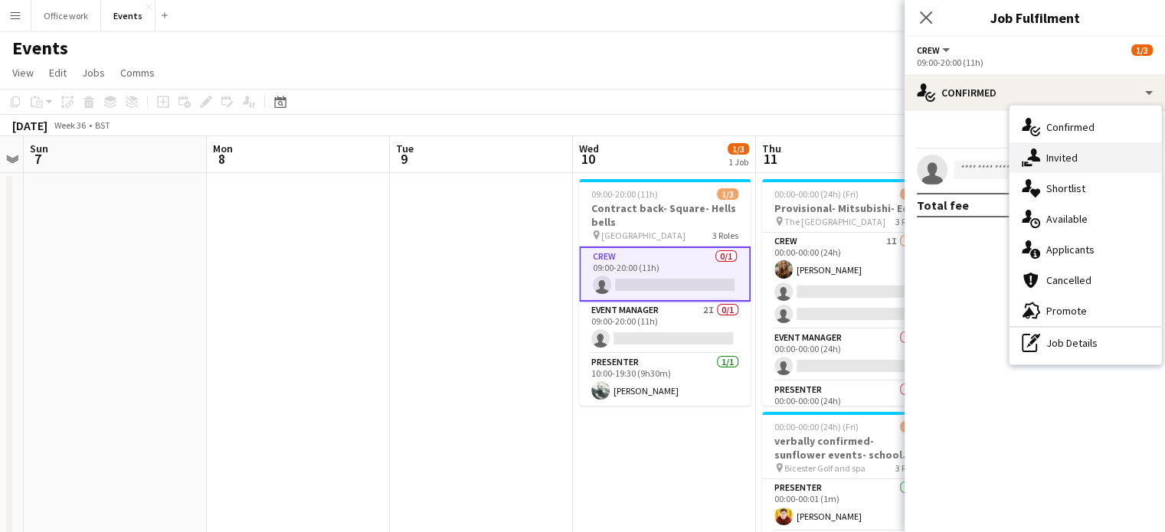
click at [1044, 155] on div "single-neutral-actions-share-1 Invited" at bounding box center [1086, 157] width 152 height 31
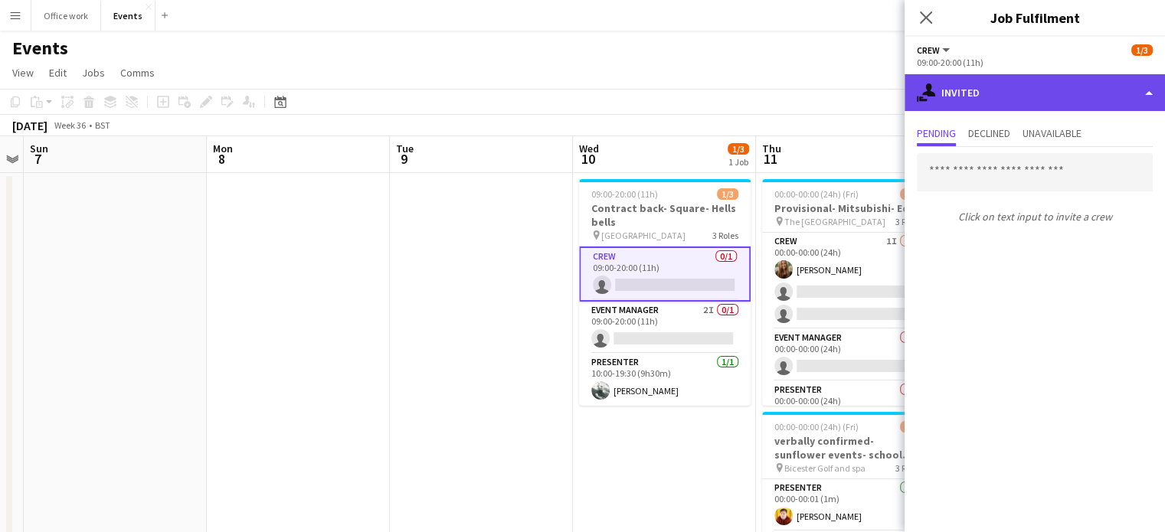
click at [1014, 85] on div "single-neutral-actions-share-1 Invited" at bounding box center [1035, 92] width 260 height 37
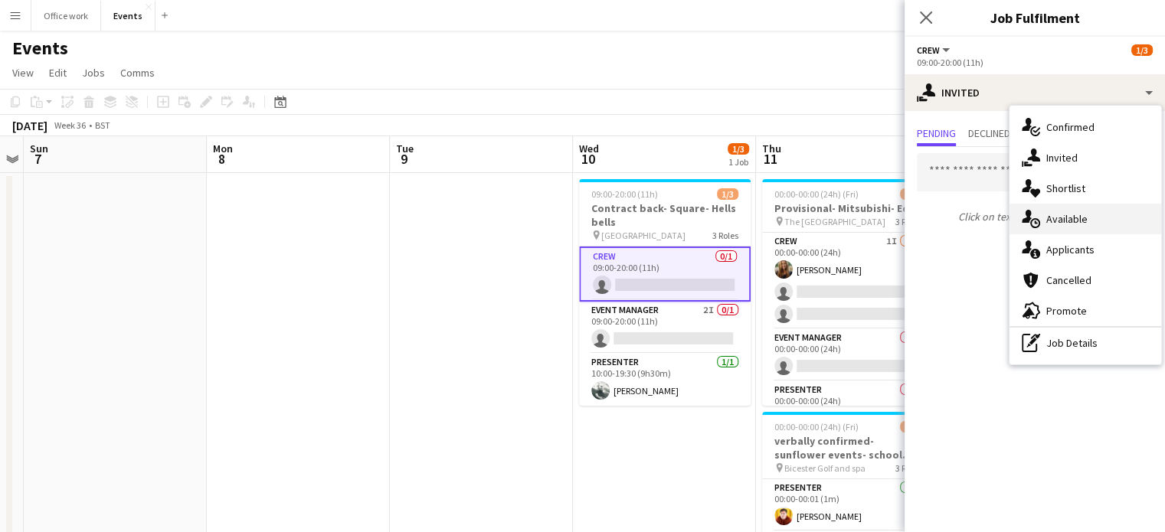
click at [1054, 218] on div "single-neutral-actions-upload Available" at bounding box center [1086, 219] width 152 height 31
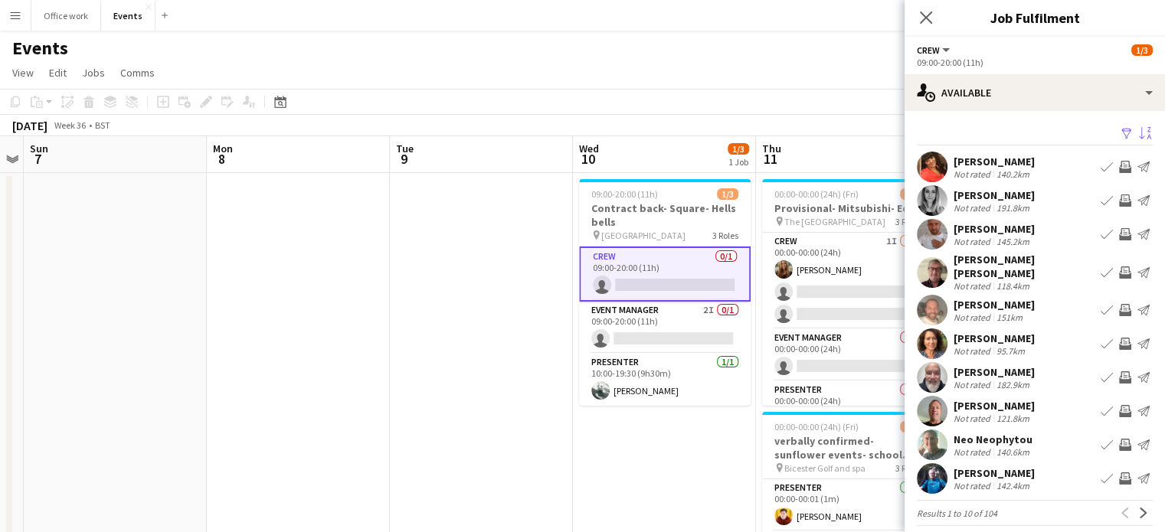
click at [1139, 129] on app-icon "Sort asc" at bounding box center [1145, 134] width 12 height 15
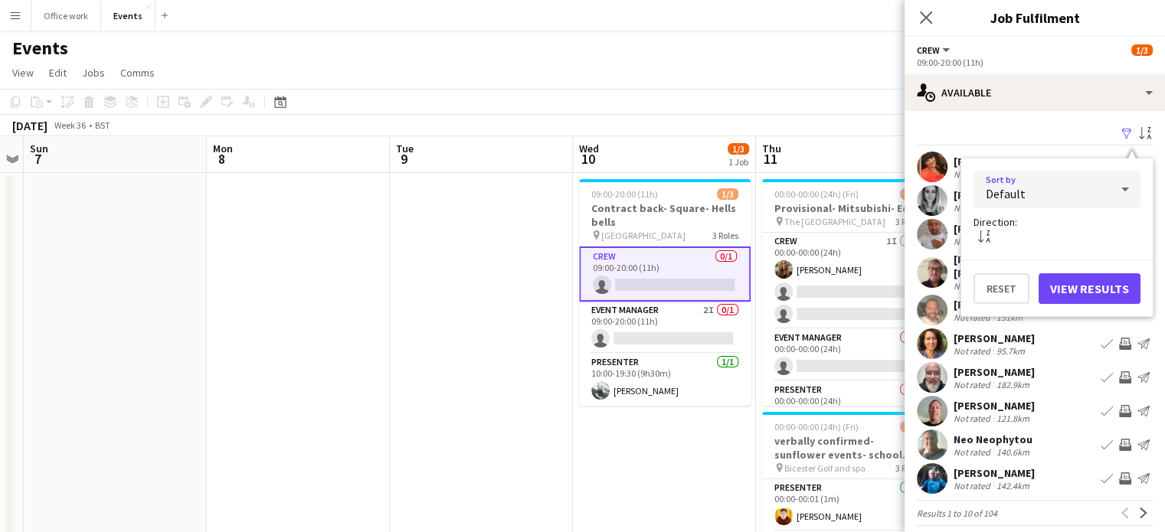
click at [1096, 192] on div "Default" at bounding box center [1042, 189] width 136 height 37
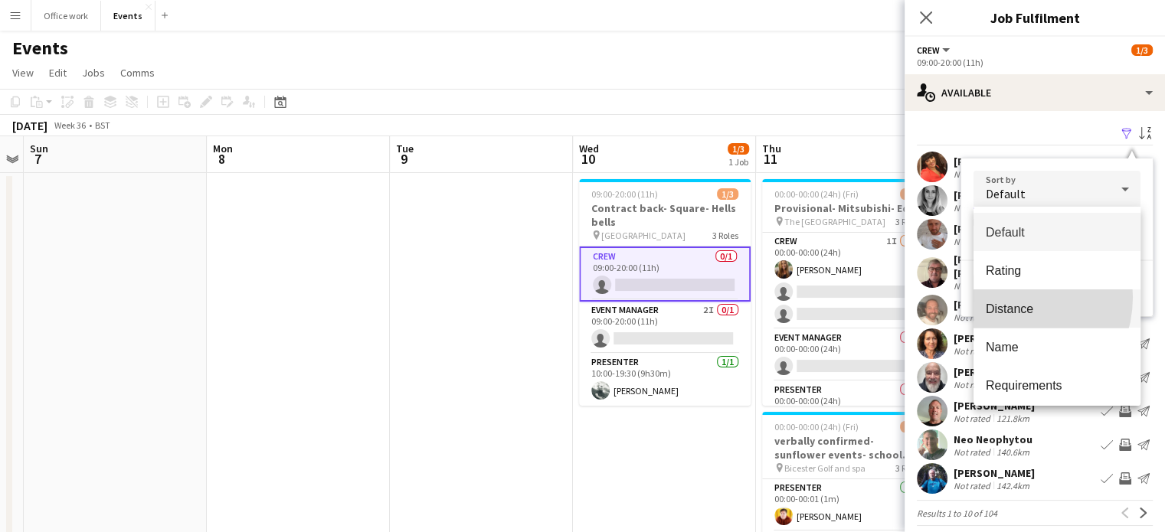
click at [1007, 297] on mat-option "Distance" at bounding box center [1057, 309] width 167 height 38
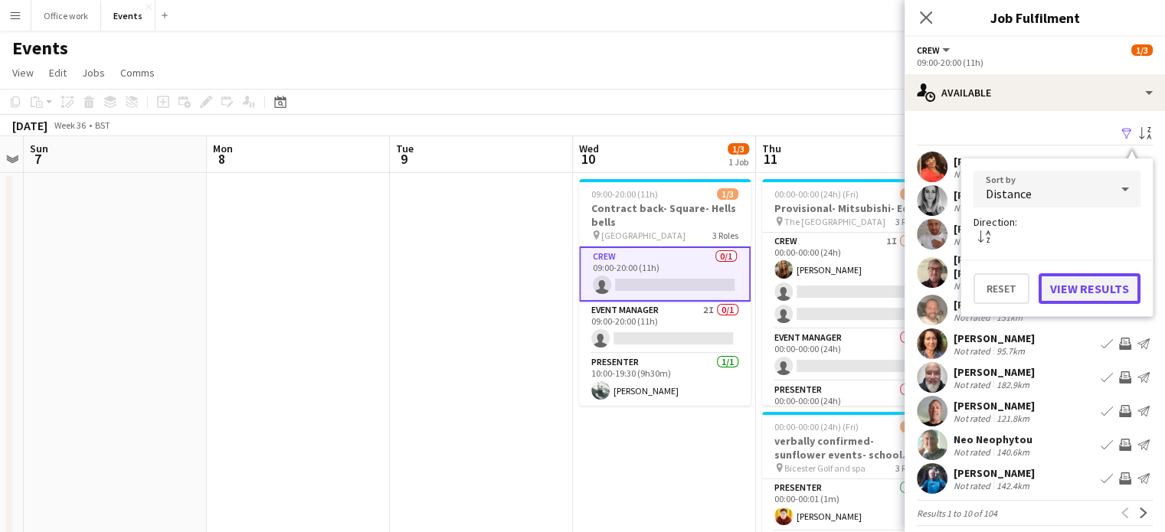
click at [1073, 294] on button "View Results" at bounding box center [1090, 289] width 102 height 31
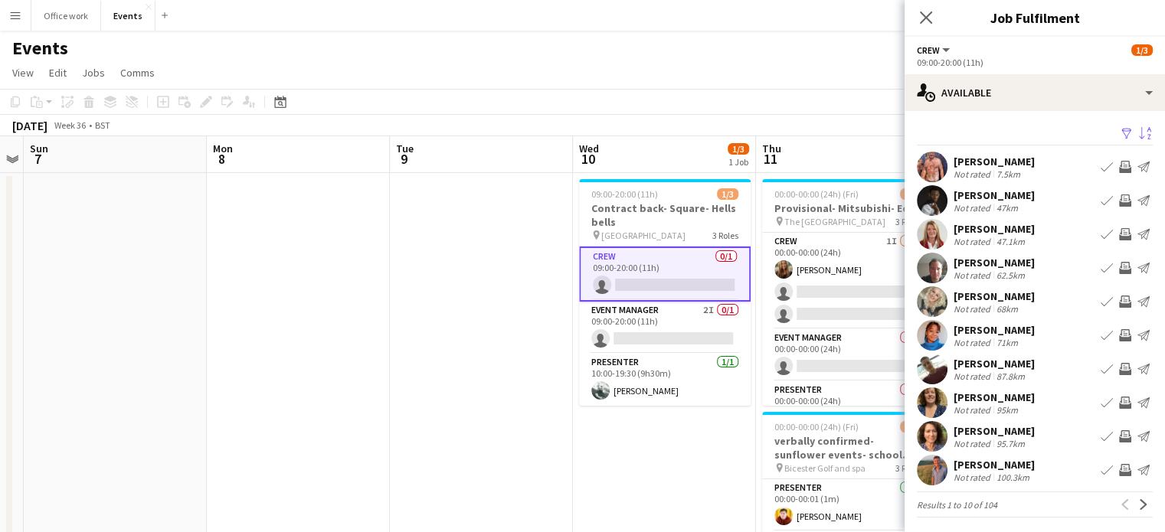
click at [979, 159] on div "[PERSON_NAME]" at bounding box center [994, 162] width 81 height 14
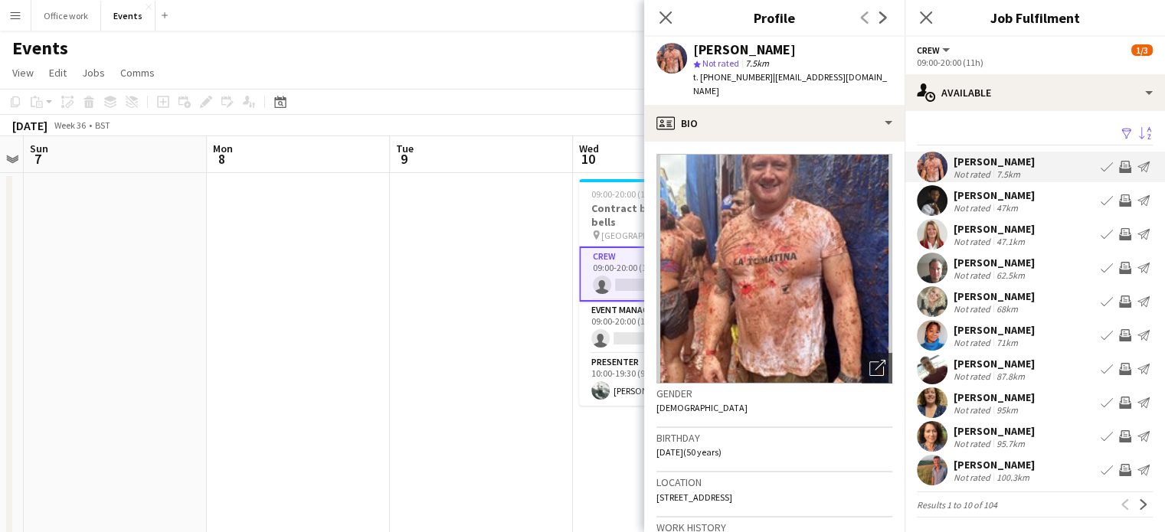
scroll to position [141, 0]
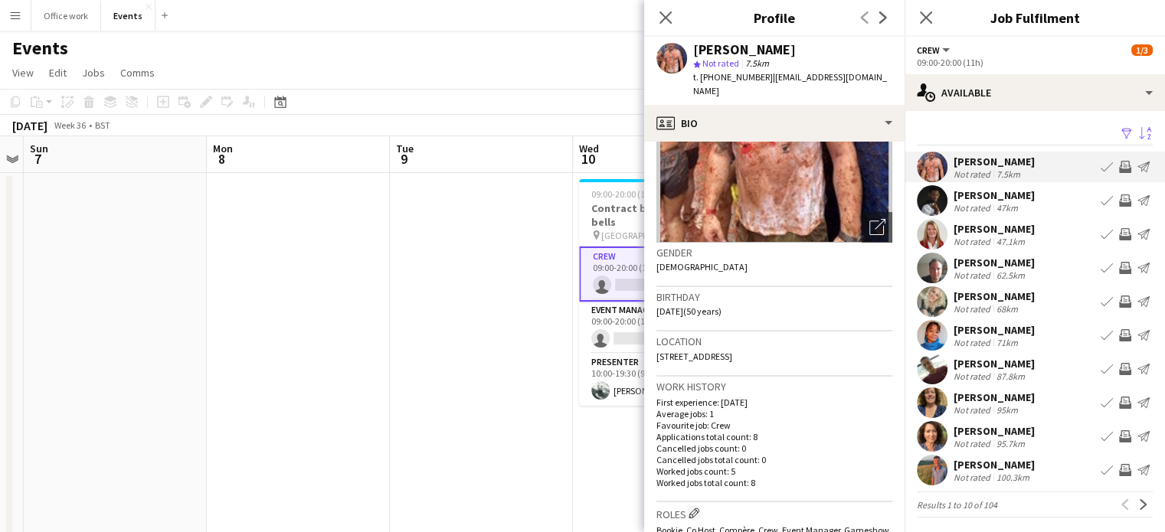
click at [518, 116] on div "[DATE] Week 36 • BST" at bounding box center [582, 125] width 1165 height 21
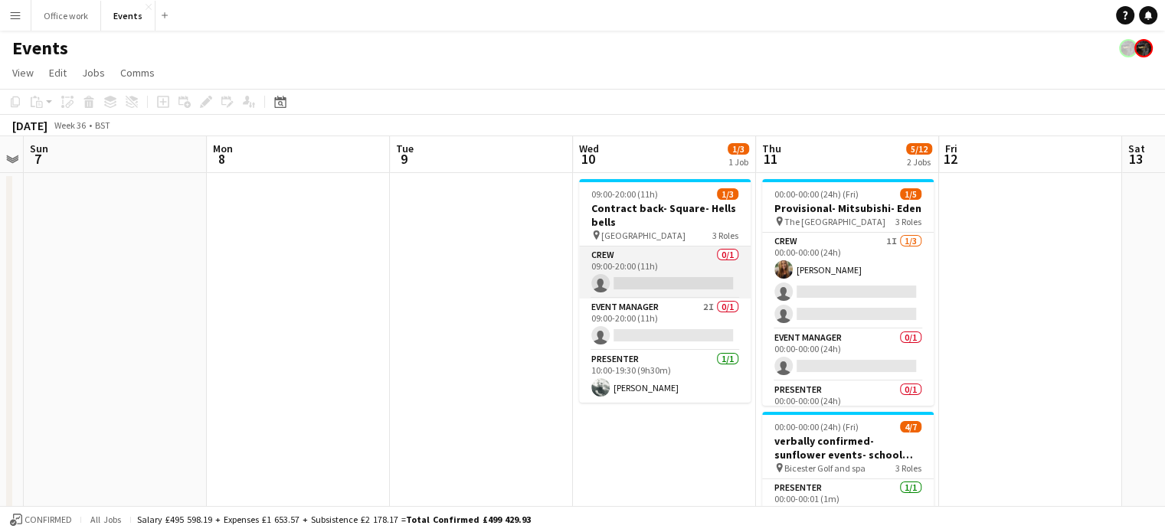
click at [625, 284] on app-card-role "Crew 0/1 09:00-20:00 (11h) single-neutral-actions" at bounding box center [665, 273] width 172 height 52
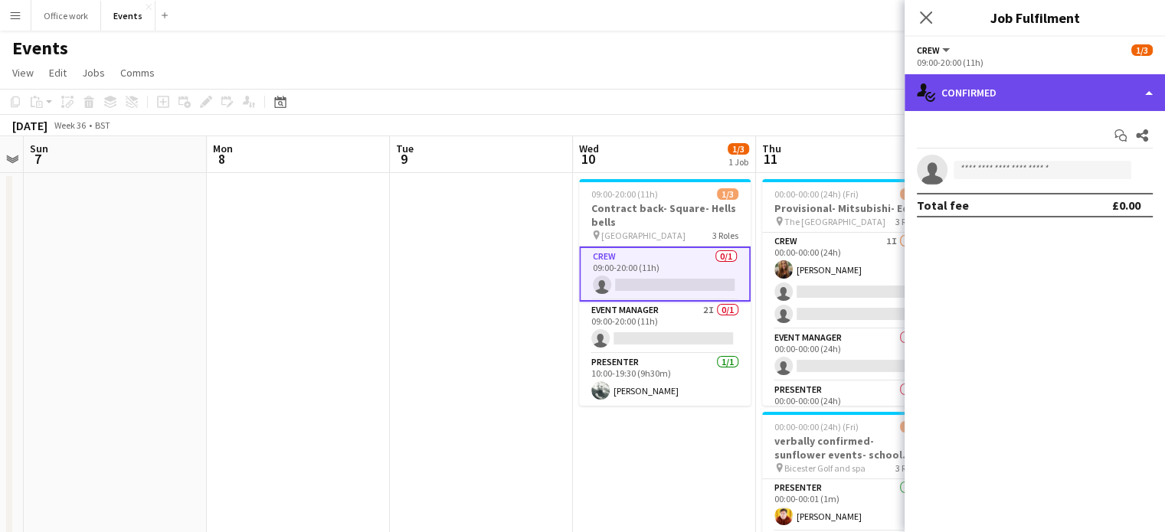
click at [984, 94] on div "single-neutral-actions-check-2 Confirmed" at bounding box center [1035, 92] width 260 height 37
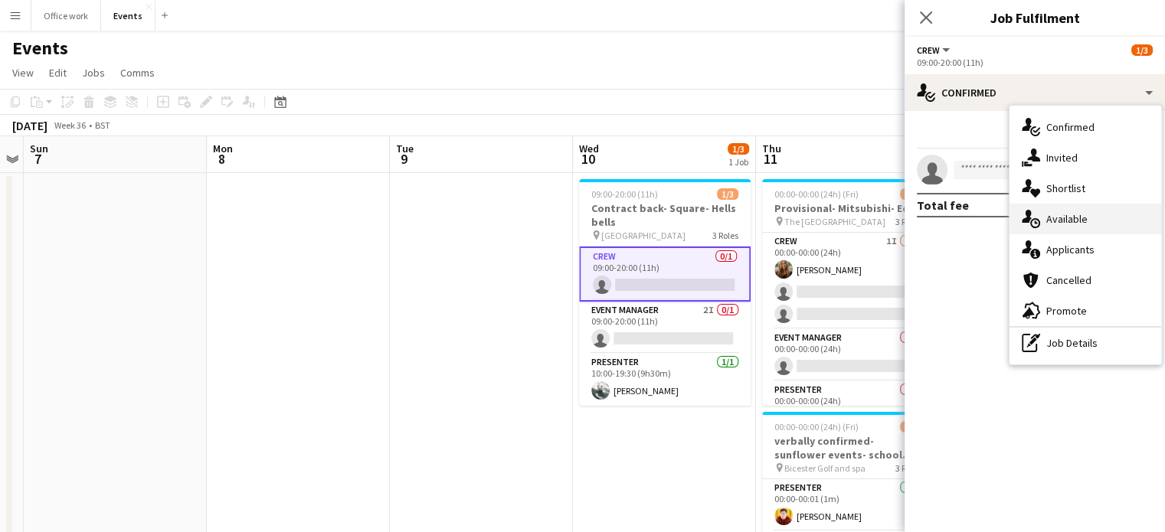
click at [1054, 226] on div "single-neutral-actions-upload Available" at bounding box center [1086, 219] width 152 height 31
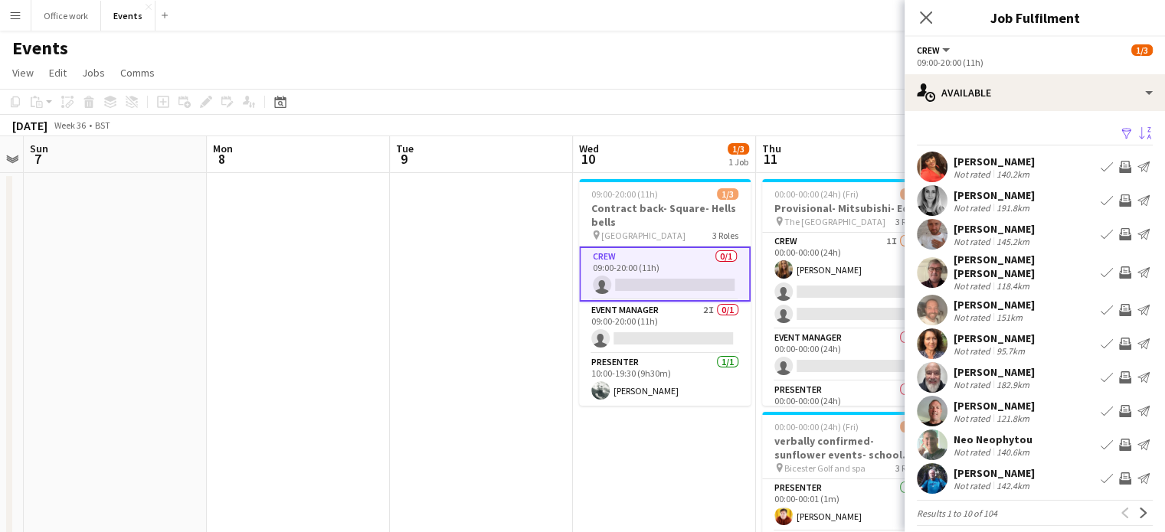
click at [1139, 127] on app-icon "Sort asc" at bounding box center [1145, 134] width 12 height 15
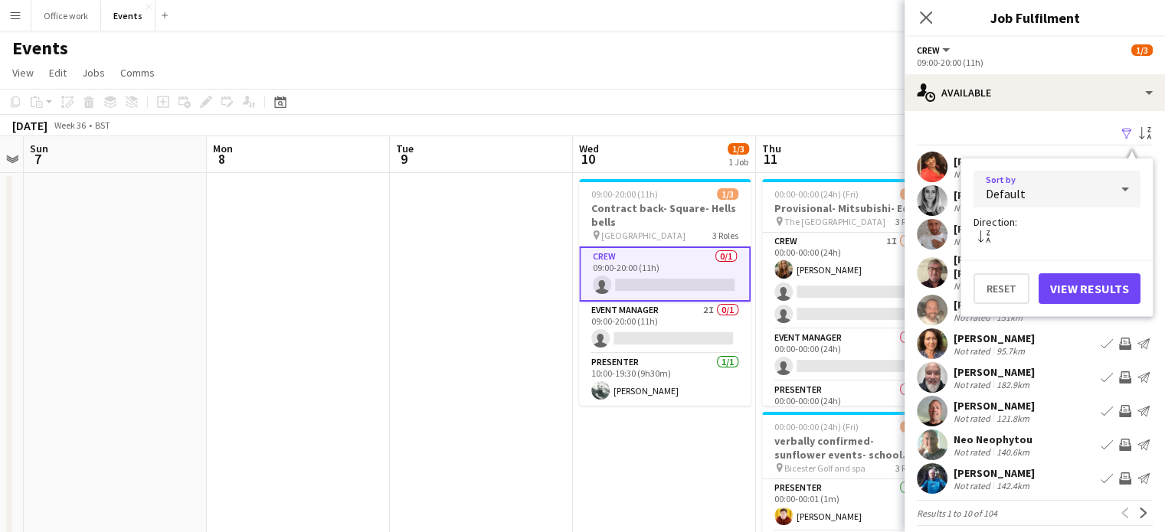
click at [1050, 198] on div "Default" at bounding box center [1042, 189] width 136 height 37
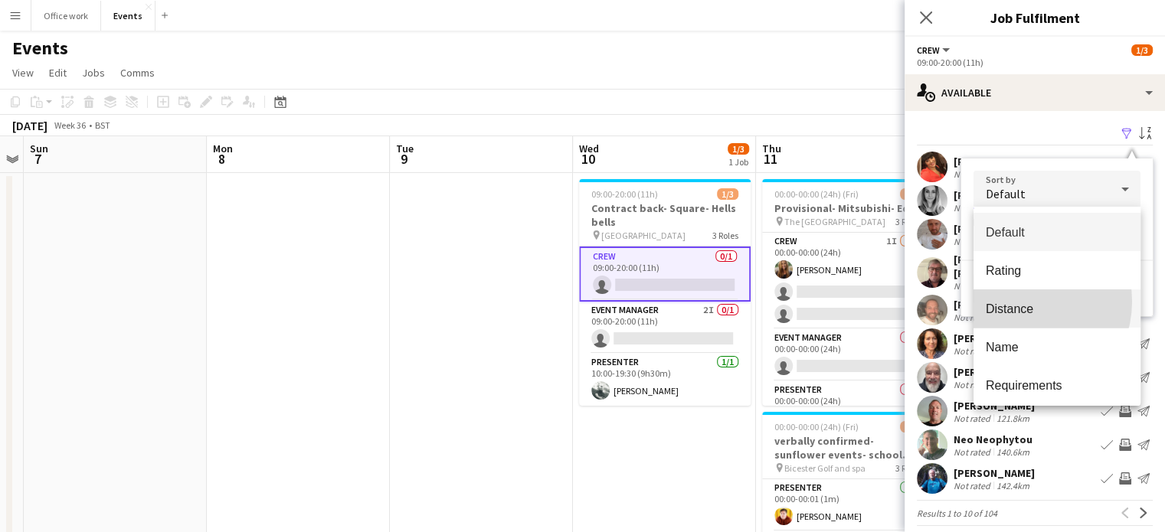
click at [1020, 302] on span "Distance" at bounding box center [1057, 309] width 142 height 15
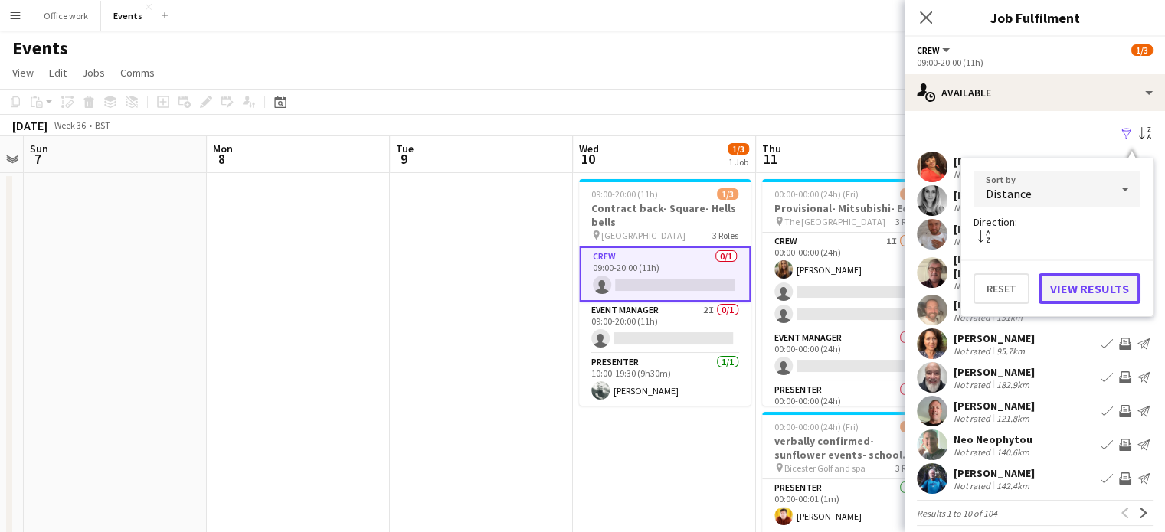
click at [1088, 290] on button "View Results" at bounding box center [1090, 289] width 102 height 31
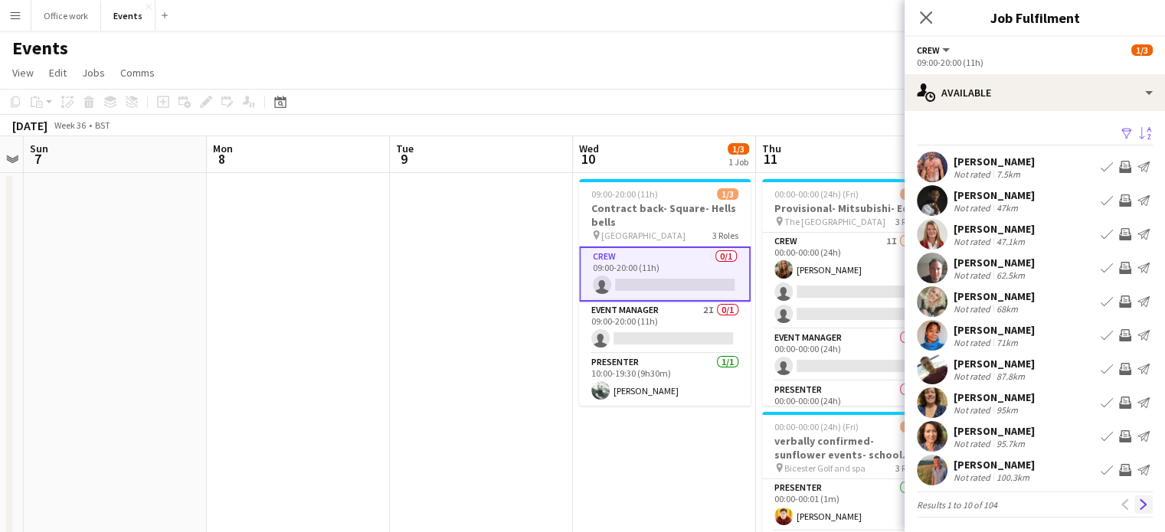
click at [1138, 503] on app-icon "Next" at bounding box center [1143, 505] width 11 height 11
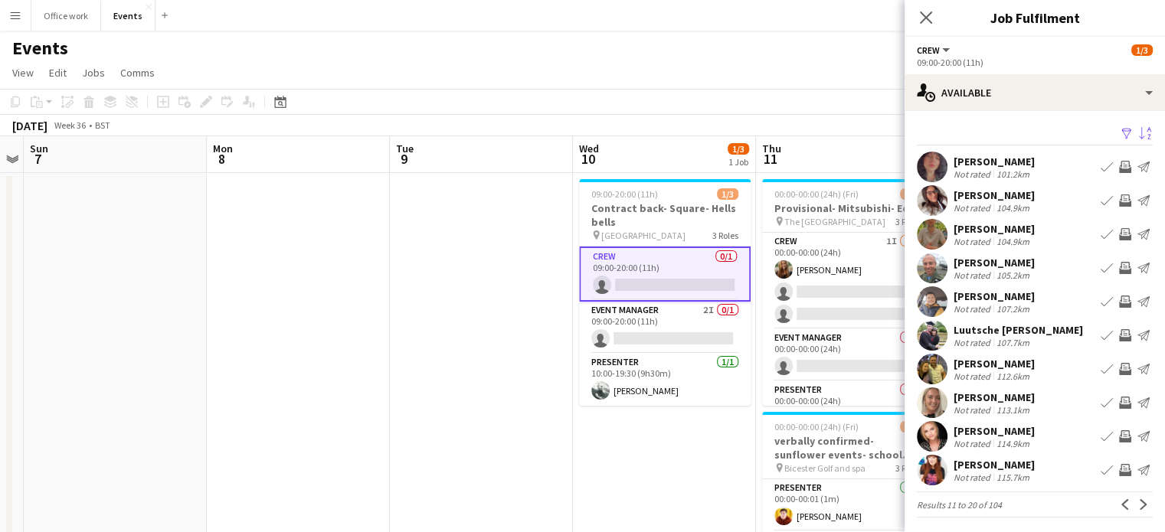
click at [1138, 503] on app-icon "Next" at bounding box center [1143, 505] width 11 height 11
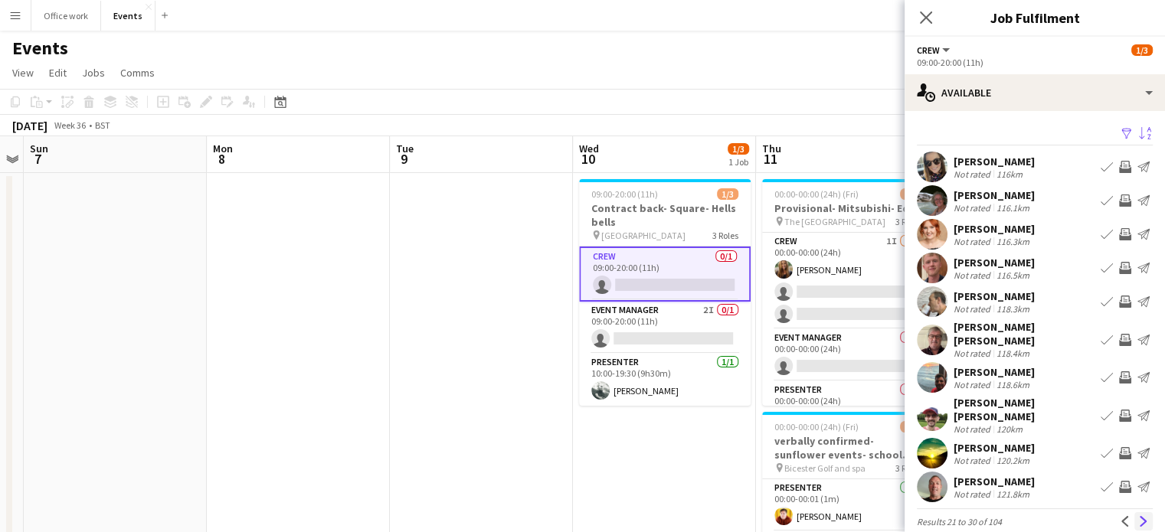
click at [1138, 516] on app-icon "Next" at bounding box center [1143, 521] width 11 height 11
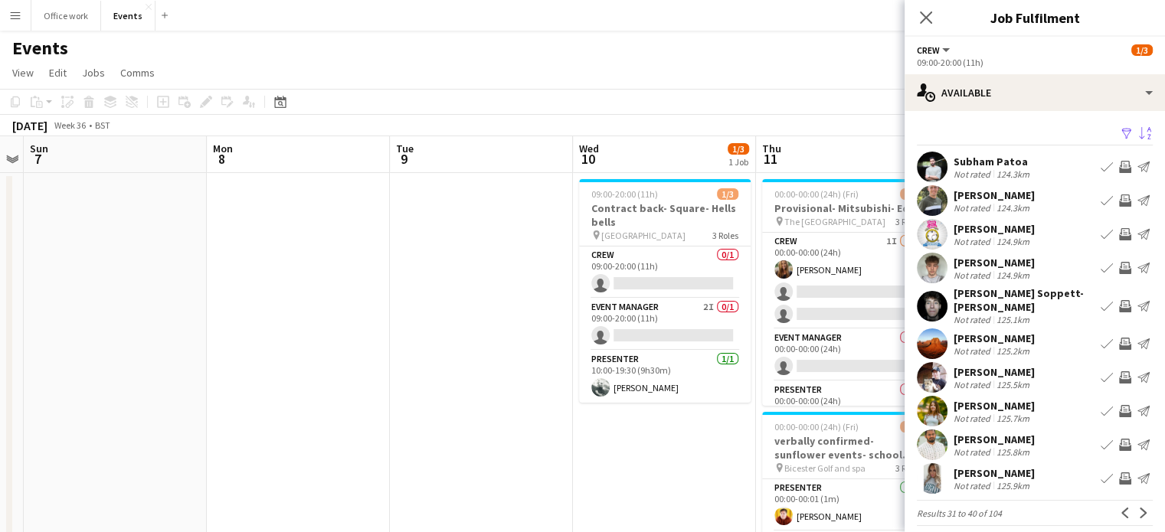
click at [512, 281] on app-date-cell at bounding box center [481, 421] width 183 height 496
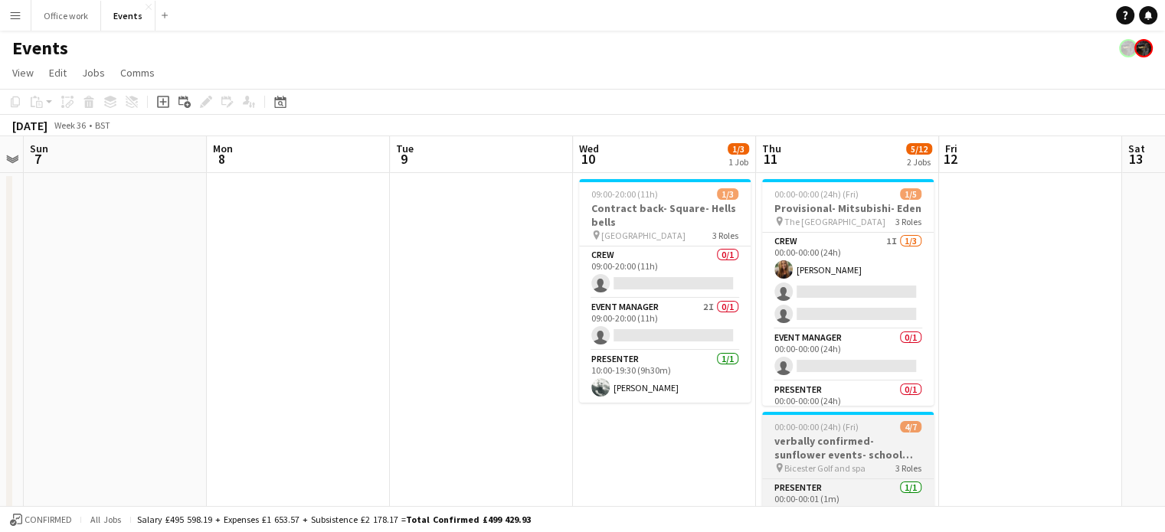
scroll to position [162, 0]
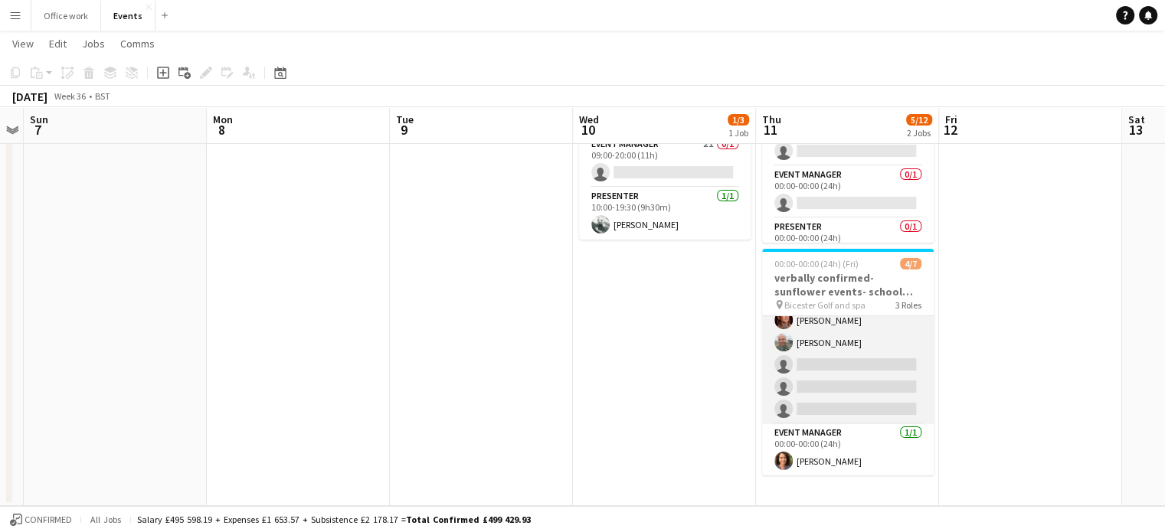
click at [856, 378] on app-card-role "Crew 1I [DATE] 00:00-00:00 (24h) [PERSON_NAME] [PERSON_NAME] single-neutral-act…" at bounding box center [848, 353] width 172 height 141
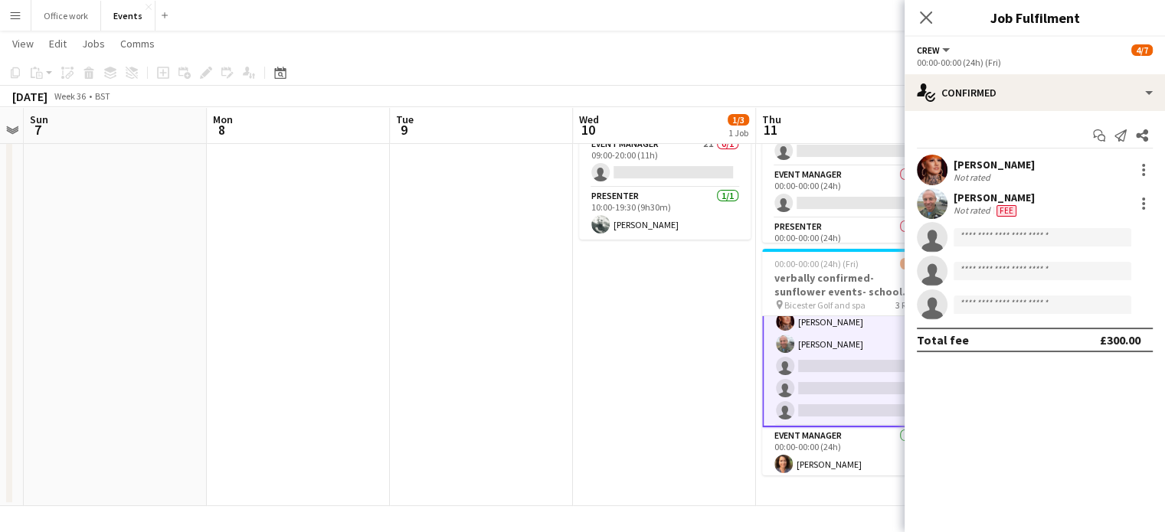
scroll to position [86, 0]
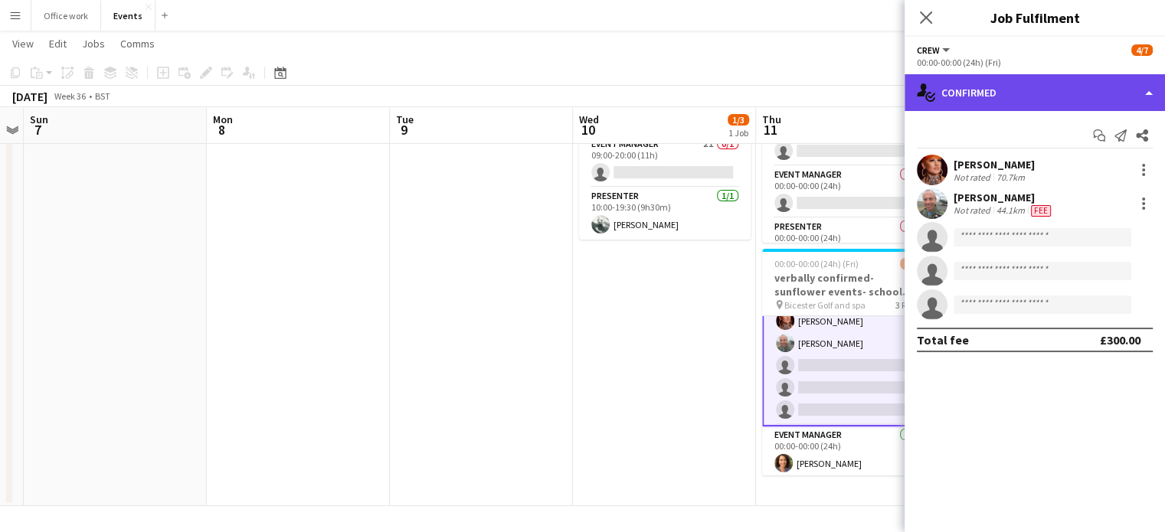
click at [1001, 95] on div "single-neutral-actions-check-2 Confirmed" at bounding box center [1035, 92] width 260 height 37
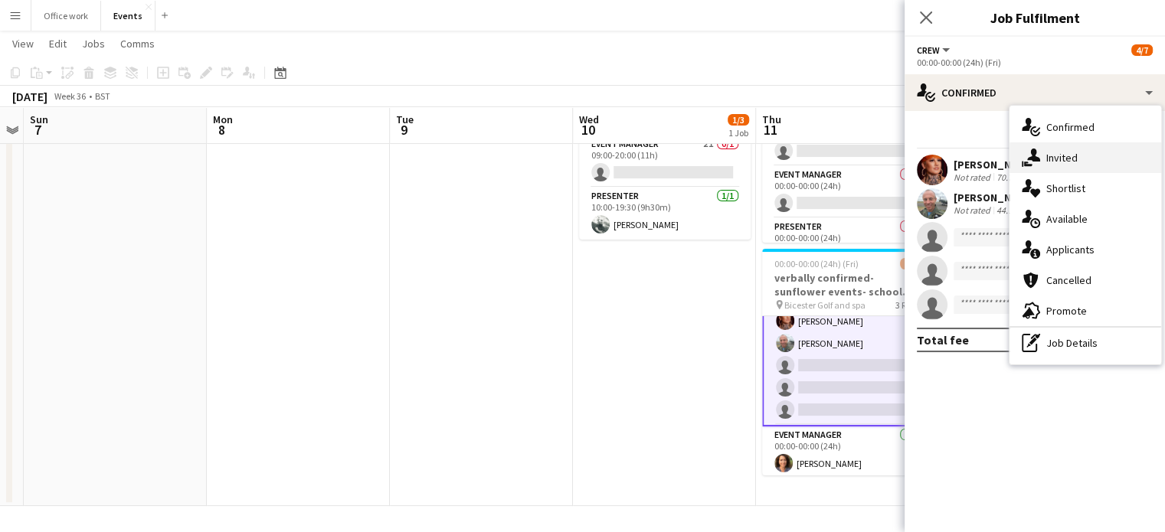
click at [1030, 160] on icon "single-neutral-actions-share-1" at bounding box center [1031, 158] width 18 height 18
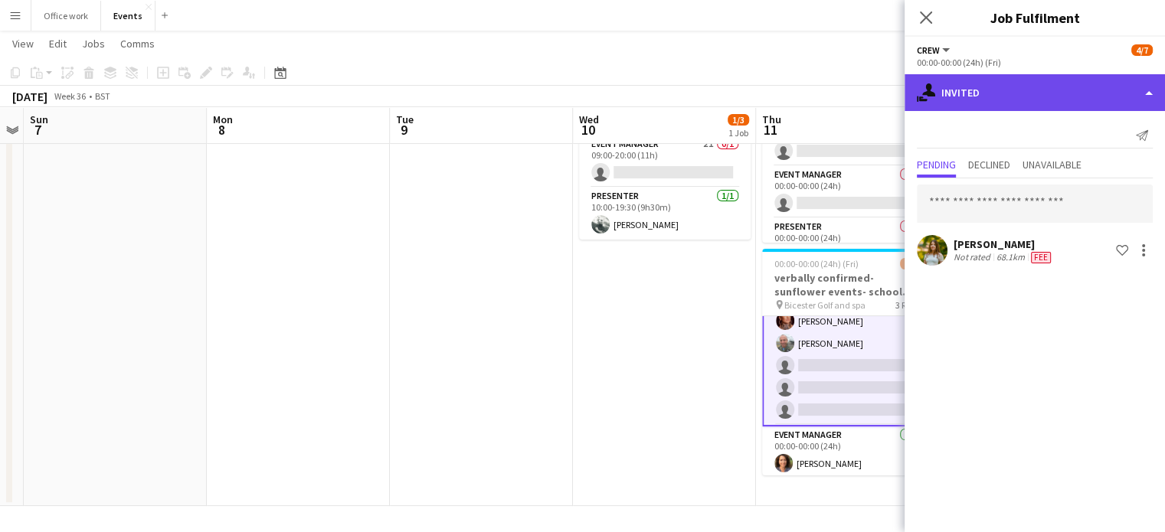
click at [1126, 88] on div "single-neutral-actions-share-1 Invited" at bounding box center [1035, 92] width 260 height 37
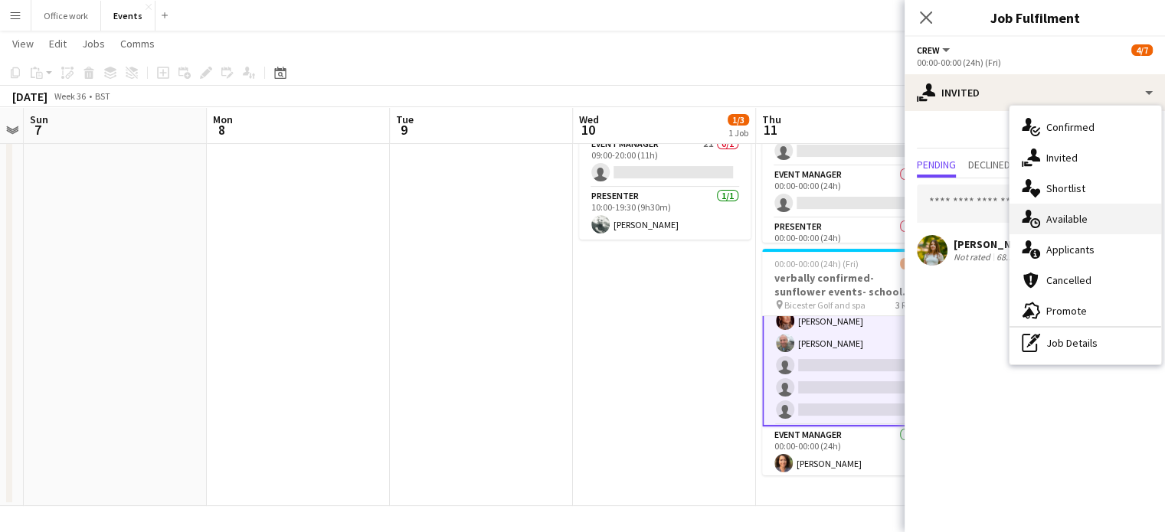
click at [1069, 230] on div "single-neutral-actions-upload Available" at bounding box center [1086, 219] width 152 height 31
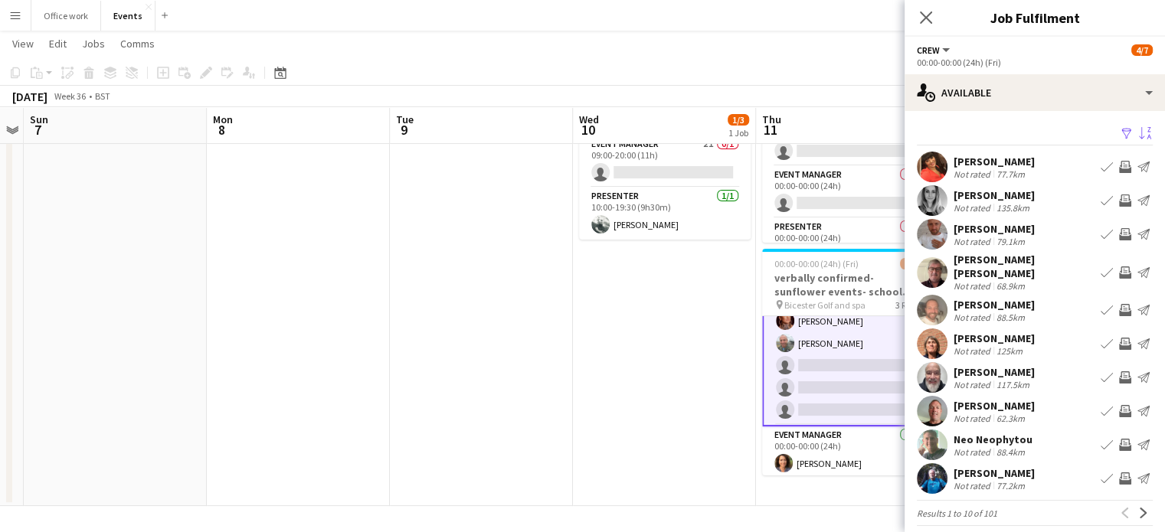
click at [1139, 132] on app-icon "Sort asc" at bounding box center [1145, 134] width 12 height 15
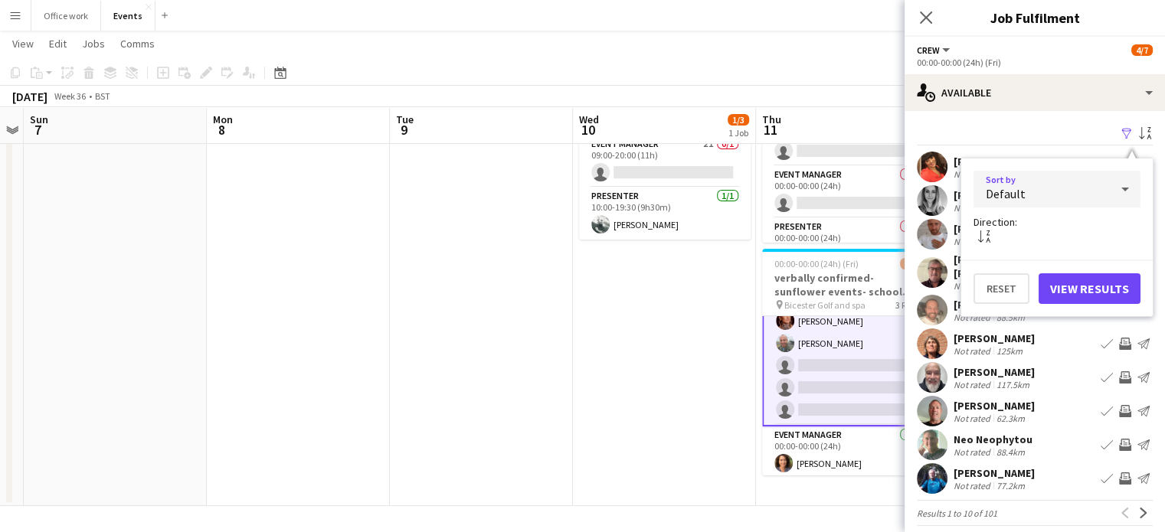
click at [1059, 192] on div "Default" at bounding box center [1042, 189] width 136 height 37
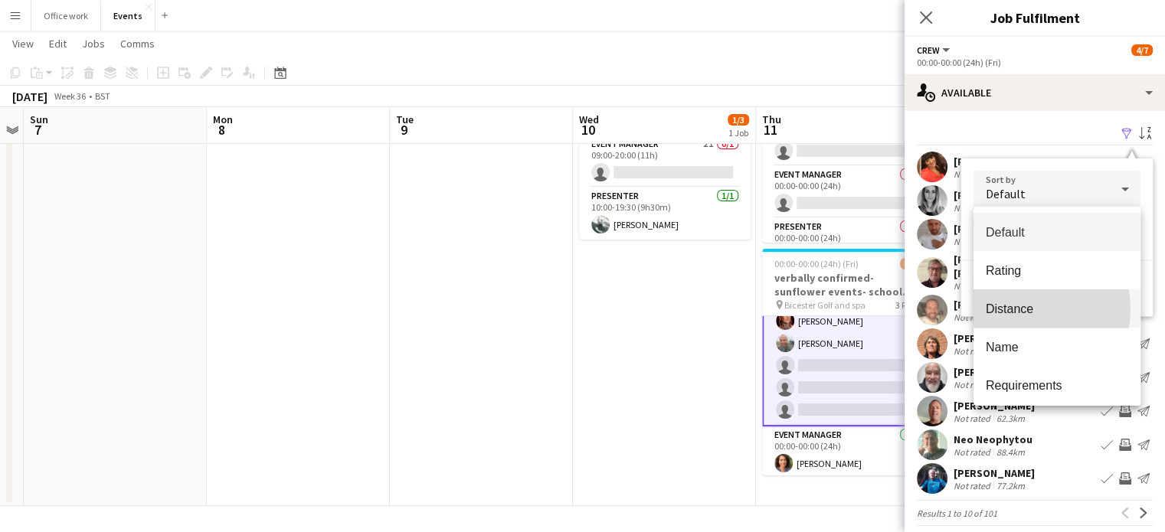
click at [1025, 310] on span "Distance" at bounding box center [1057, 309] width 142 height 15
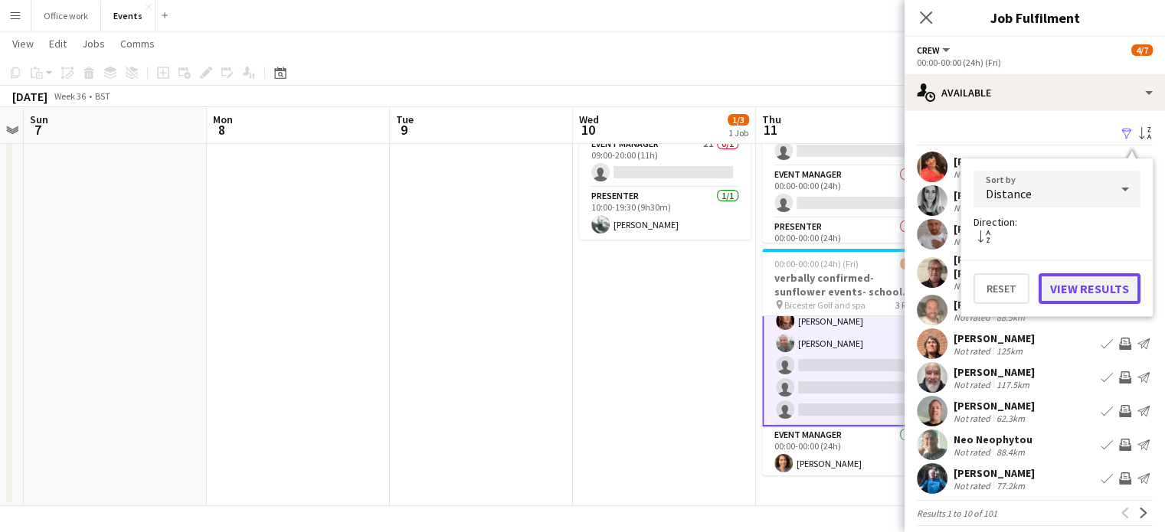
click at [1097, 287] on button "View Results" at bounding box center [1090, 289] width 102 height 31
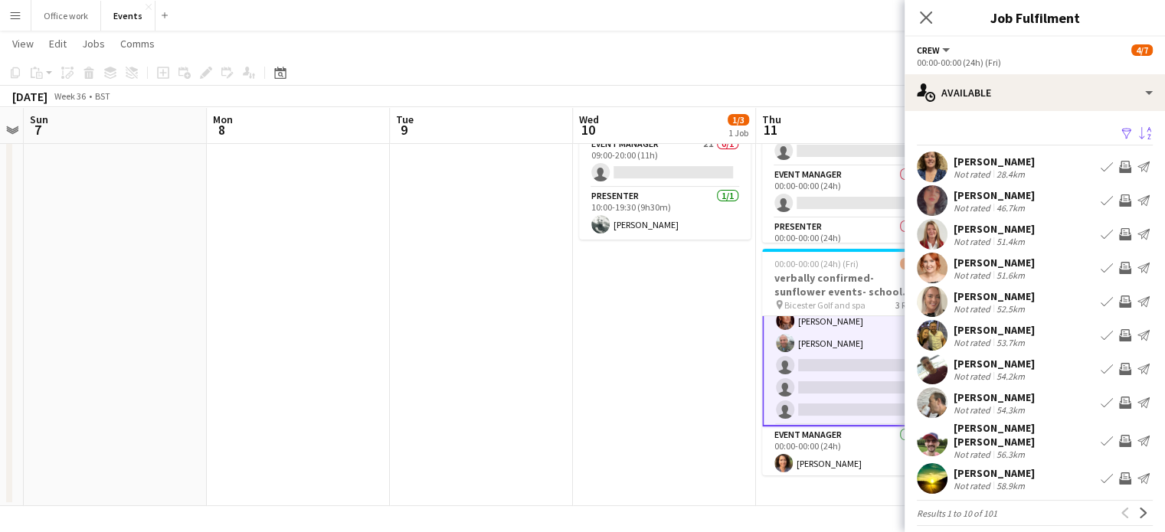
click at [988, 162] on div "[PERSON_NAME]" at bounding box center [994, 162] width 81 height 14
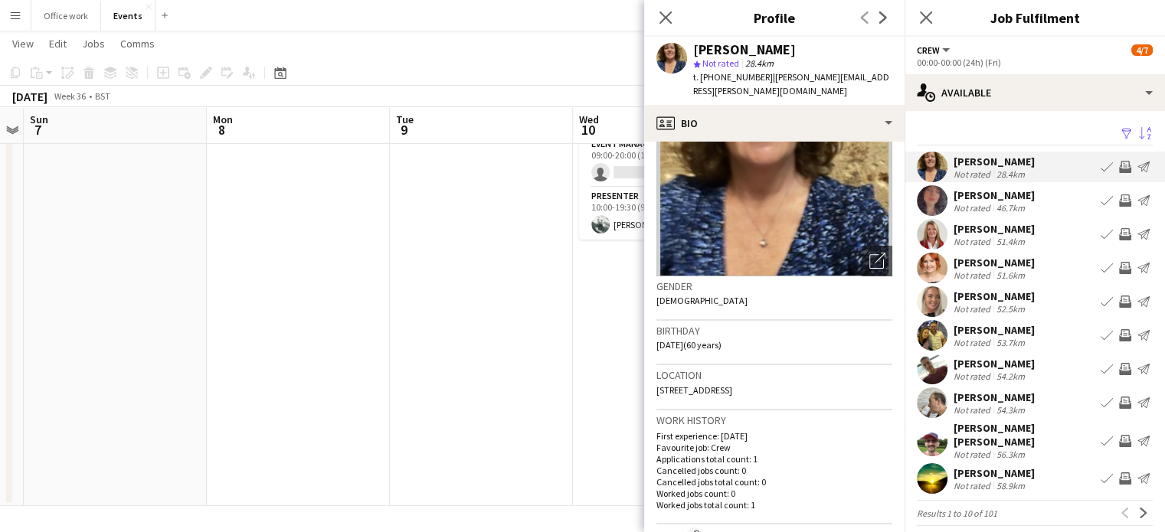
scroll to position [37, 0]
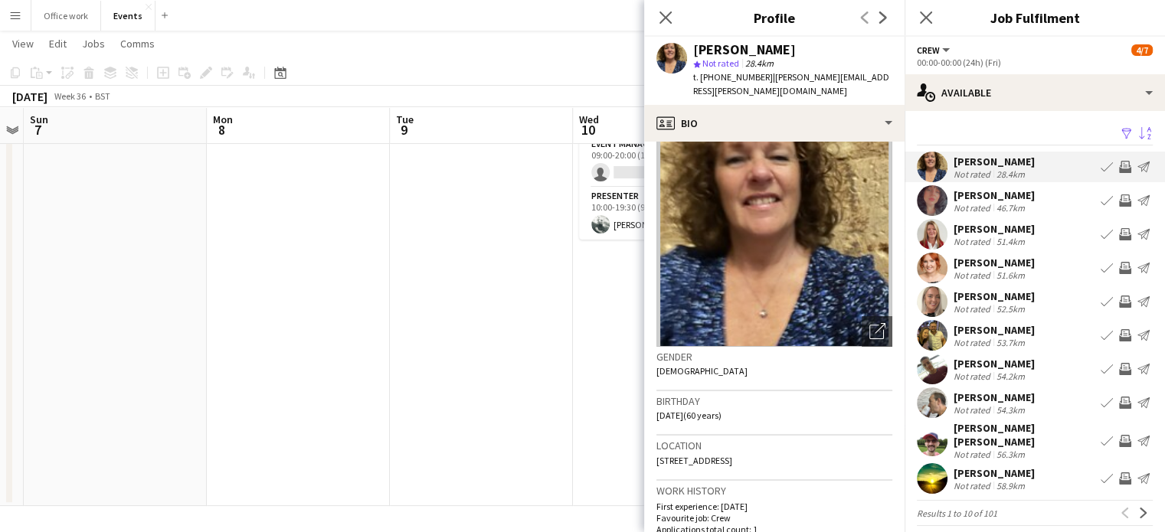
click at [982, 191] on div "[PERSON_NAME]" at bounding box center [994, 195] width 81 height 14
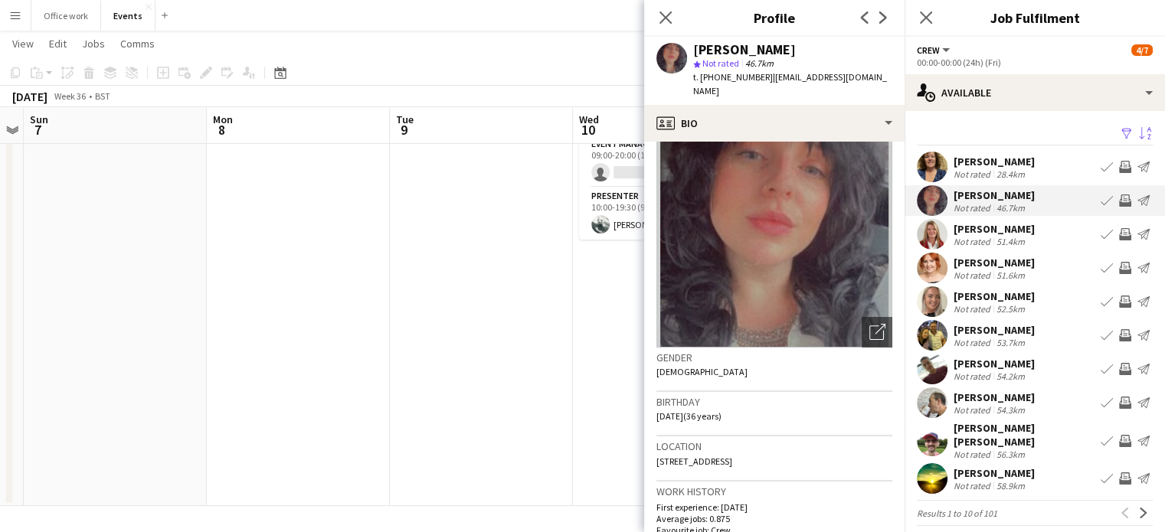
scroll to position [0, 0]
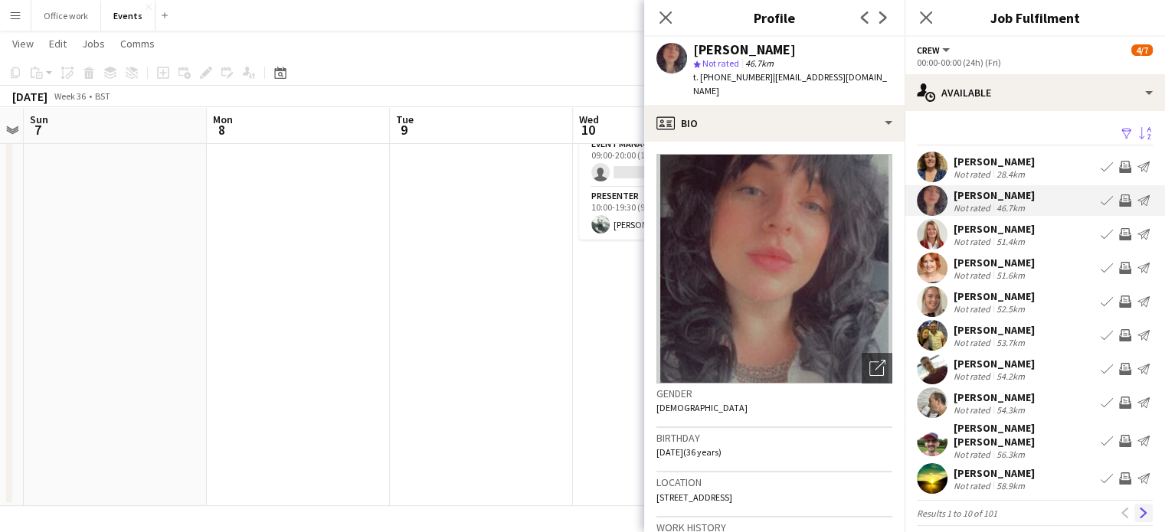
click at [1138, 508] on app-icon "Next" at bounding box center [1143, 513] width 11 height 11
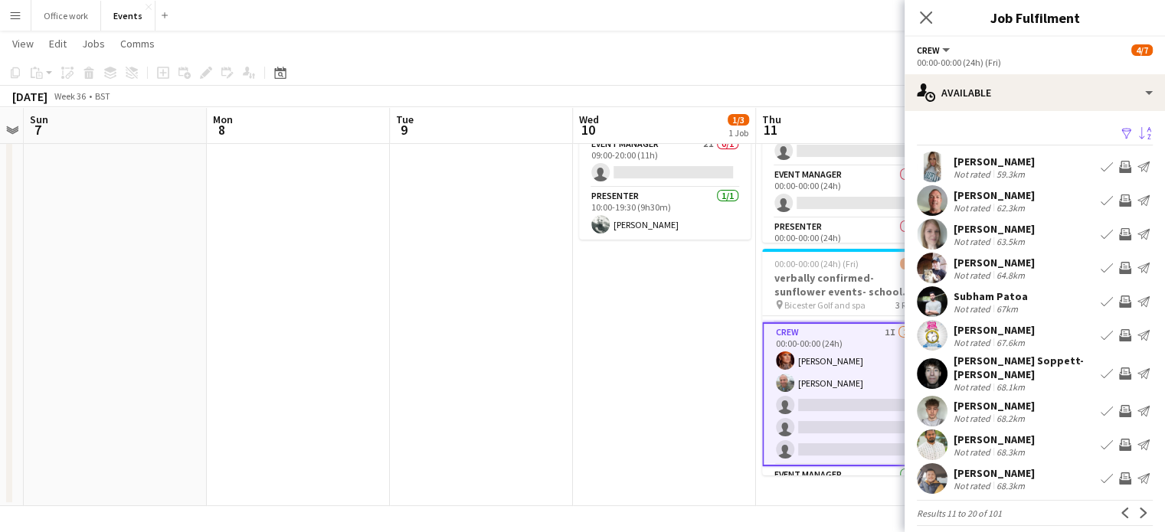
scroll to position [46, 0]
click at [855, 362] on app-card-role "Crew 1I [DATE] 00:00-00:00 (24h) [PERSON_NAME] [PERSON_NAME] single-neutral-act…" at bounding box center [848, 395] width 172 height 144
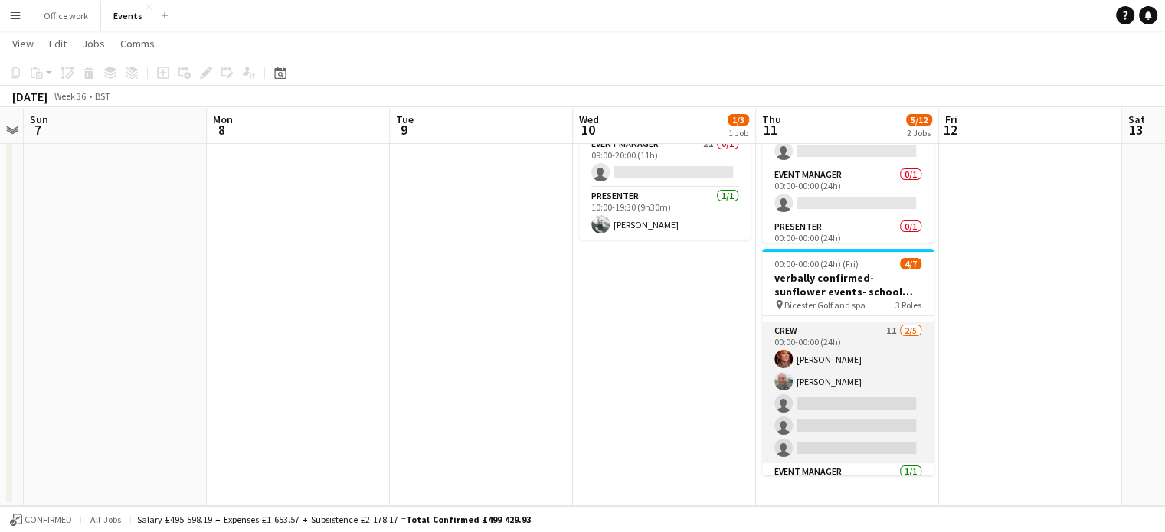
click at [855, 362] on app-card-role "Crew 1I [DATE] 00:00-00:00 (24h) [PERSON_NAME] [PERSON_NAME] single-neutral-act…" at bounding box center [848, 393] width 172 height 141
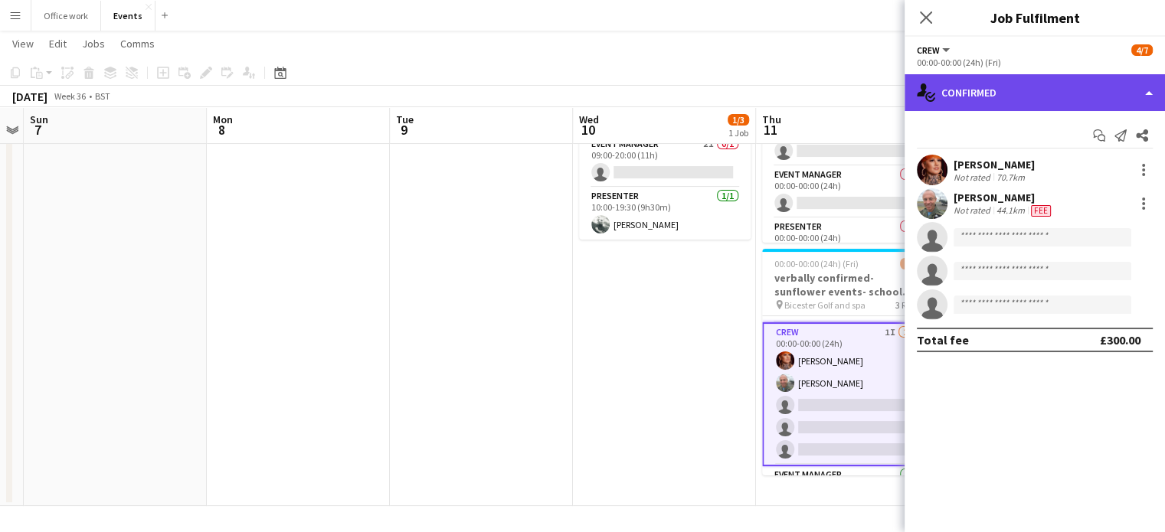
click at [1001, 79] on div "single-neutral-actions-check-2 Confirmed" at bounding box center [1035, 92] width 260 height 37
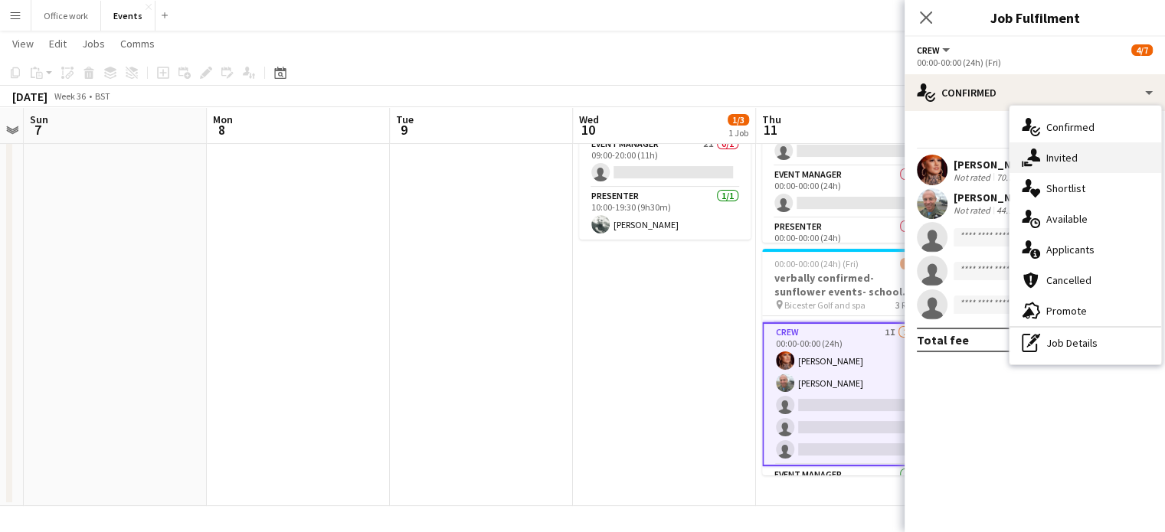
click at [1038, 171] on div "single-neutral-actions-share-1 Invited" at bounding box center [1086, 157] width 152 height 31
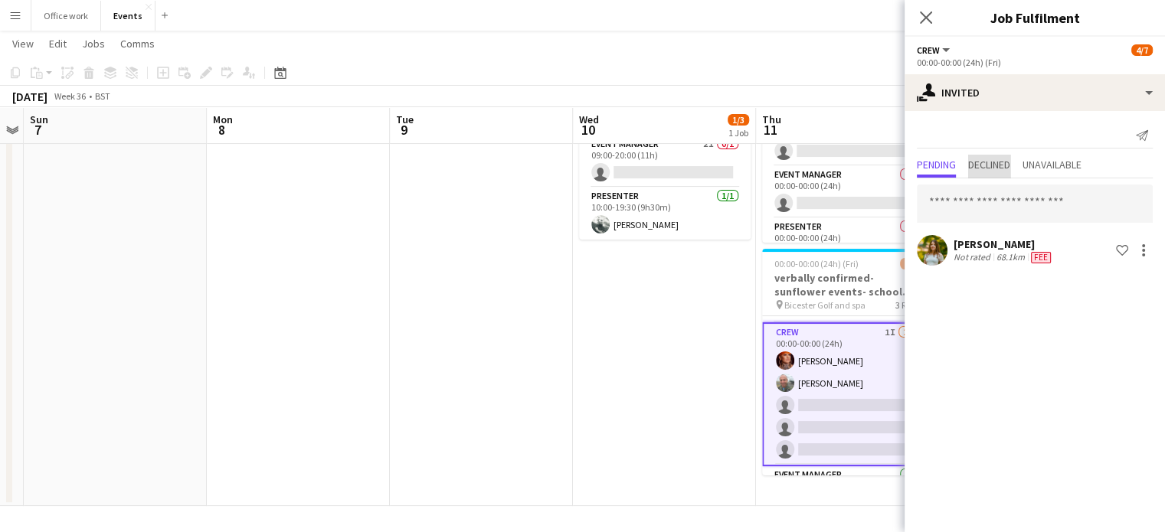
click at [977, 170] on span "Declined" at bounding box center [989, 164] width 42 height 11
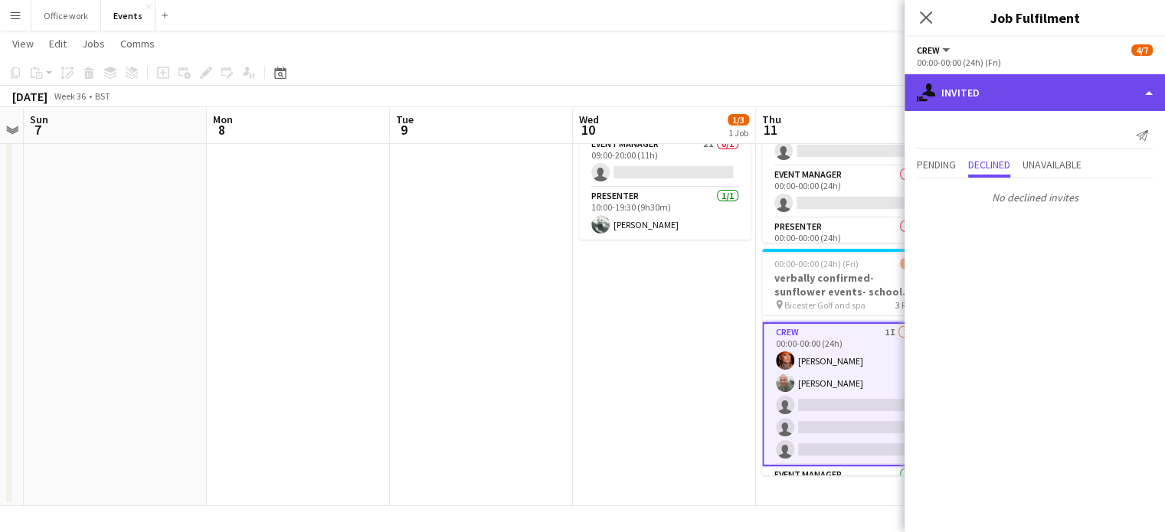
click at [978, 103] on div "single-neutral-actions-share-1 Invited" at bounding box center [1035, 92] width 260 height 37
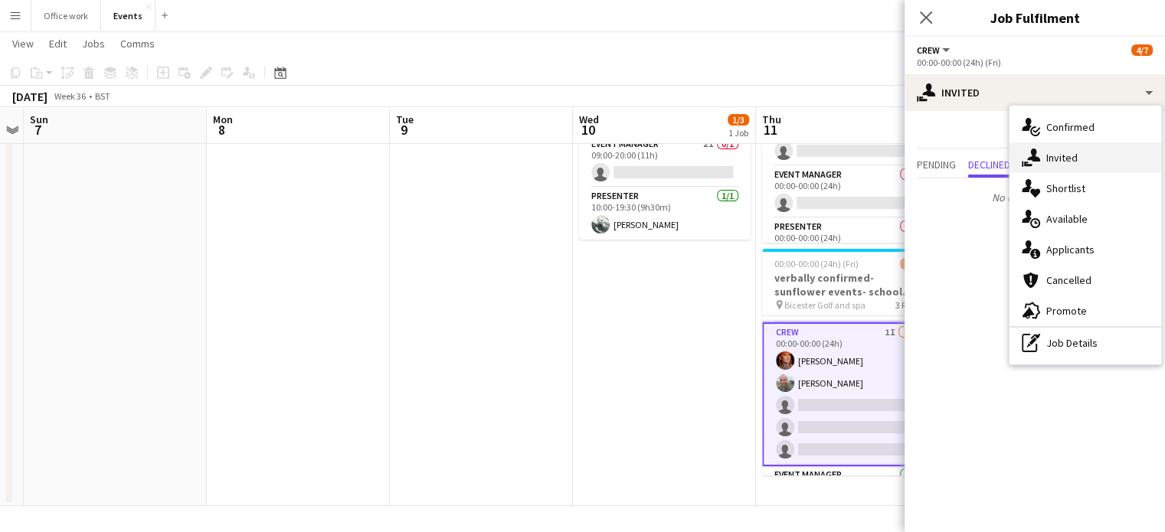
click at [1044, 164] on div "single-neutral-actions-share-1 Invited" at bounding box center [1086, 157] width 152 height 31
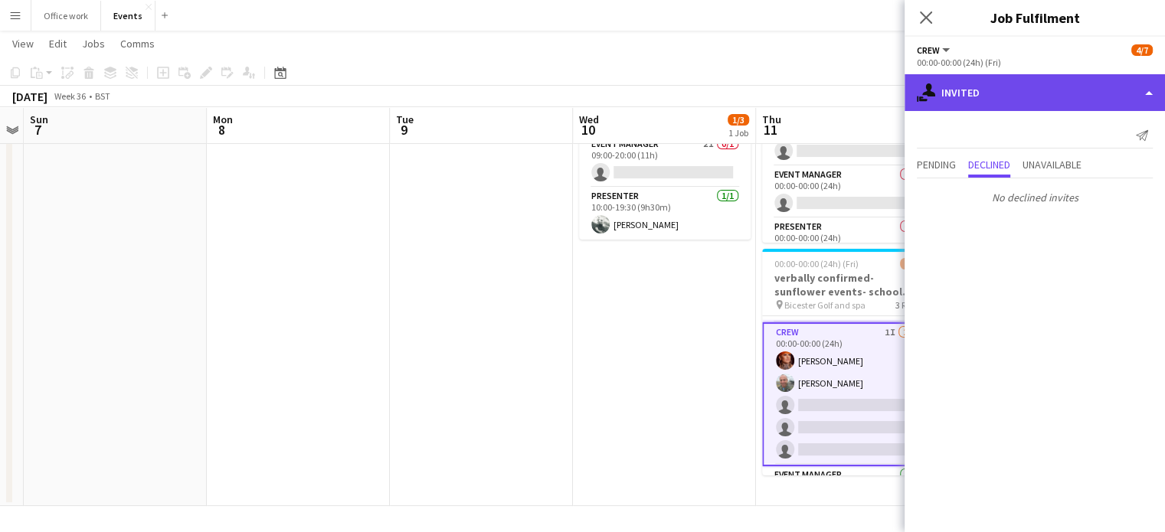
click at [965, 97] on div "single-neutral-actions-share-1 Invited" at bounding box center [1035, 92] width 260 height 37
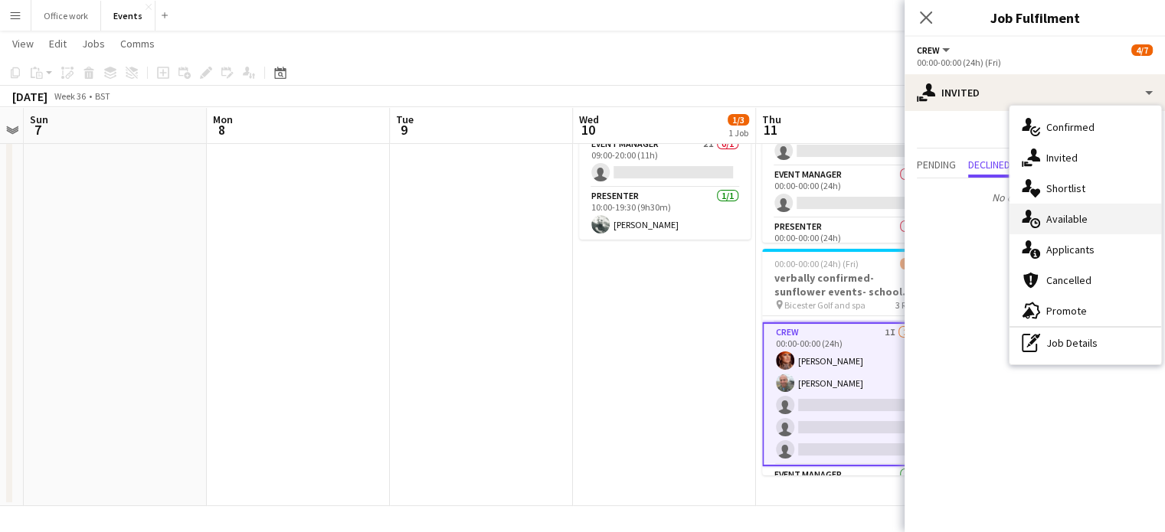
click at [1034, 211] on icon "single-neutral-actions-upload" at bounding box center [1031, 219] width 18 height 18
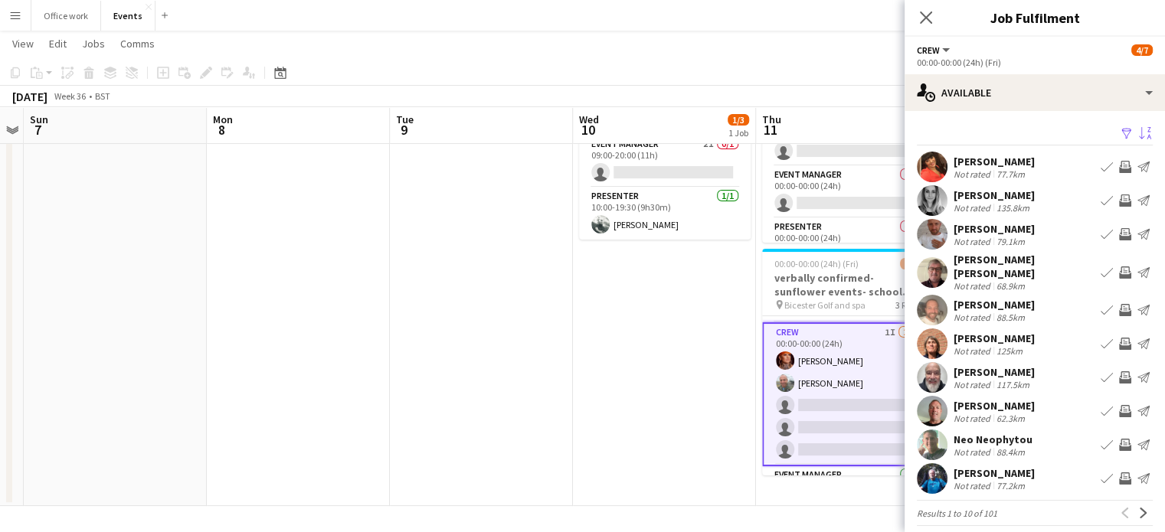
click at [1139, 130] on app-icon "Sort asc" at bounding box center [1145, 134] width 12 height 15
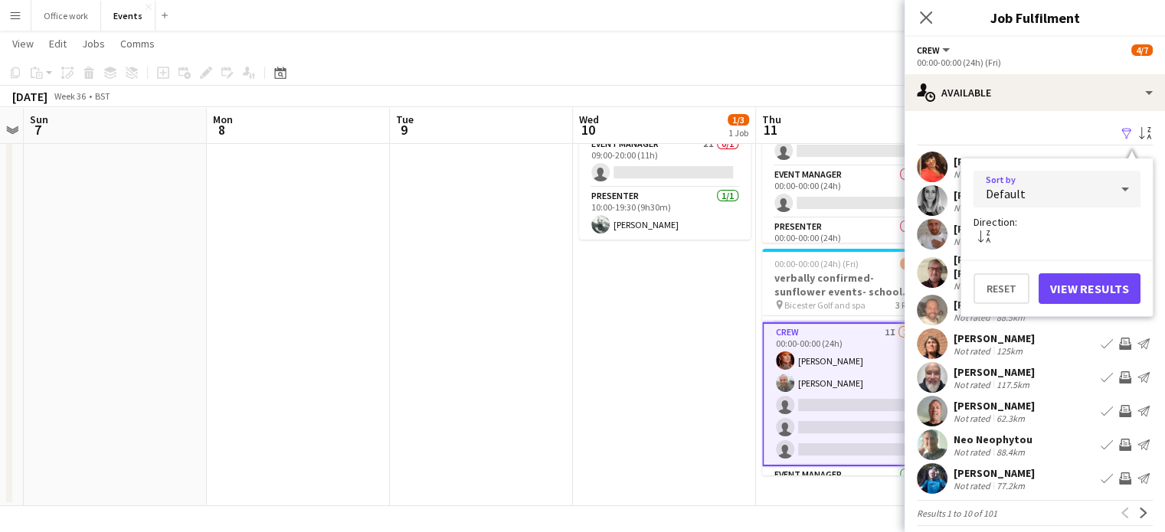
click at [1063, 201] on div "Default" at bounding box center [1042, 189] width 136 height 37
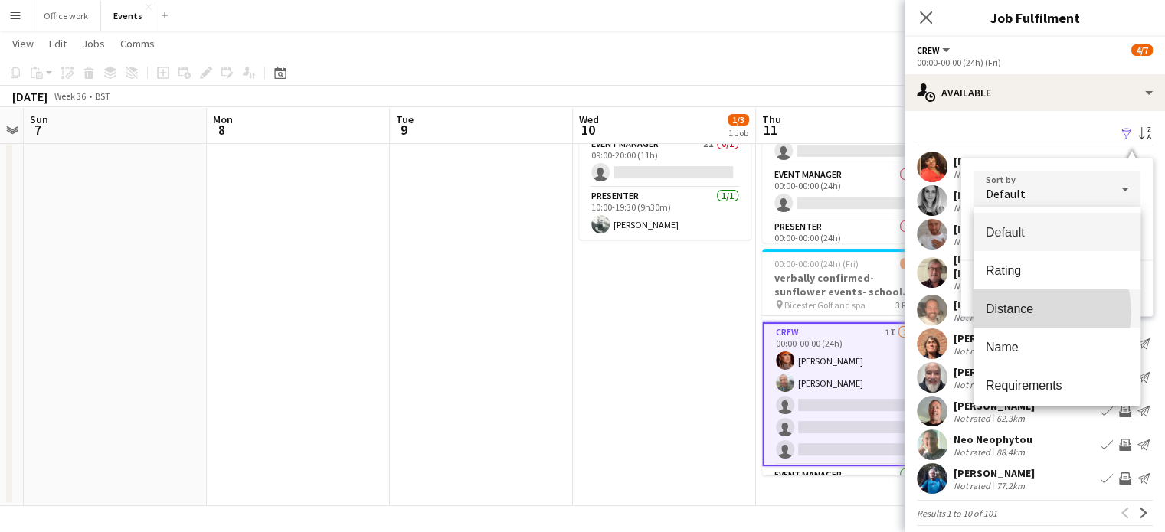
click at [1033, 312] on span "Distance" at bounding box center [1057, 309] width 142 height 15
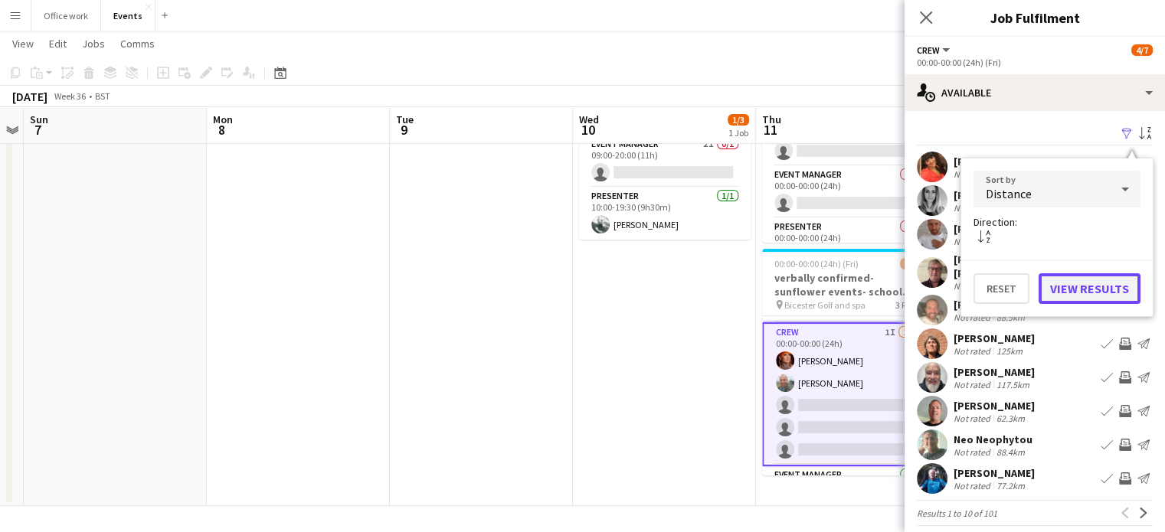
click at [1089, 293] on button "View Results" at bounding box center [1090, 289] width 102 height 31
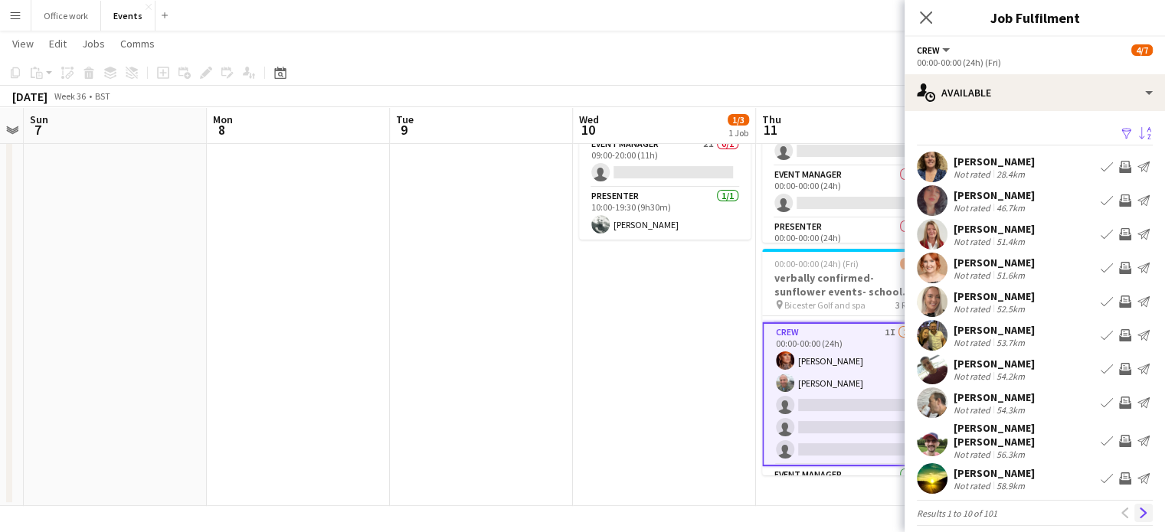
click at [1138, 508] on app-icon "Next" at bounding box center [1143, 513] width 11 height 11
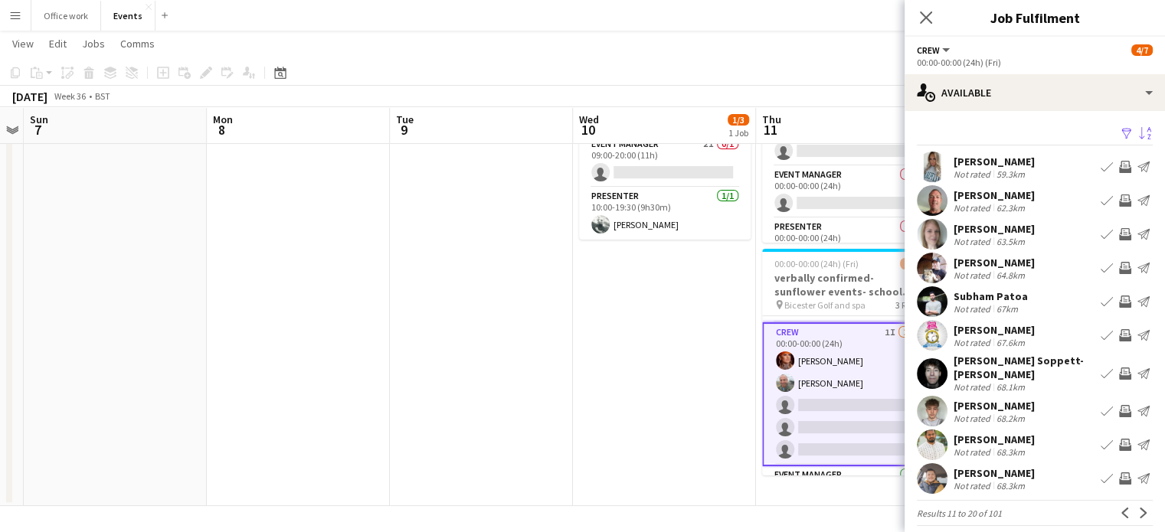
click at [1119, 405] on app-icon "Invite crew" at bounding box center [1125, 411] width 12 height 12
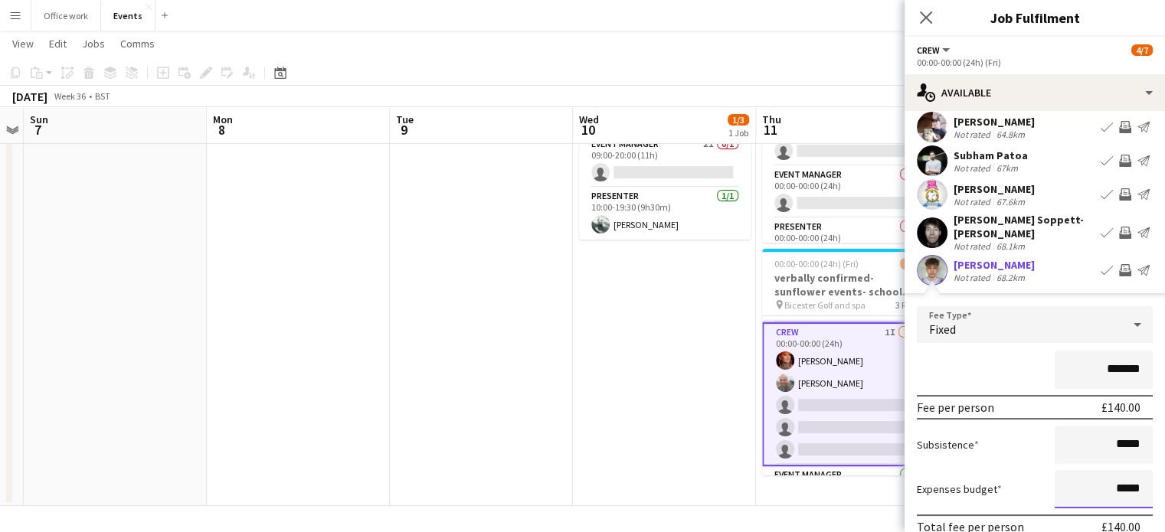
click at [1069, 470] on input "*****" at bounding box center [1104, 489] width 98 height 38
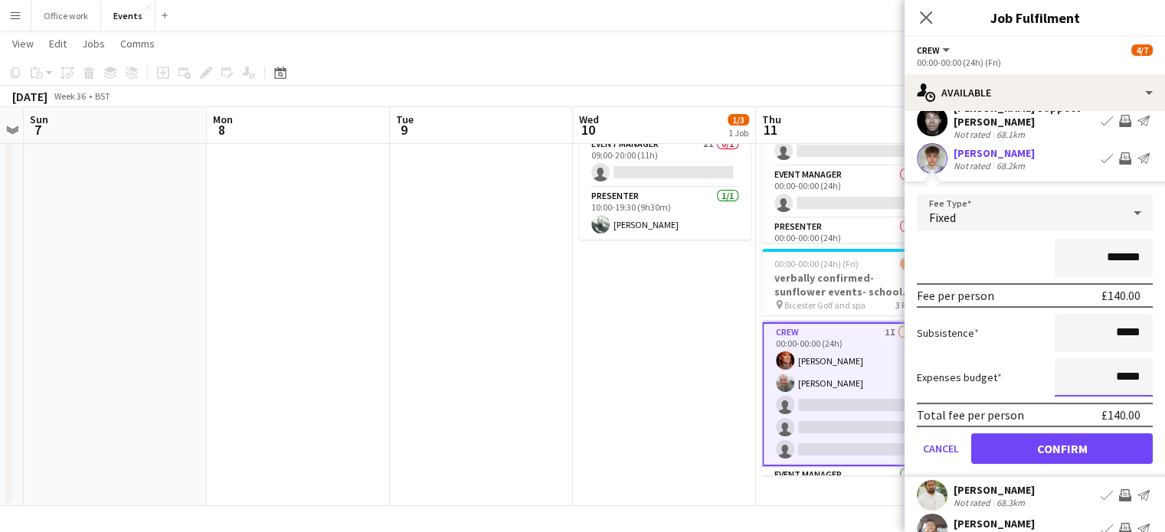
scroll to position [257, 0]
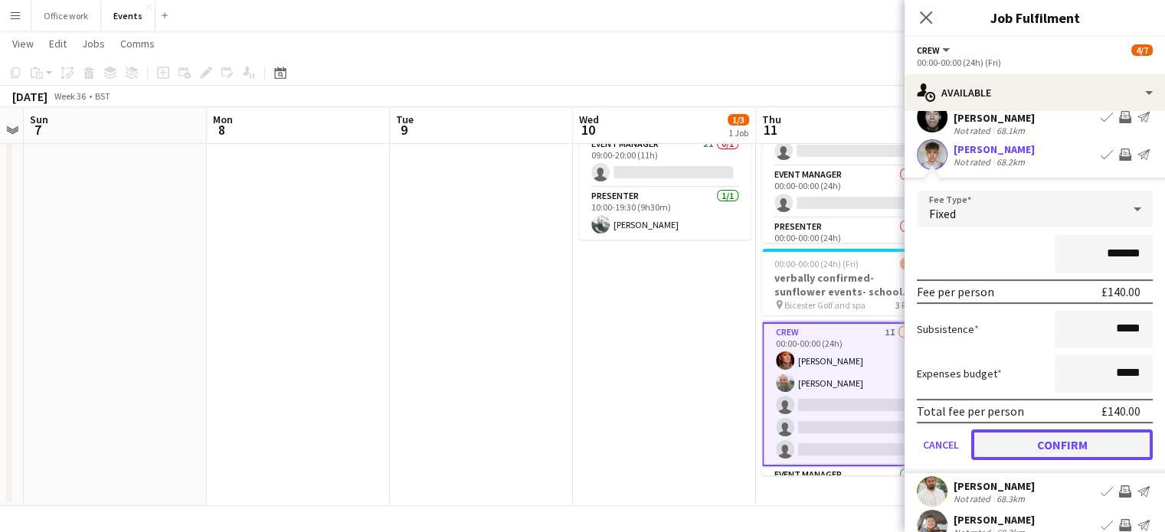
click at [1054, 437] on button "Confirm" at bounding box center [1062, 445] width 182 height 31
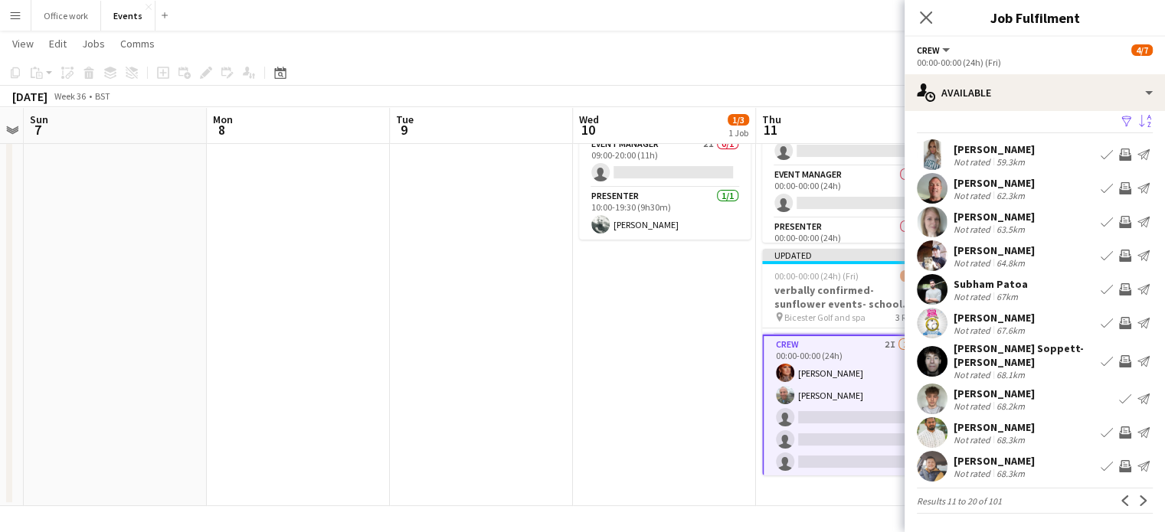
scroll to position [3, 0]
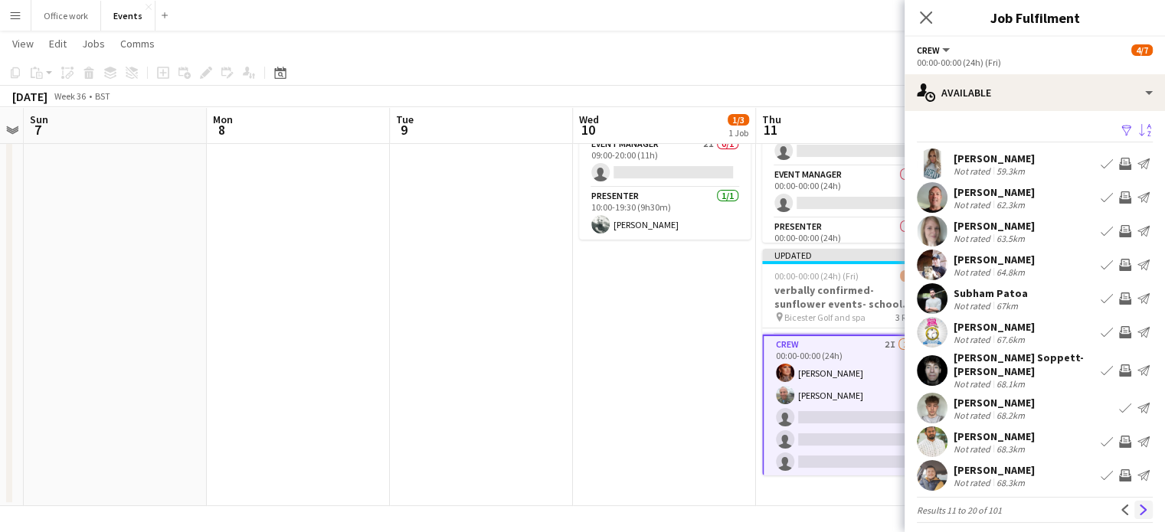
click at [1138, 505] on app-icon "Next" at bounding box center [1143, 510] width 11 height 11
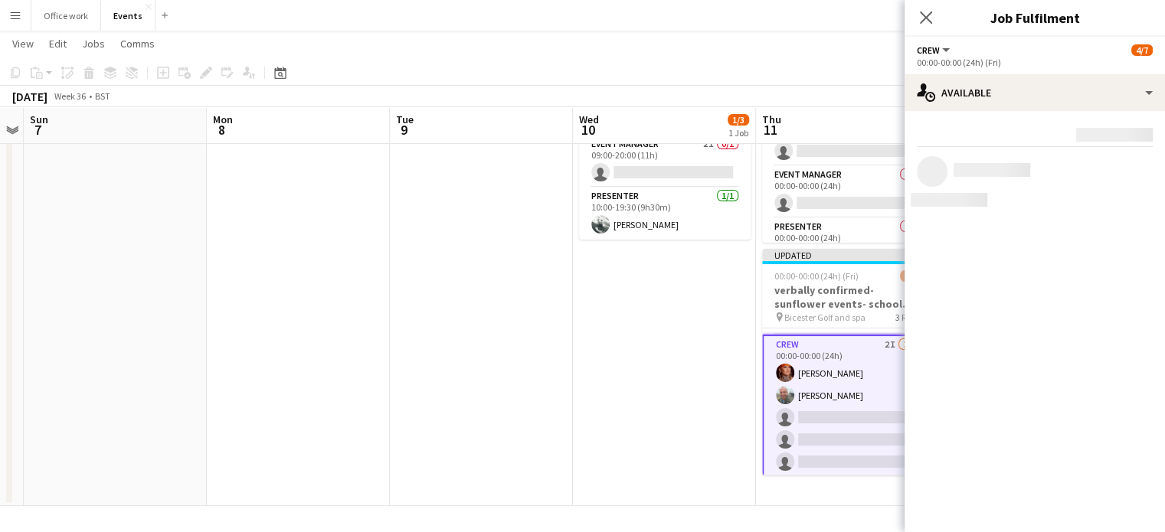
scroll to position [0, 0]
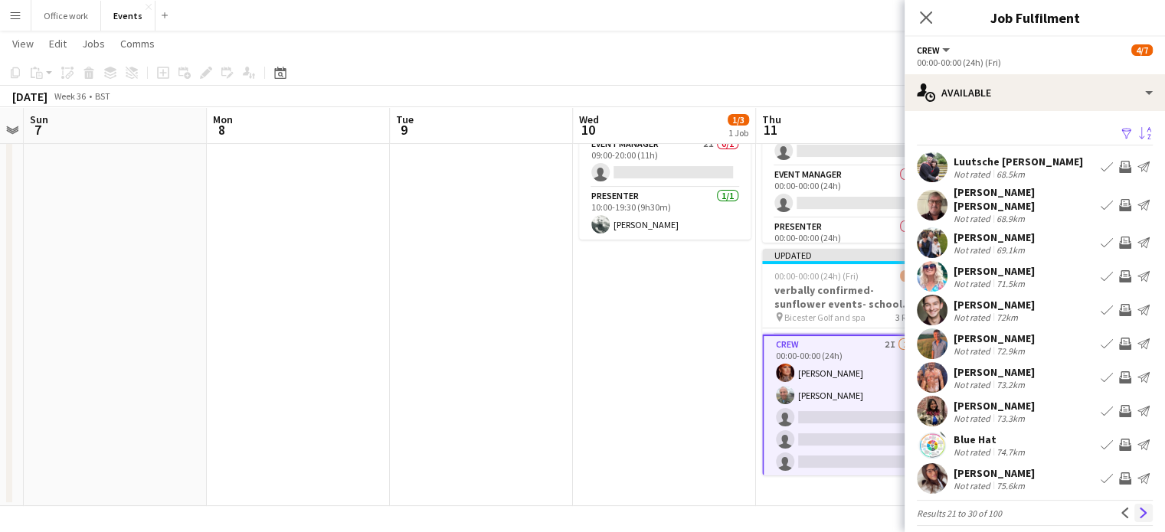
click at [1138, 508] on app-icon "Next" at bounding box center [1143, 513] width 11 height 11
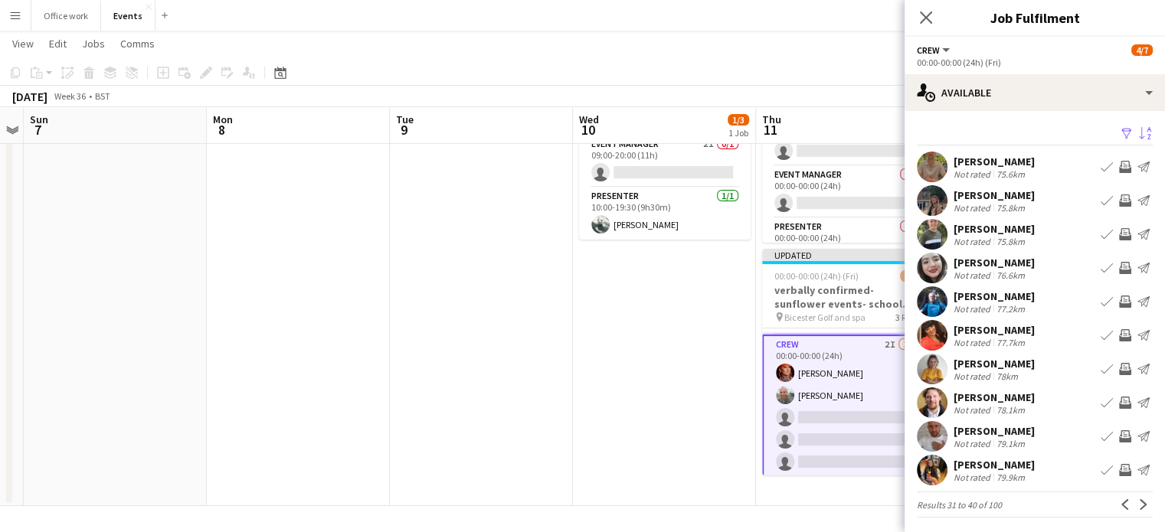
click at [1138, 502] on app-icon "Next" at bounding box center [1143, 505] width 11 height 11
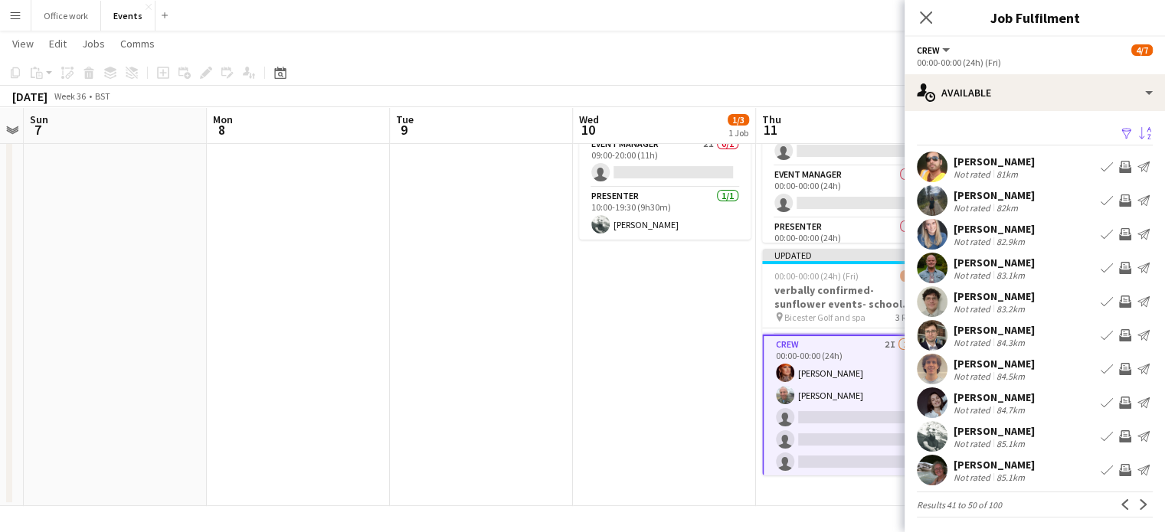
click at [1138, 502] on app-icon "Next" at bounding box center [1143, 505] width 11 height 11
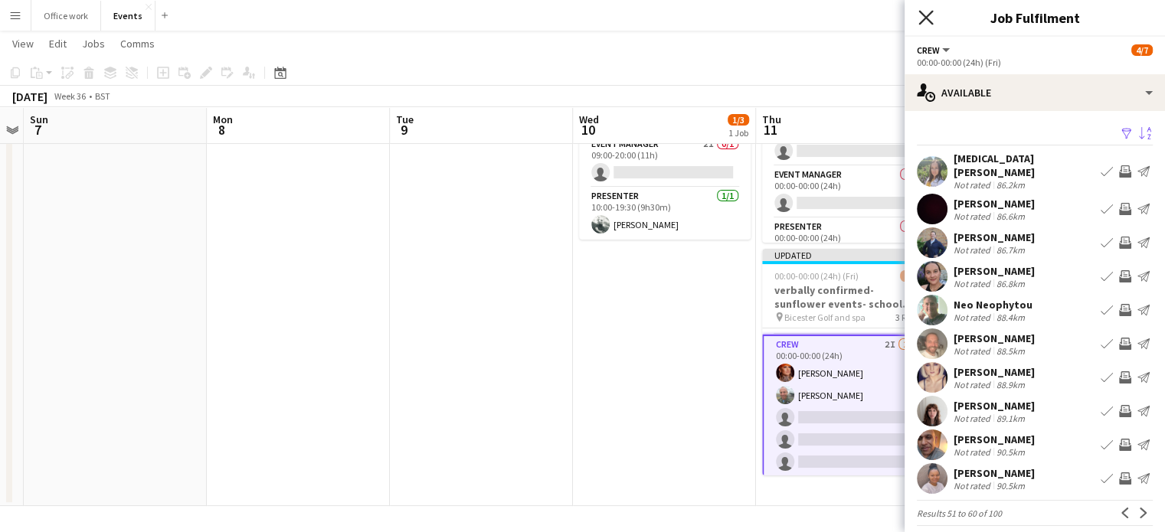
click at [924, 16] on icon at bounding box center [926, 17] width 15 height 15
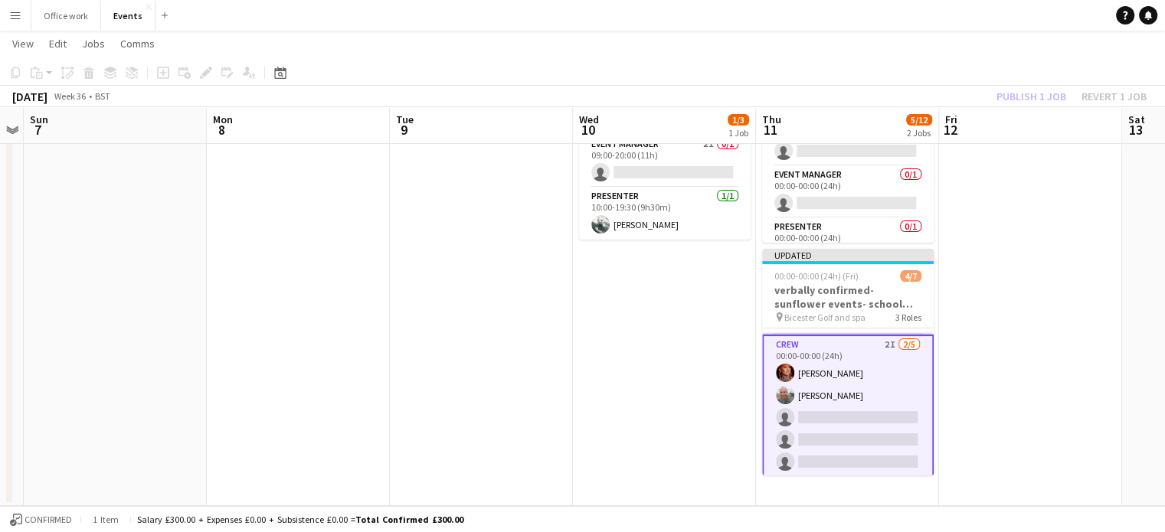
click at [1009, 94] on div "Publish 1 job Revert 1 job" at bounding box center [1071, 97] width 187 height 20
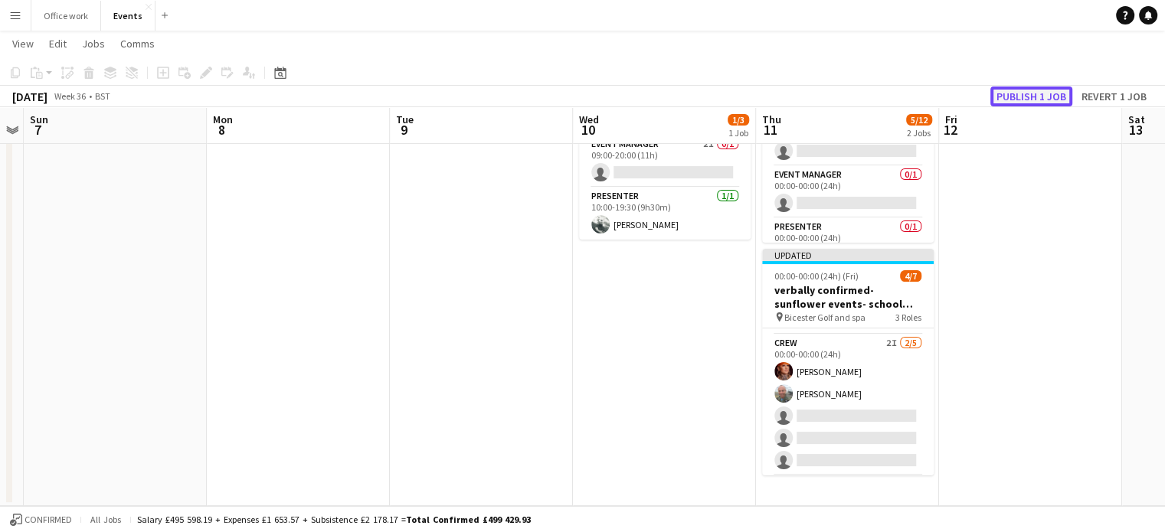
click at [1009, 94] on button "Publish 1 job" at bounding box center [1032, 97] width 82 height 20
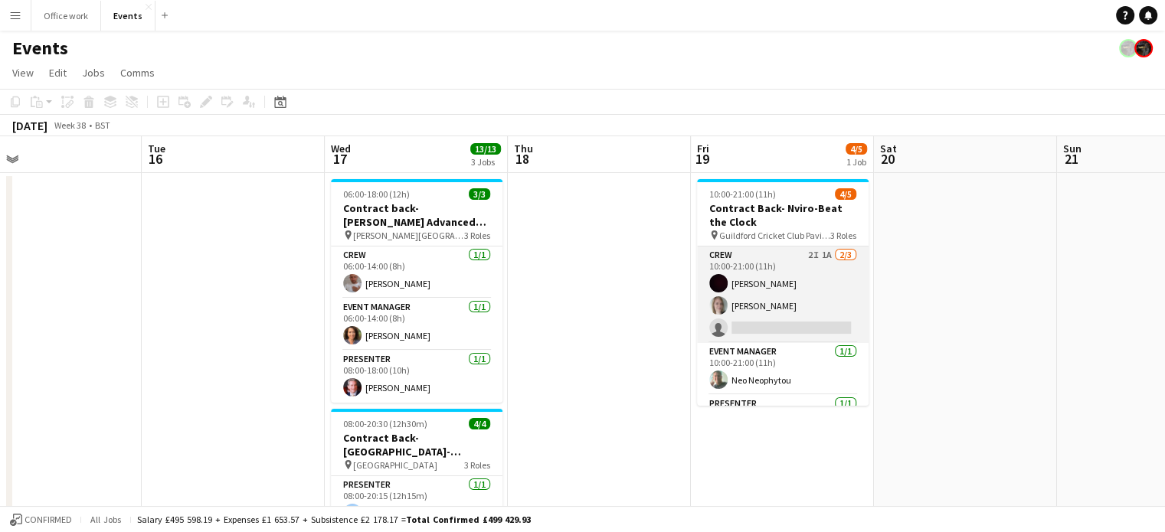
click at [770, 326] on app-card-role "Crew 2I 1A [DATE] 10:00-21:00 (11h) [PERSON_NAME] [PERSON_NAME] single-neutral-…" at bounding box center [783, 295] width 172 height 97
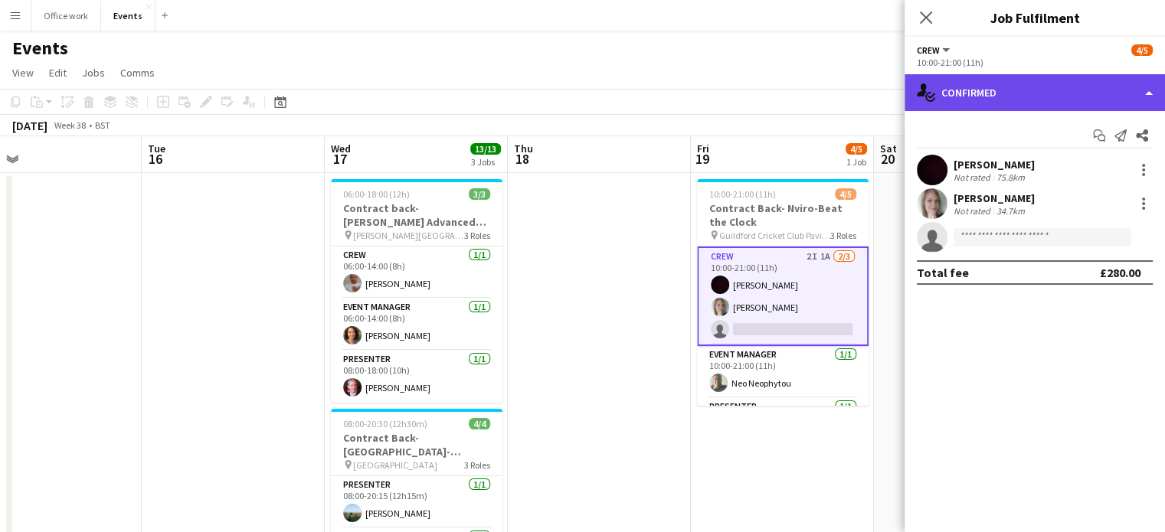
click at [978, 82] on div "single-neutral-actions-check-2 Confirmed" at bounding box center [1035, 92] width 260 height 37
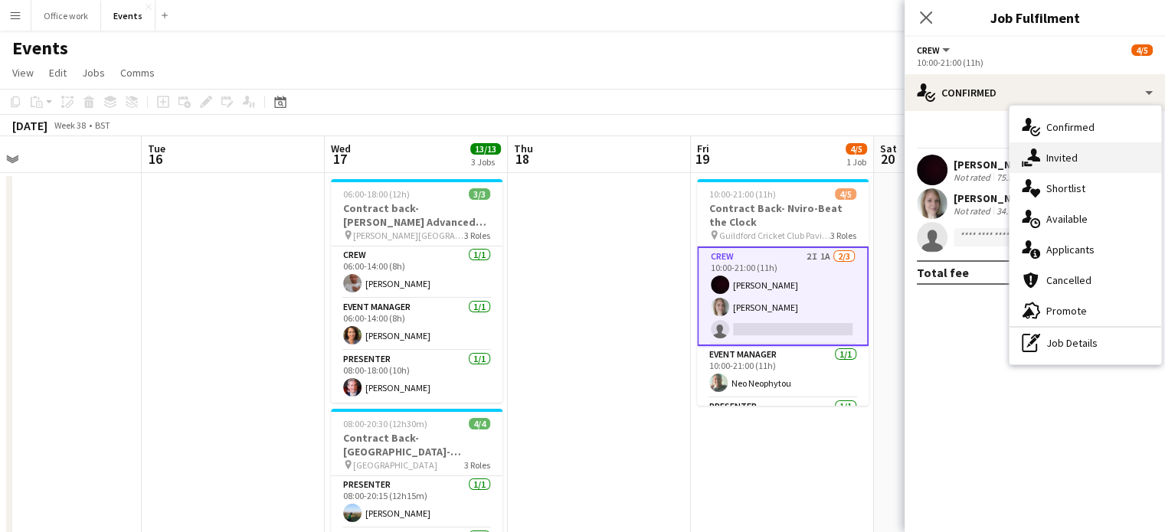
click at [1024, 156] on icon "single-neutral-actions-share-1" at bounding box center [1031, 158] width 18 height 18
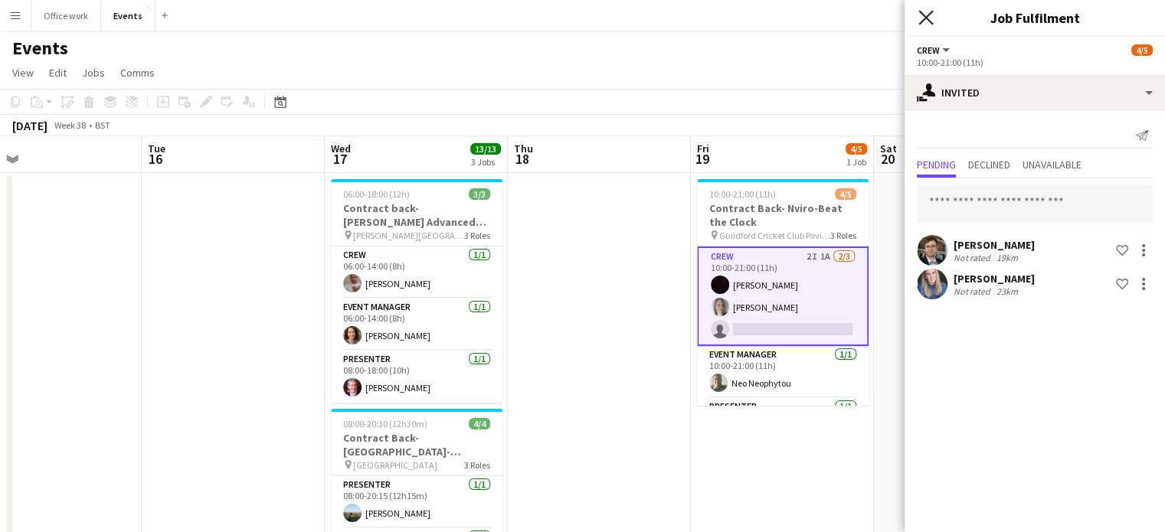
click at [922, 11] on icon "Close pop-in" at bounding box center [926, 17] width 15 height 15
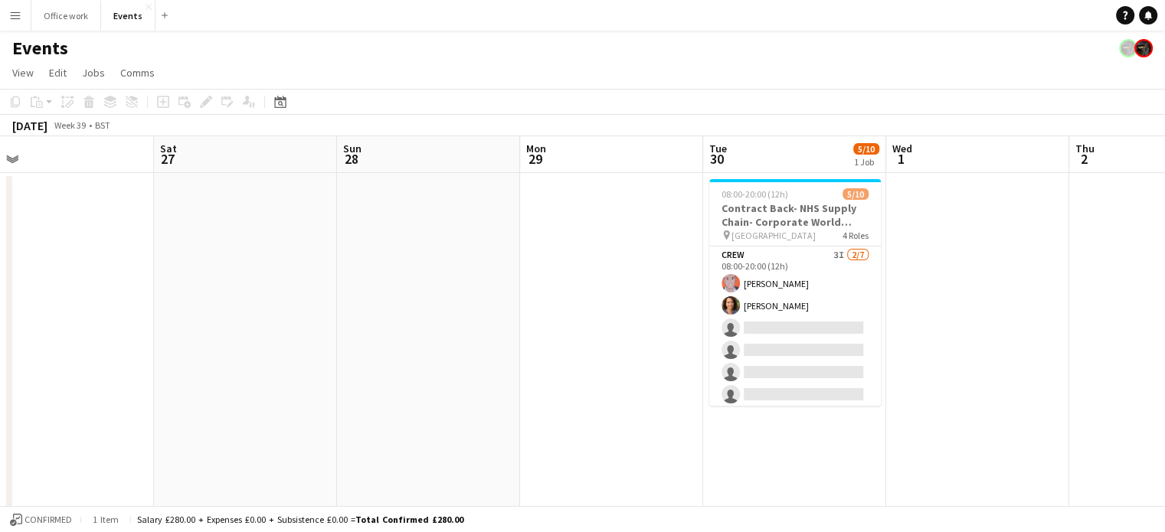
click at [809, 349] on app-card-role "Crew 3I [DATE] 08:00-20:00 (12h) [PERSON_NAME] [PERSON_NAME] single-neutral-act…" at bounding box center [795, 339] width 172 height 185
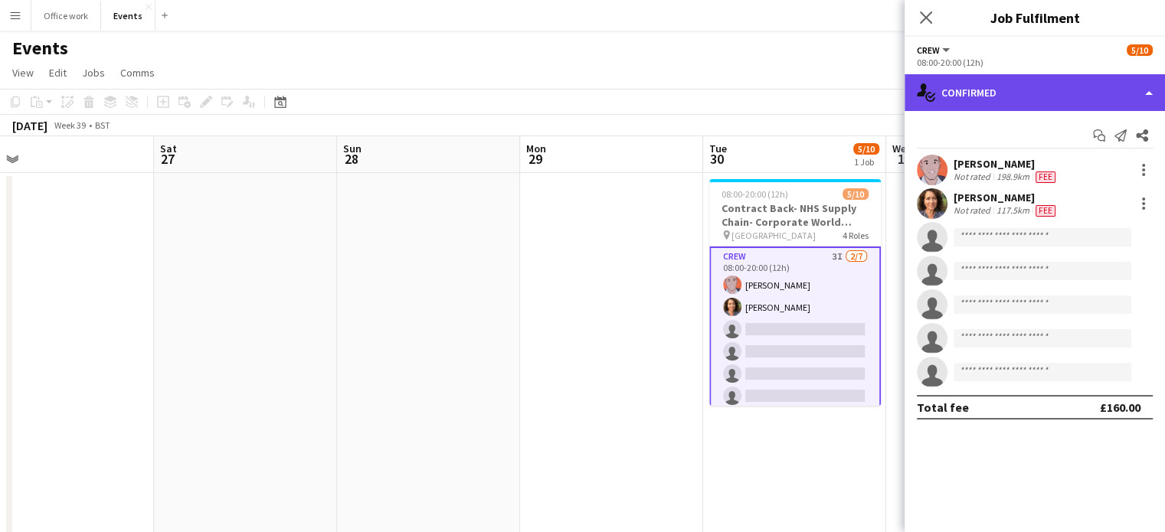
click at [965, 96] on div "single-neutral-actions-check-2 Confirmed" at bounding box center [1035, 92] width 260 height 37
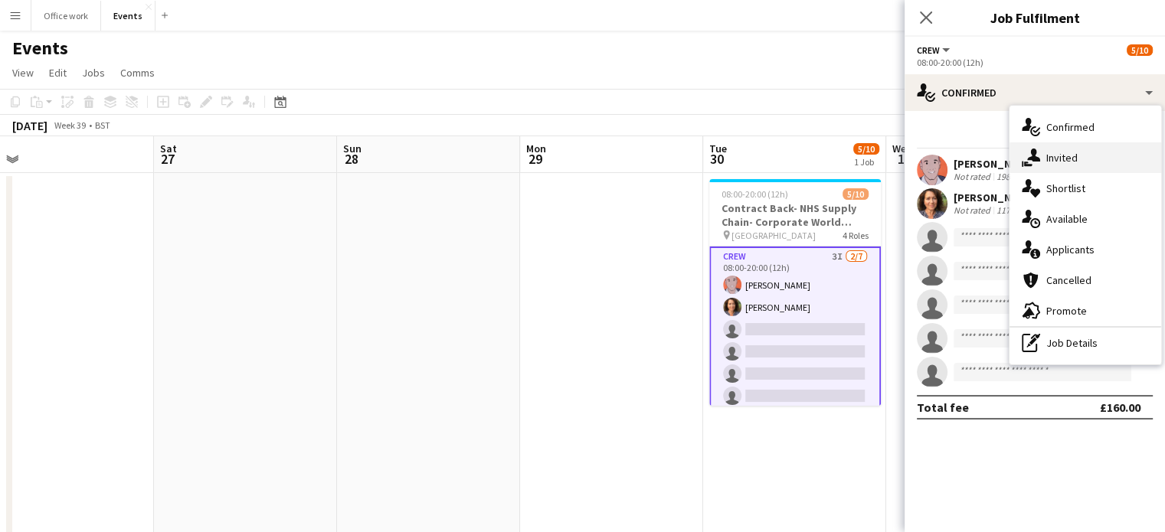
click at [1020, 161] on div "single-neutral-actions-share-1 Invited" at bounding box center [1086, 157] width 152 height 31
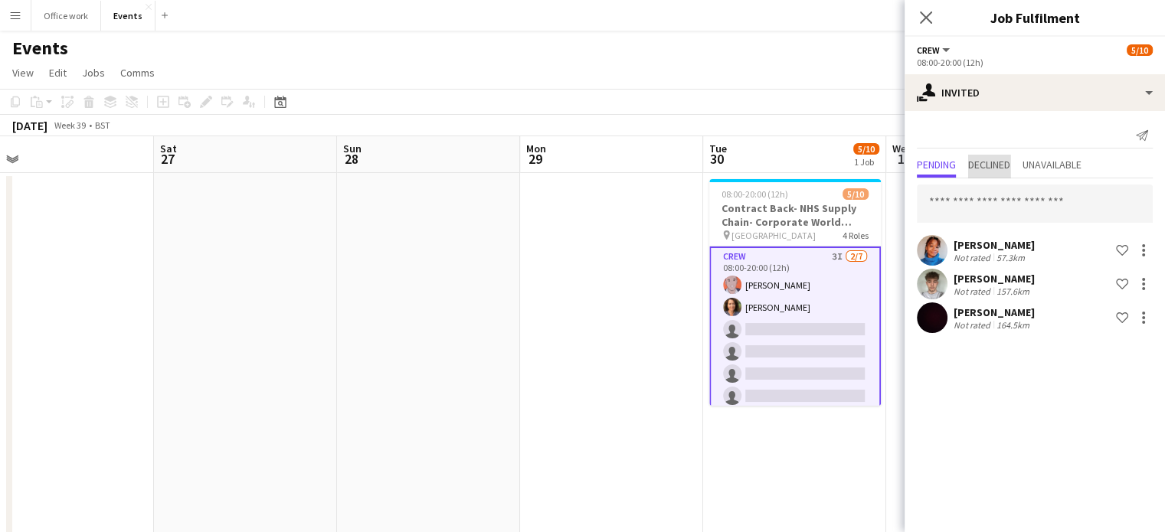
click at [994, 159] on span "Declined" at bounding box center [989, 164] width 42 height 11
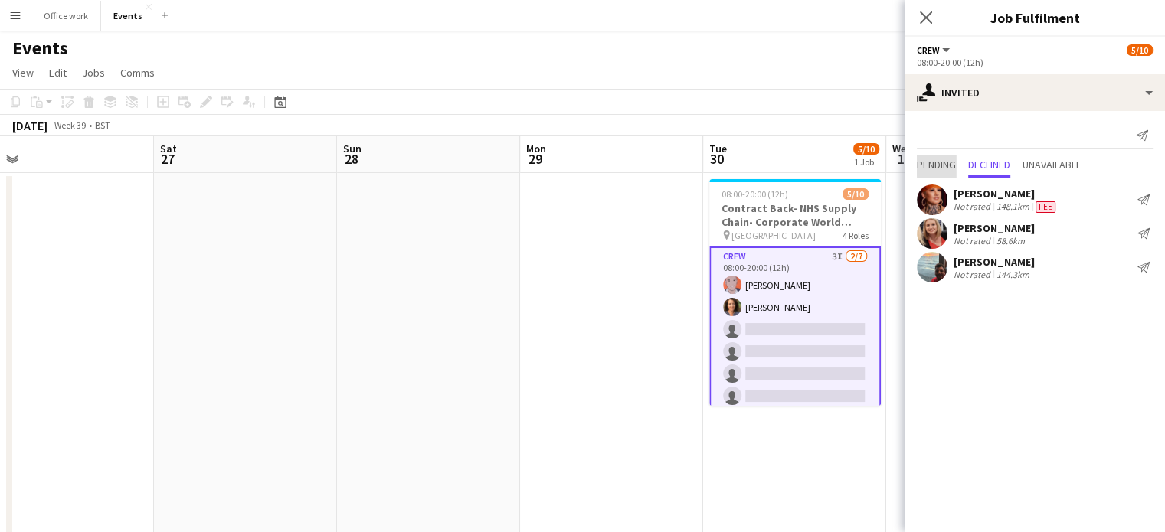
click at [953, 161] on span "Pending" at bounding box center [936, 164] width 39 height 11
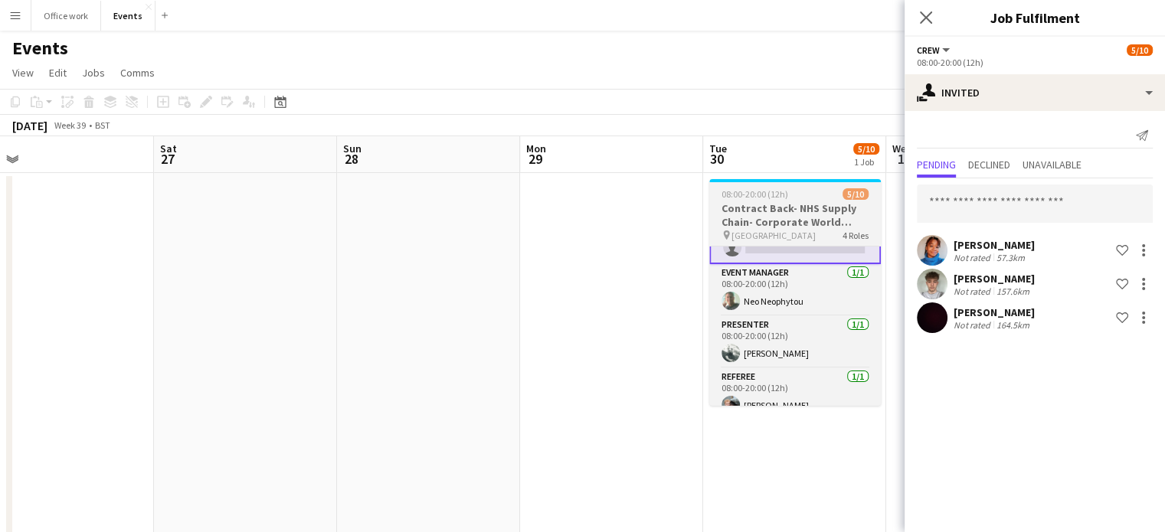
scroll to position [156, 0]
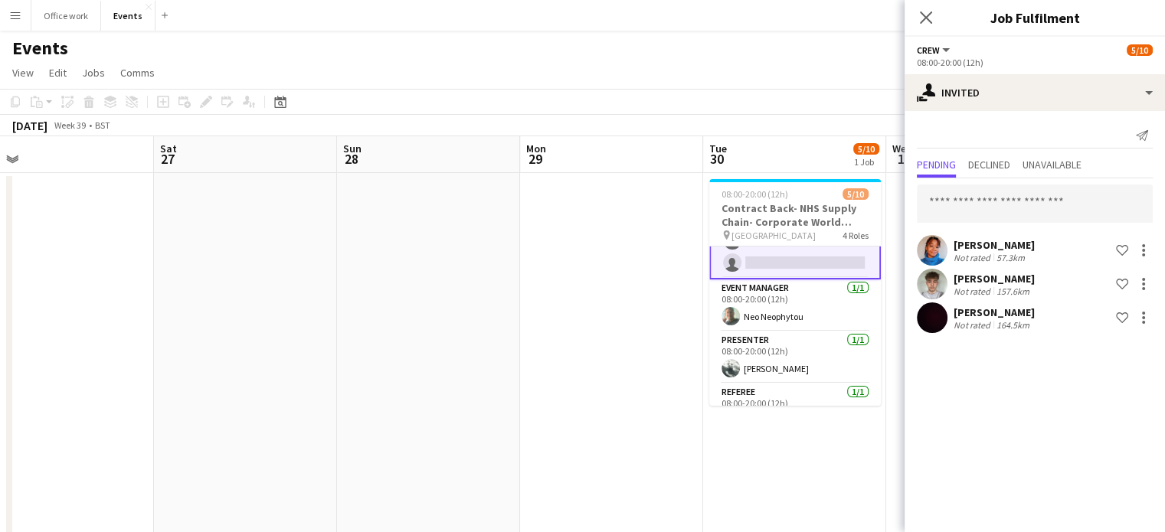
click at [720, 26] on app-navbar "Menu Boards Boards Boards All jobs Status Workforce Workforce My Workforce Recr…" at bounding box center [582, 15] width 1165 height 31
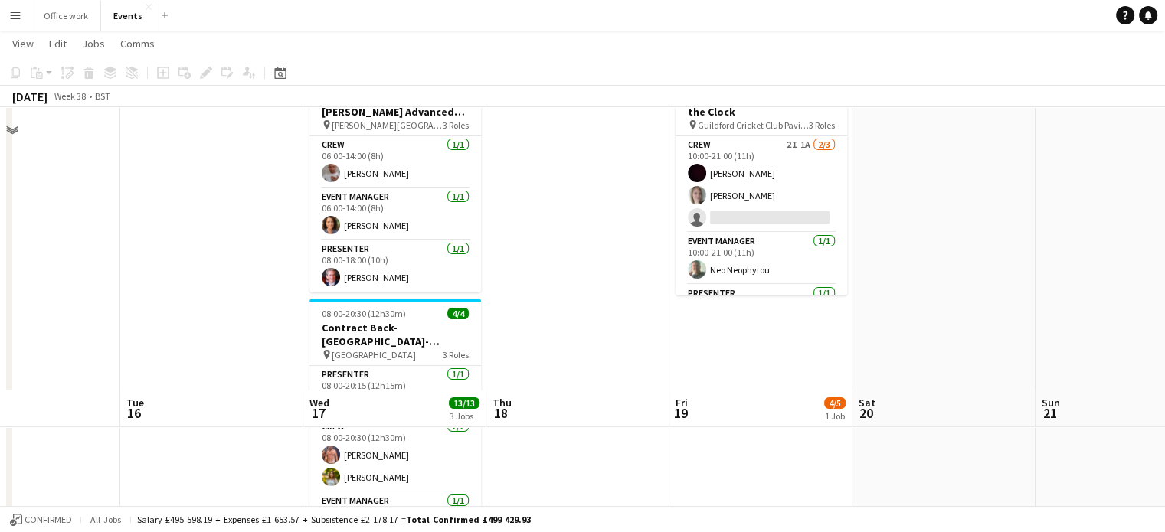
scroll to position [0, 0]
